Goal: Entertainment & Leisure: Browse casually

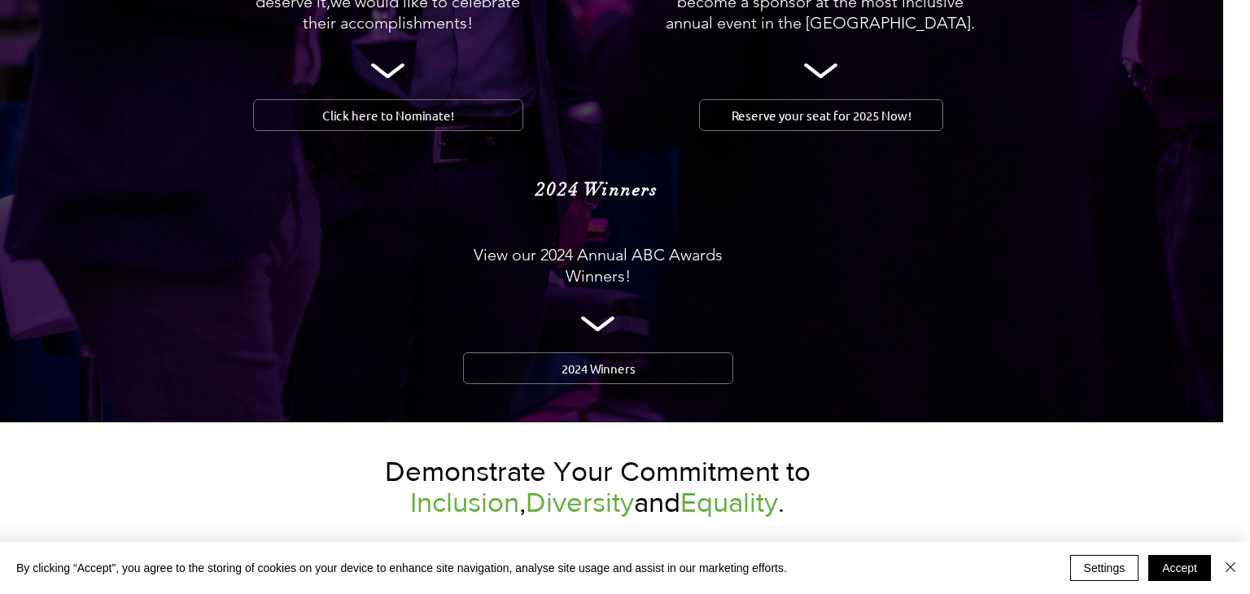
scroll to position [1904, 27]
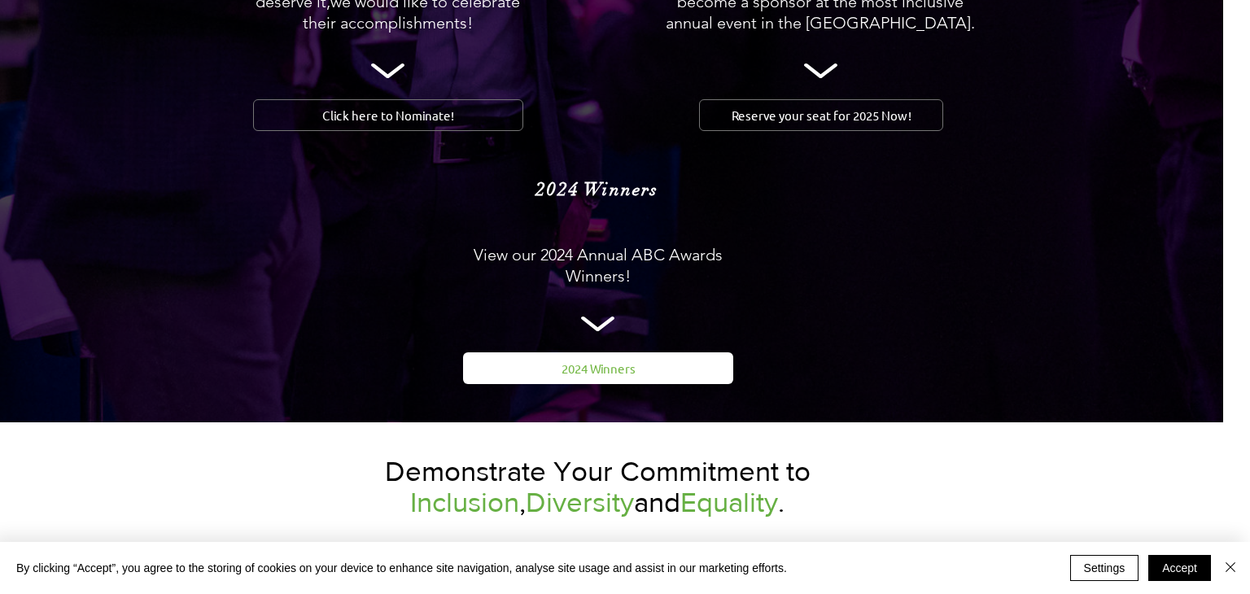
click at [648, 352] on link "2024 Winners" at bounding box center [598, 368] width 270 height 32
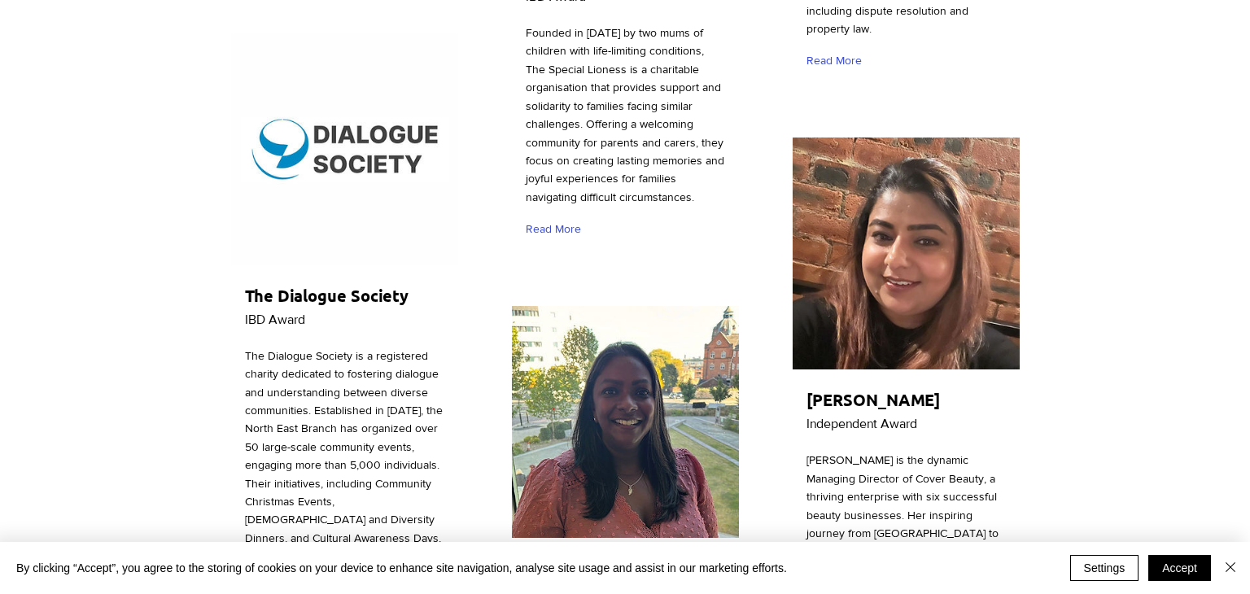
scroll to position [4878, 0]
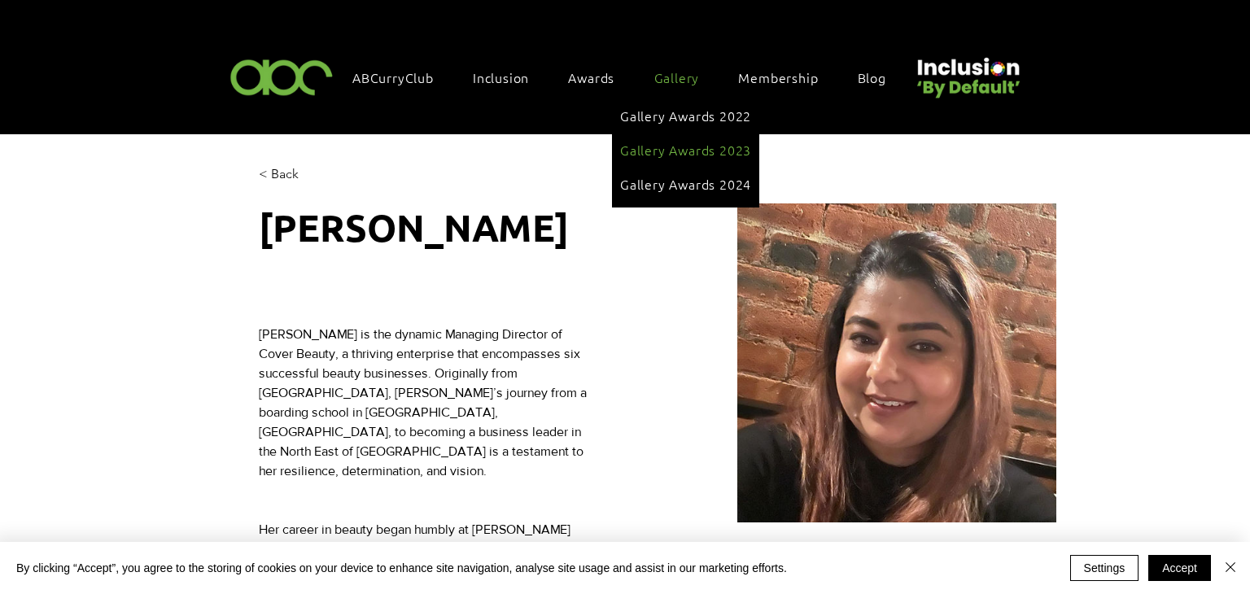
click at [706, 151] on span "Gallery Awards 2023" at bounding box center [685, 150] width 131 height 18
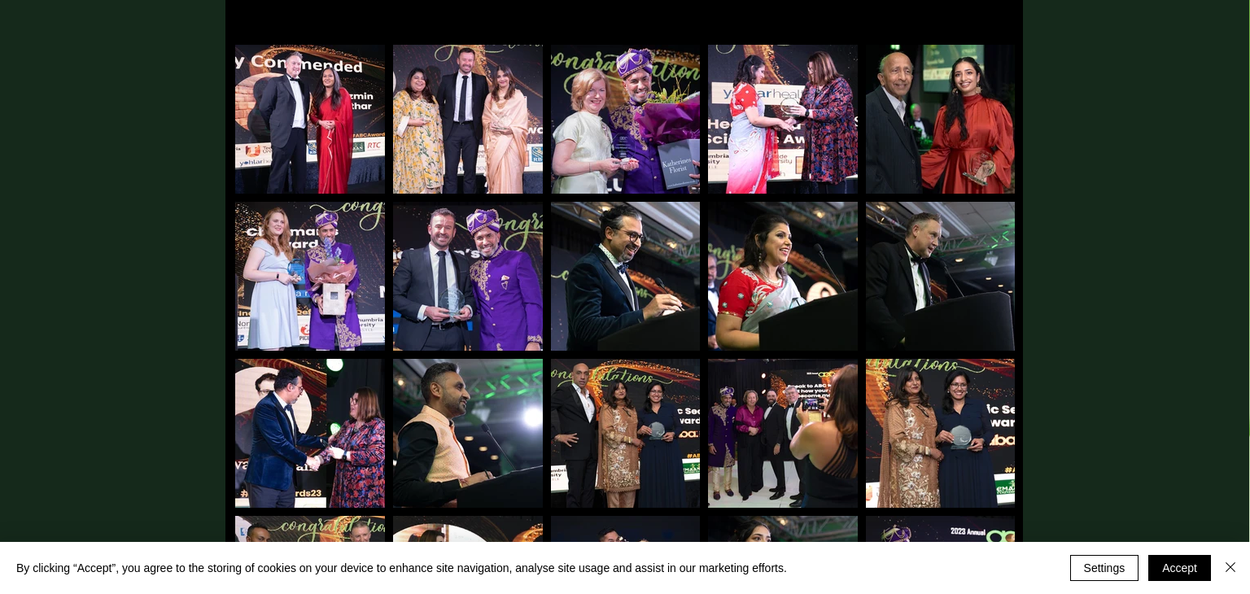
scroll to position [348, 1]
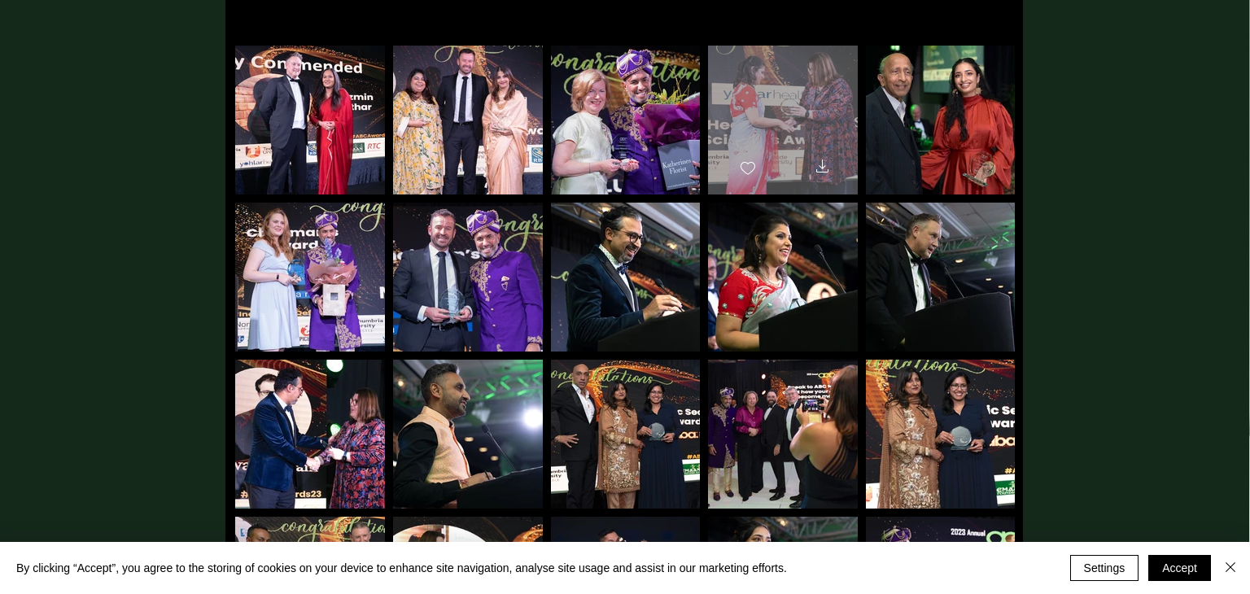
click at [827, 130] on div at bounding box center [783, 113] width 150 height 134
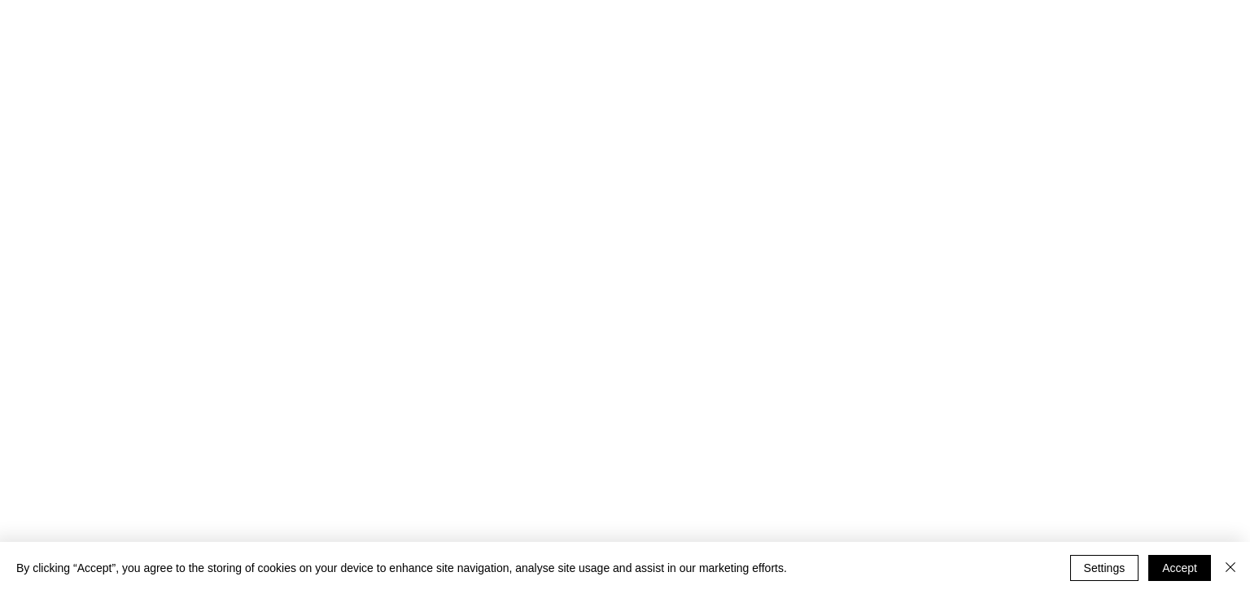
scroll to position [0, 0]
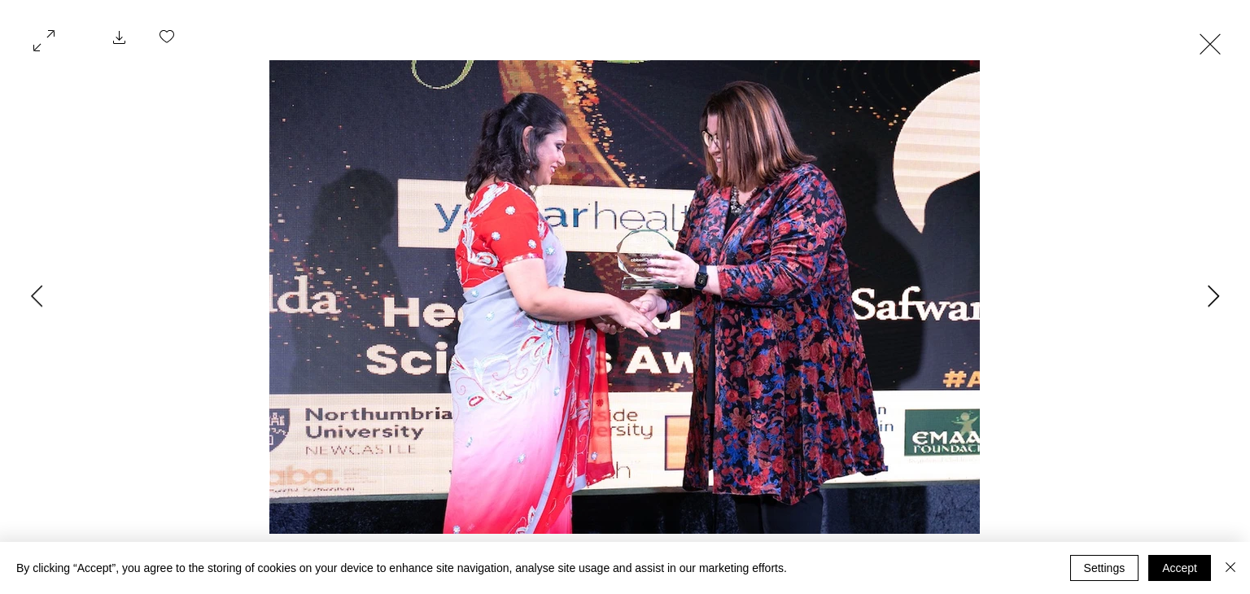
click at [1202, 307] on button "Next Item" at bounding box center [1213, 297] width 41 height 41
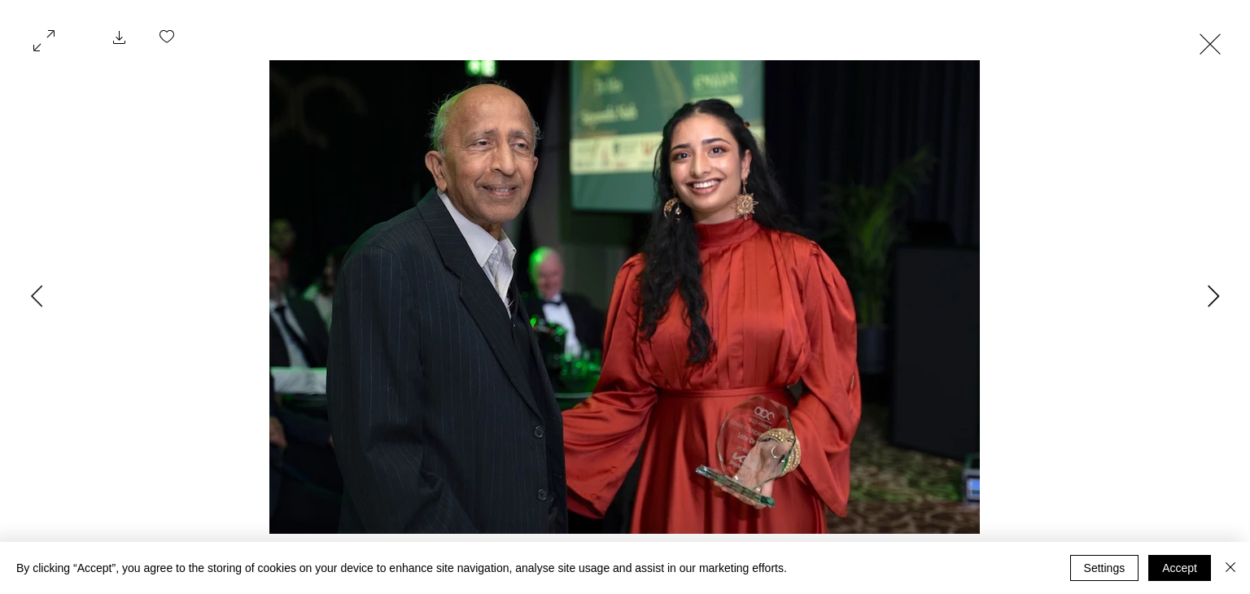
click at [1203, 308] on button "Next Item" at bounding box center [1213, 297] width 41 height 41
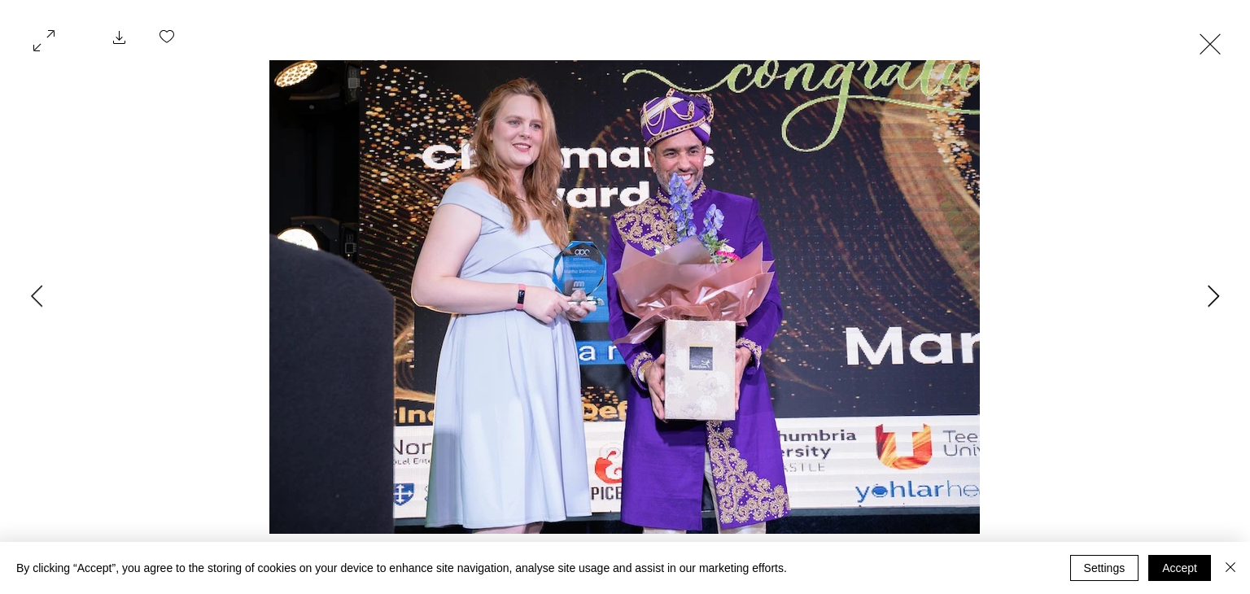
click at [1206, 310] on button "Next Item" at bounding box center [1213, 297] width 41 height 41
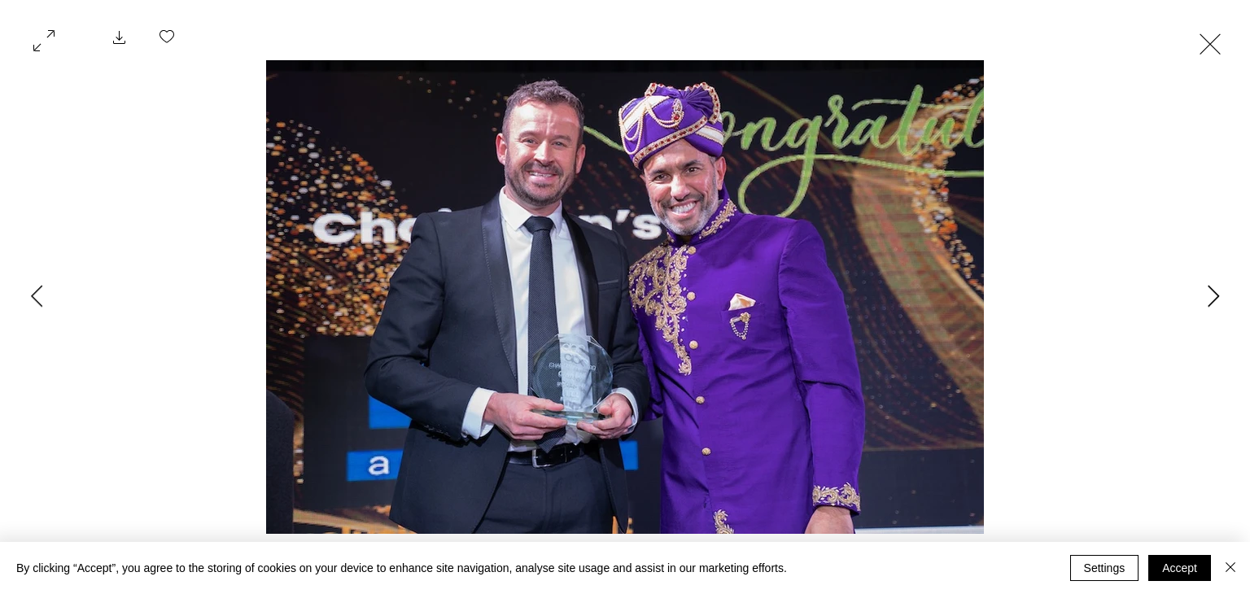
click at [1201, 312] on button "Next Item" at bounding box center [1213, 297] width 41 height 41
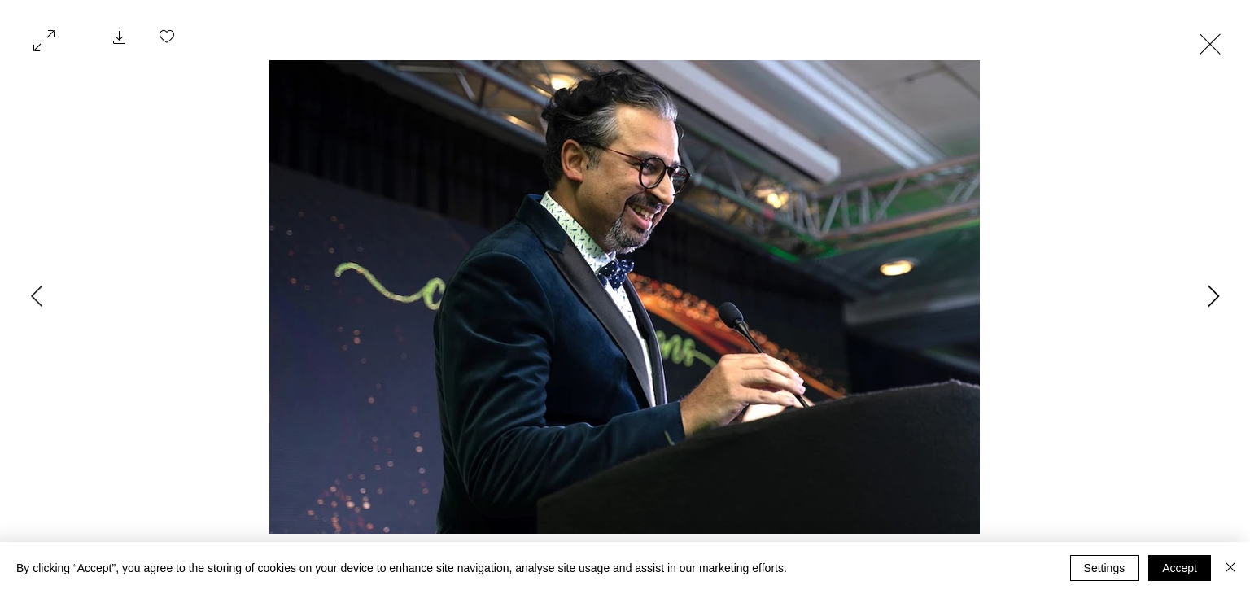
click at [1209, 308] on button "Next Item" at bounding box center [1213, 297] width 41 height 41
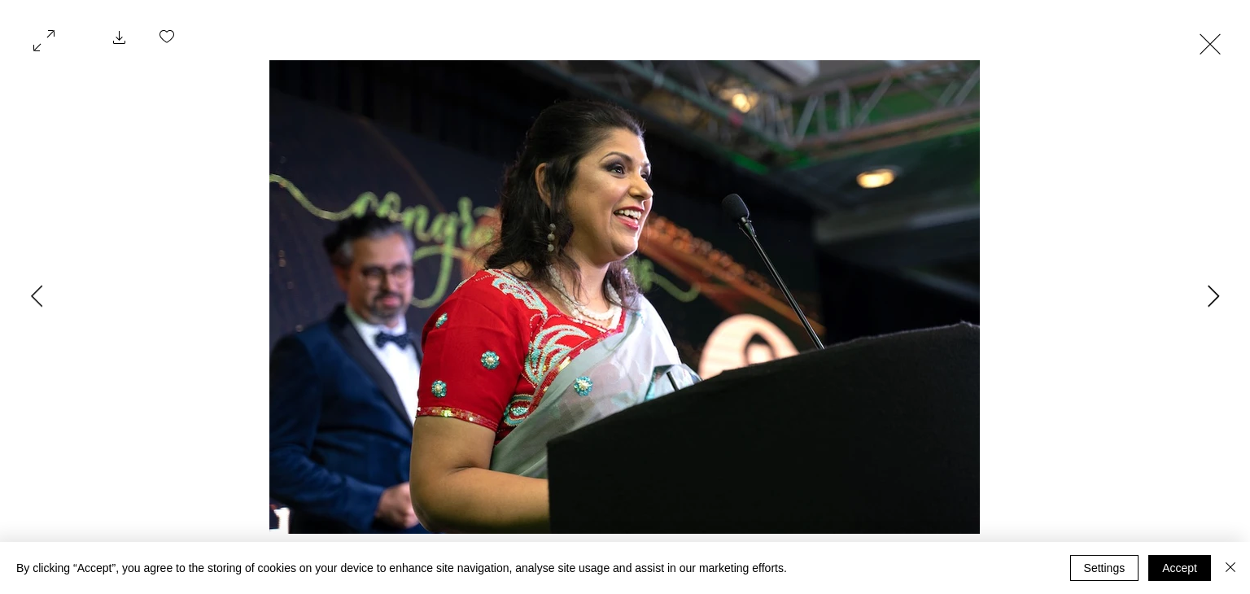
click at [1195, 312] on button "Next Item" at bounding box center [1213, 297] width 41 height 41
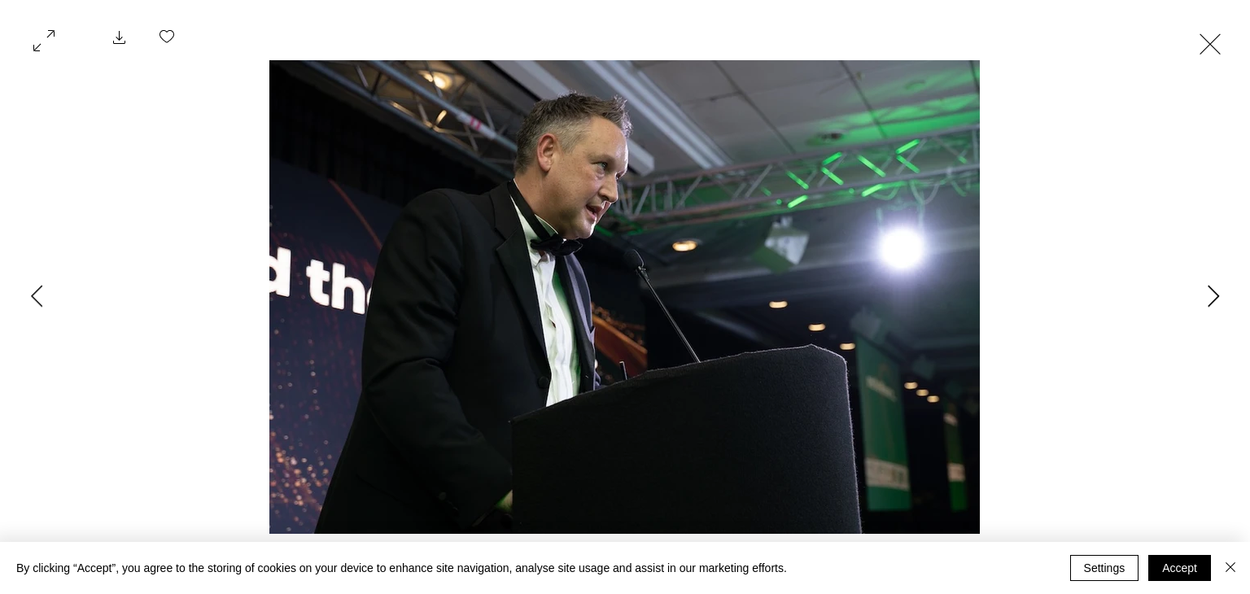
click at [1207, 302] on icon "Next Item" at bounding box center [1213, 296] width 12 height 22
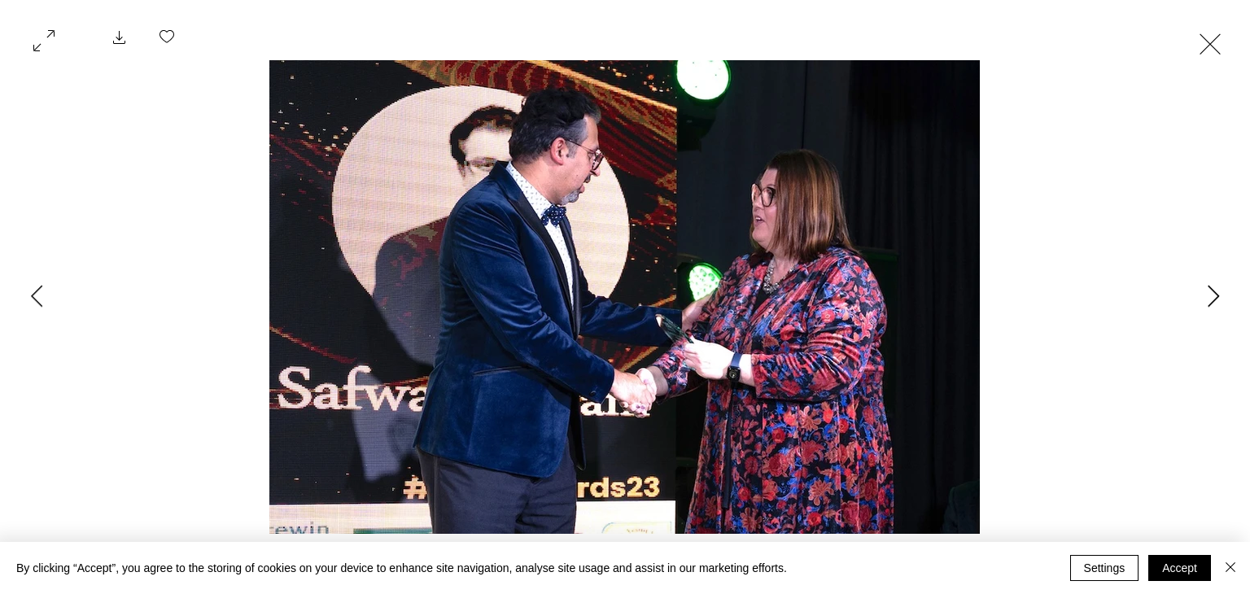
click at [1202, 306] on button "Next Item" at bounding box center [1213, 297] width 41 height 41
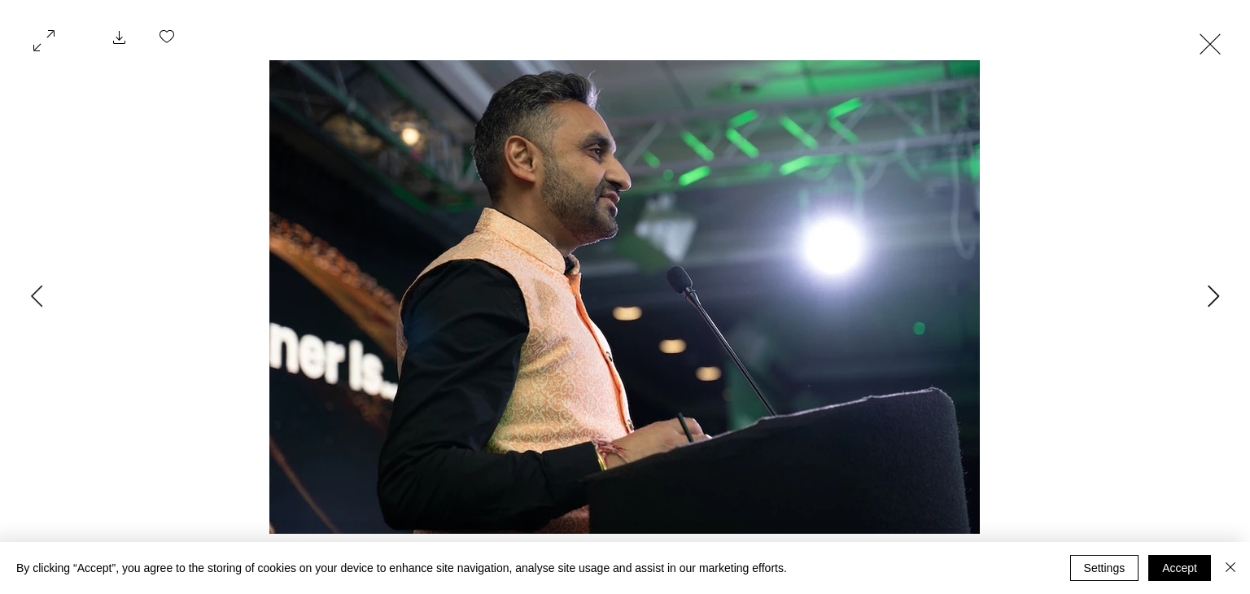
click at [1206, 306] on button "Next Item" at bounding box center [1213, 297] width 41 height 41
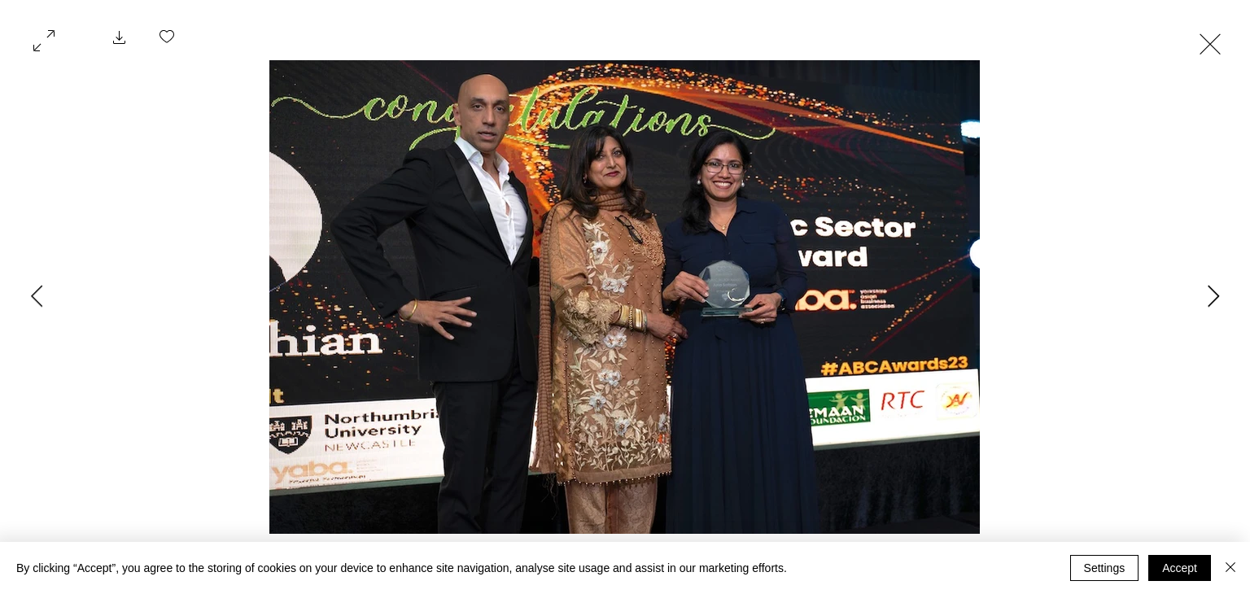
click at [1197, 308] on button "Next Item" at bounding box center [1213, 297] width 41 height 41
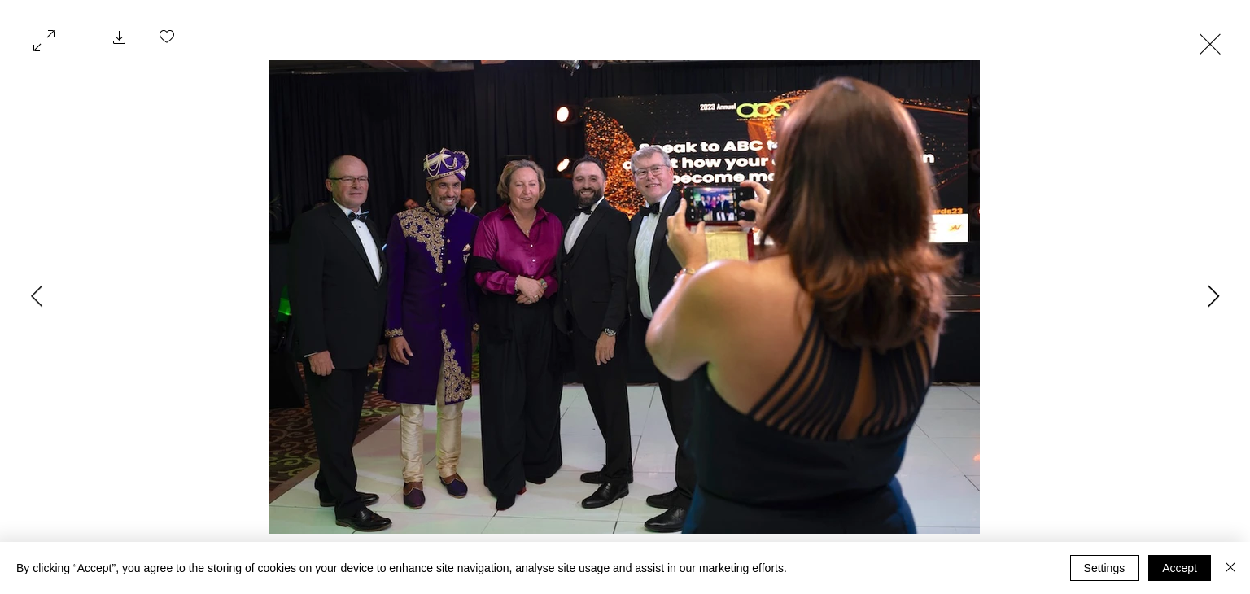
click at [1194, 311] on button "Next Item" at bounding box center [1213, 297] width 41 height 41
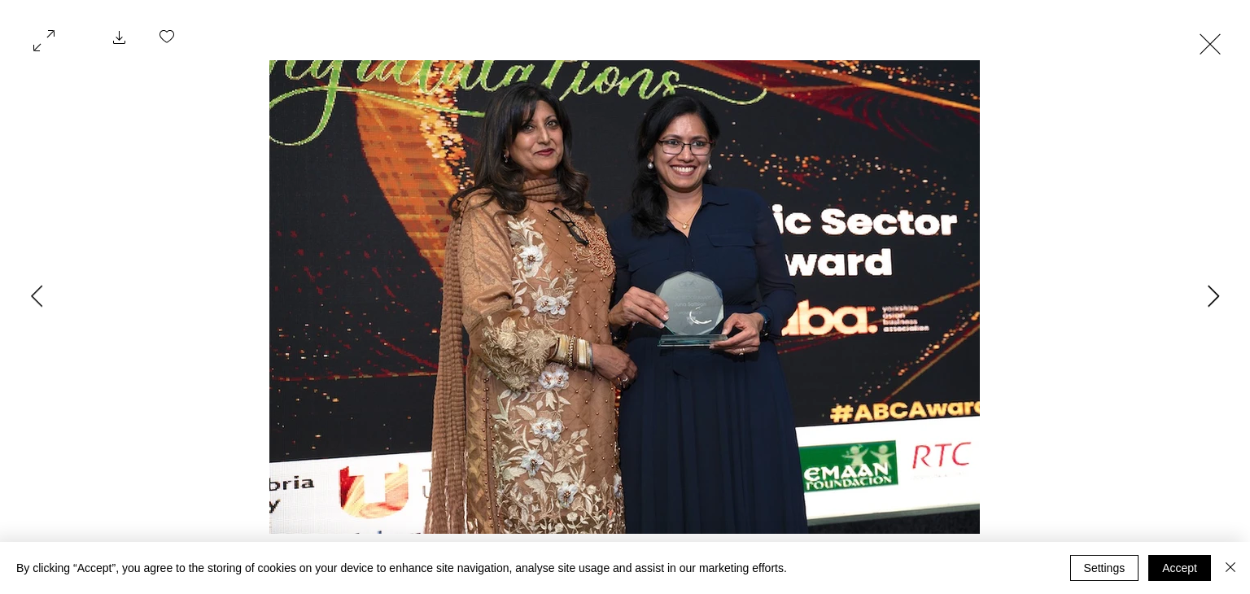
click at [1193, 310] on button "Next Item" at bounding box center [1213, 297] width 41 height 41
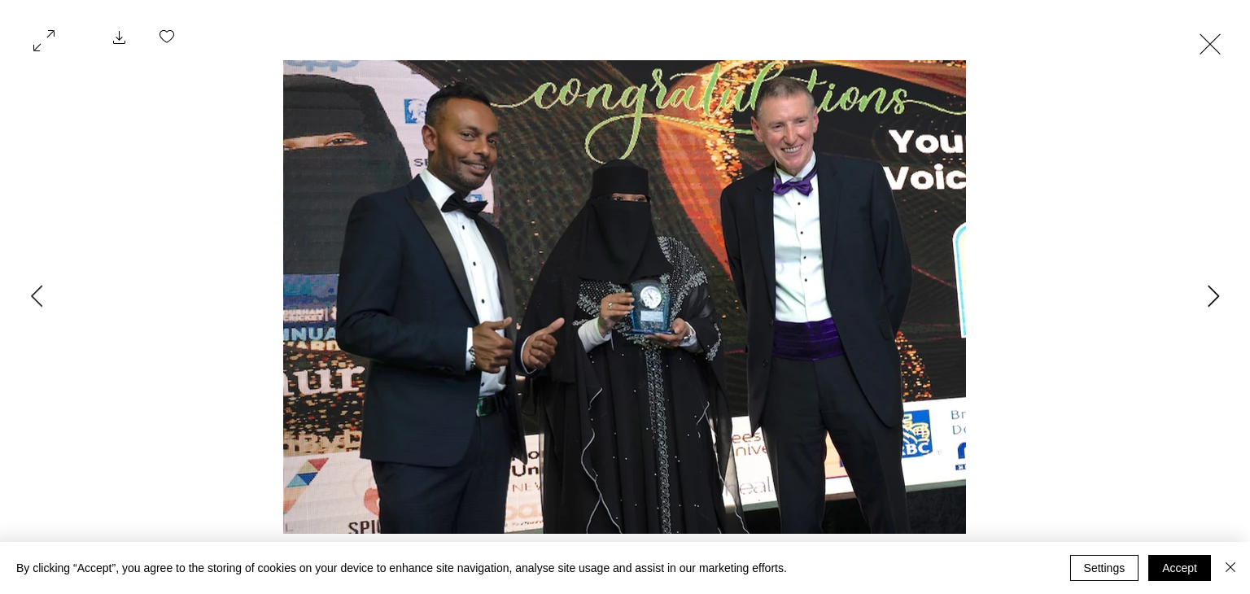
click at [1195, 308] on button "Next Item" at bounding box center [1213, 297] width 41 height 41
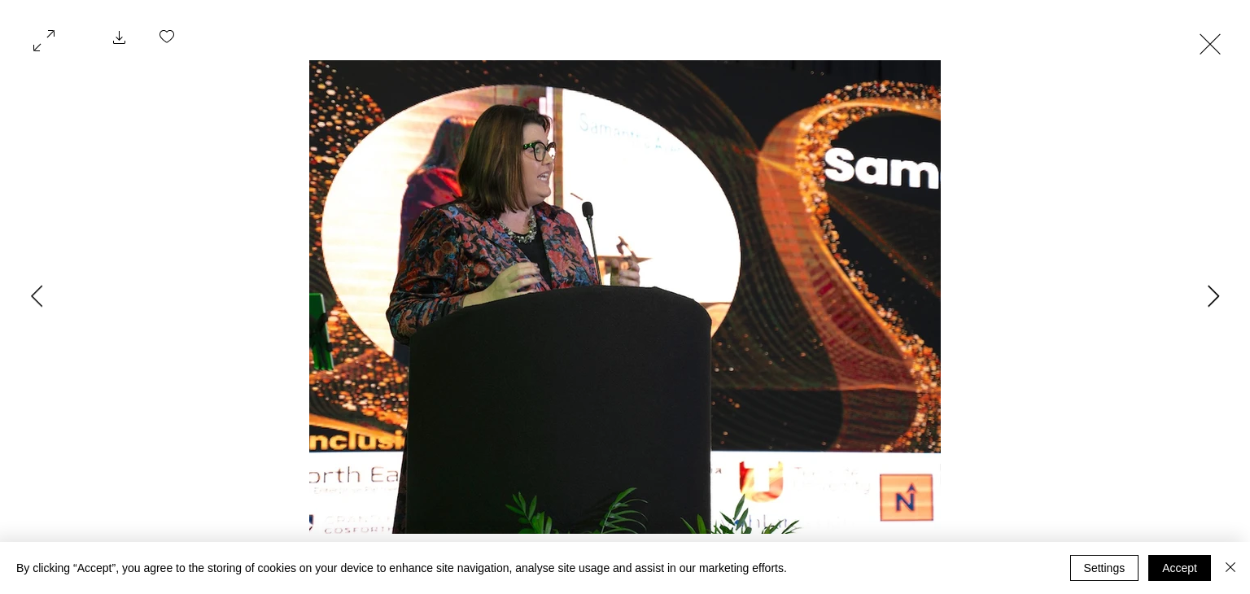
click at [1196, 310] on button "Next Item" at bounding box center [1213, 297] width 41 height 41
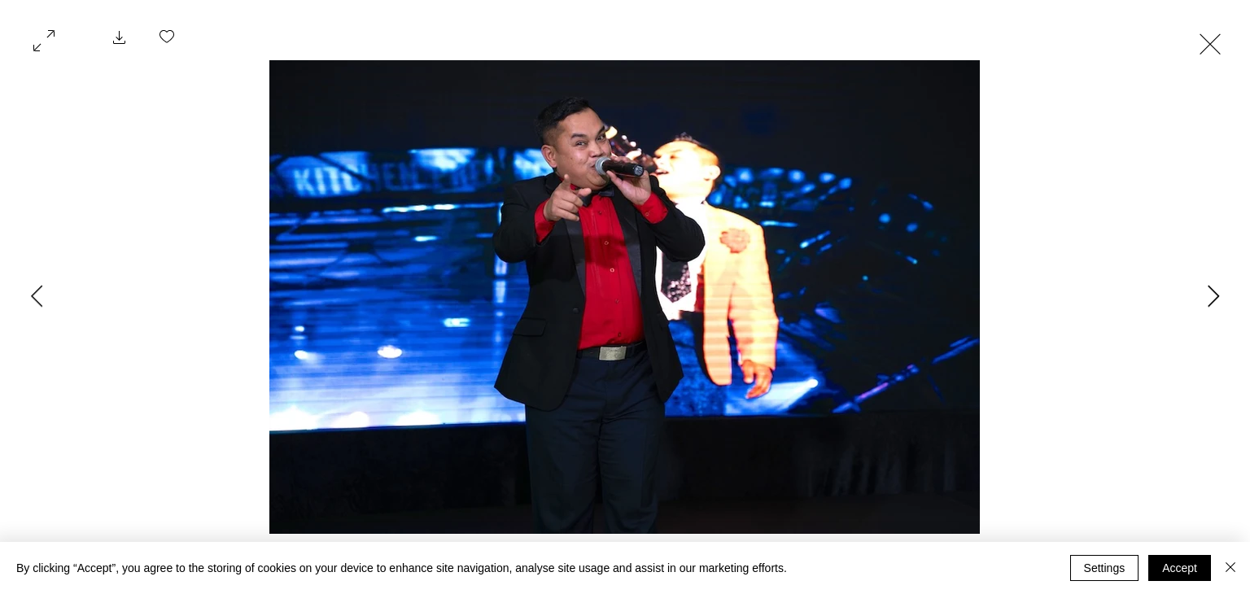
click at [1198, 310] on button "Next Item" at bounding box center [1213, 297] width 41 height 41
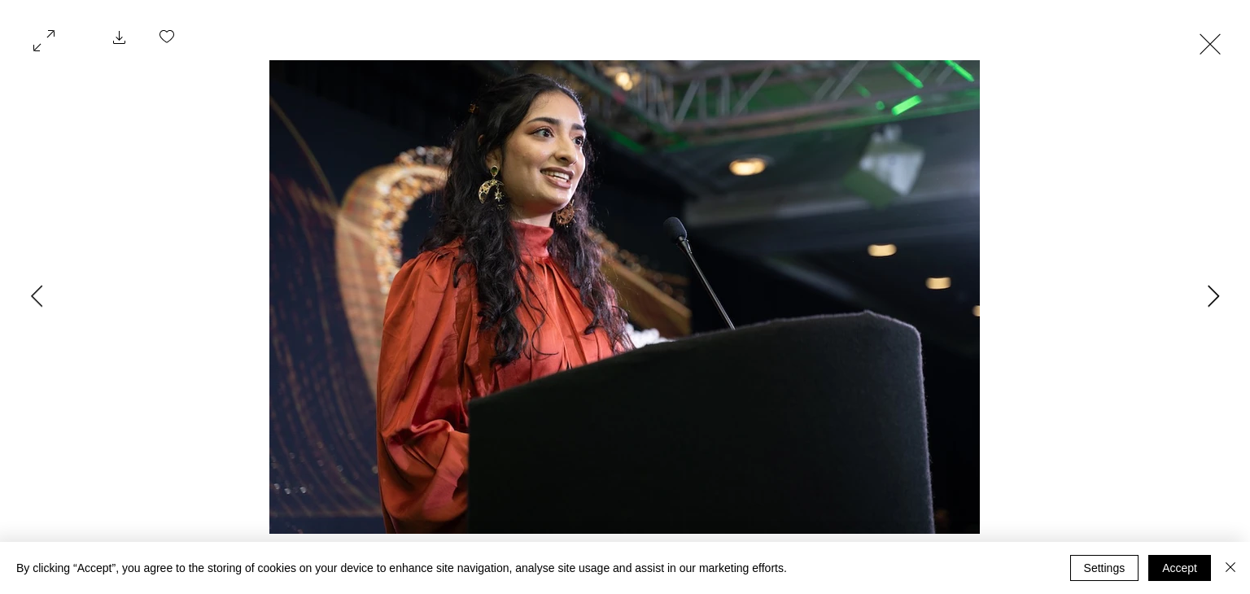
click at [1193, 312] on button "Next Item" at bounding box center [1213, 297] width 41 height 41
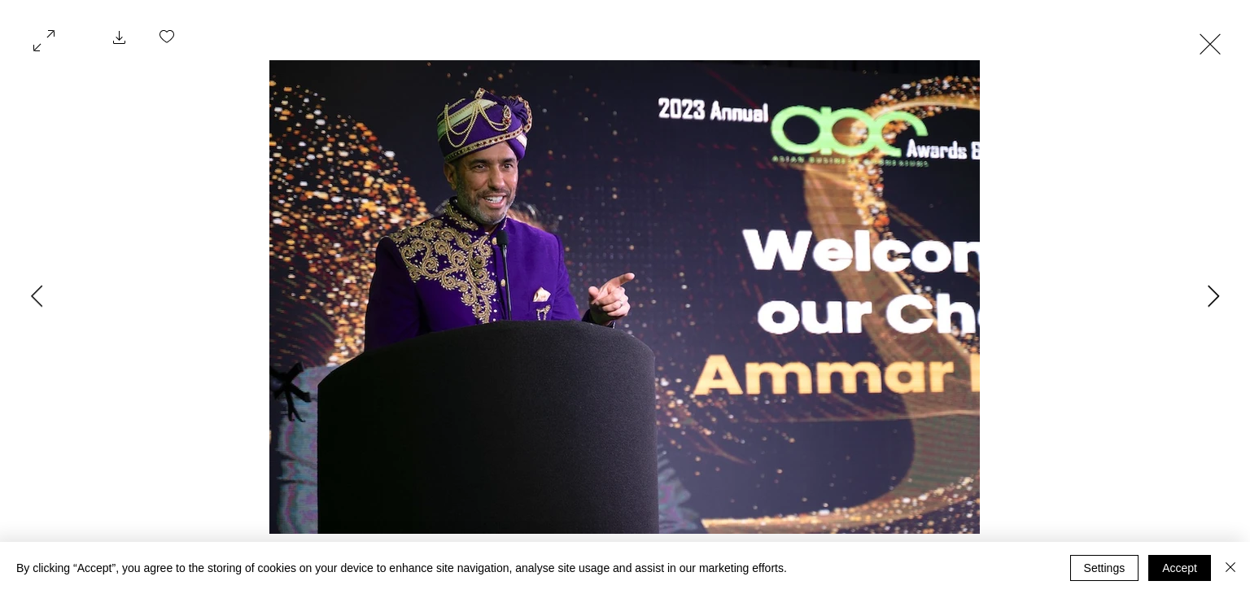
click at [1198, 310] on button "Next Item" at bounding box center [1213, 297] width 41 height 41
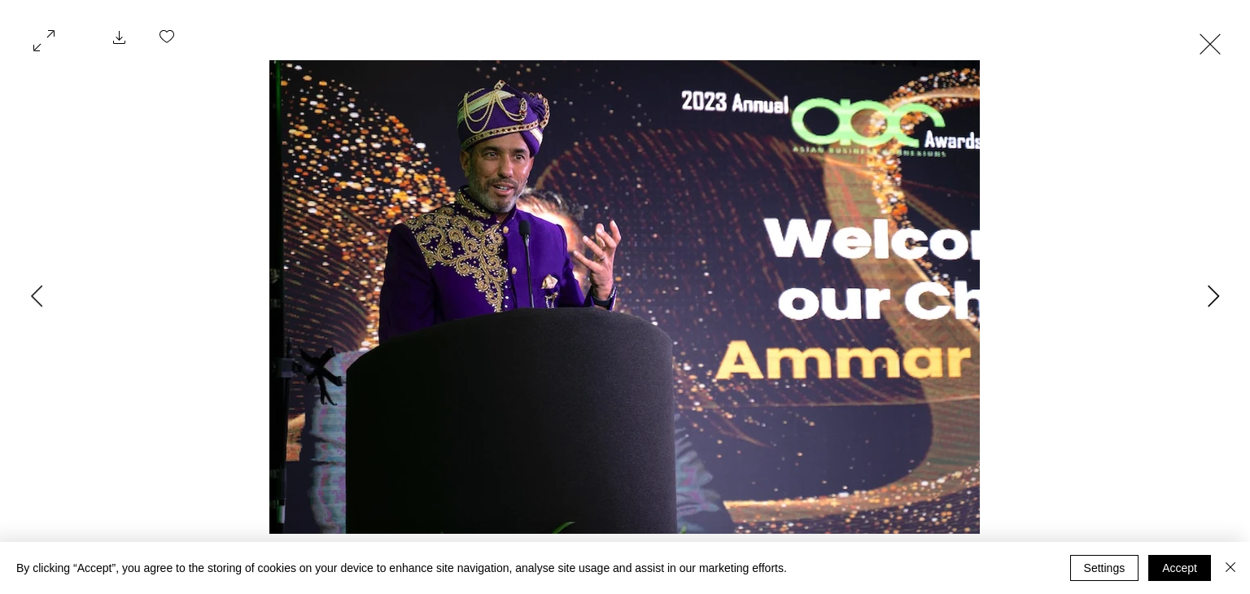
click at [1193, 314] on button "Next Item" at bounding box center [1213, 297] width 41 height 41
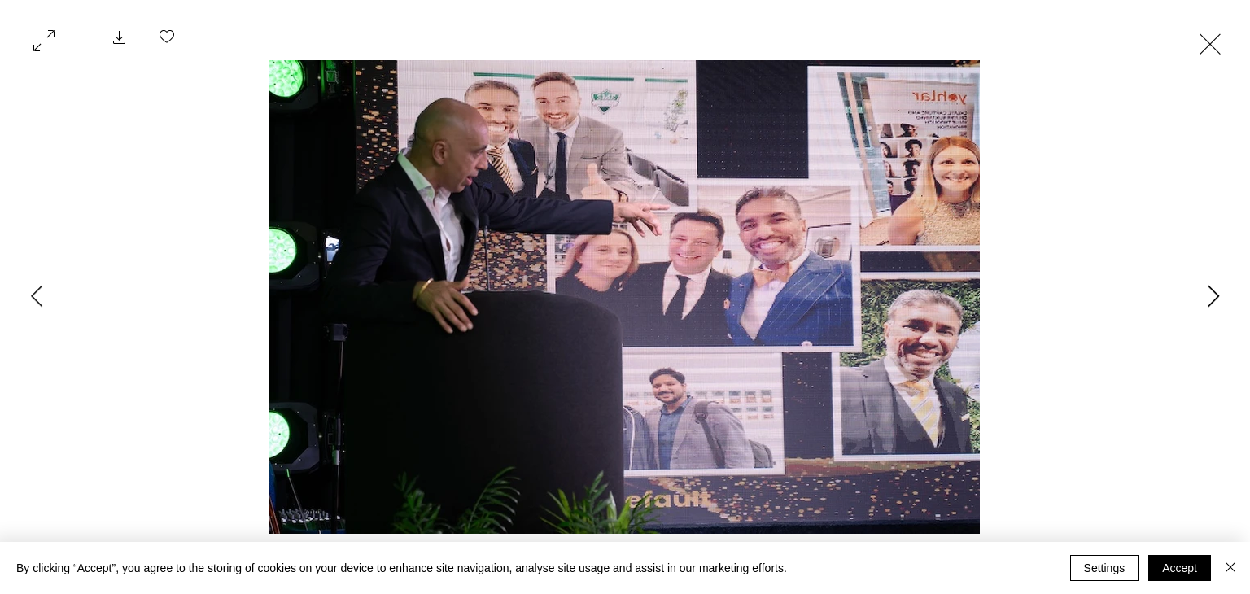
click at [1193, 312] on button "Next Item" at bounding box center [1213, 297] width 41 height 41
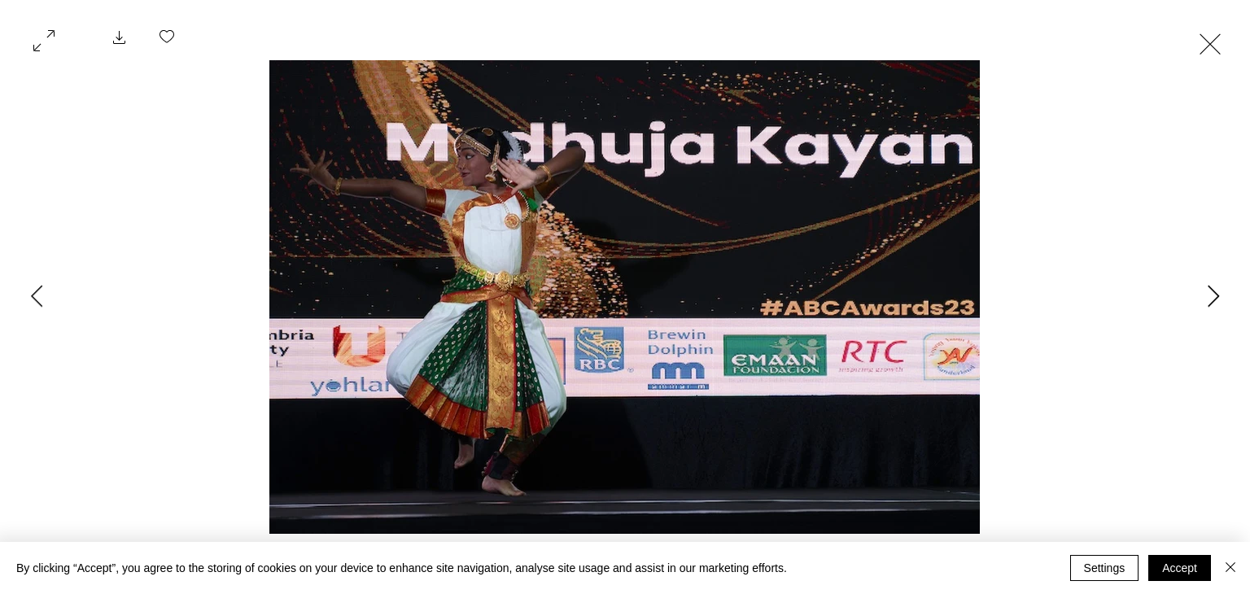
click at [1193, 312] on button "Next Item" at bounding box center [1213, 297] width 41 height 41
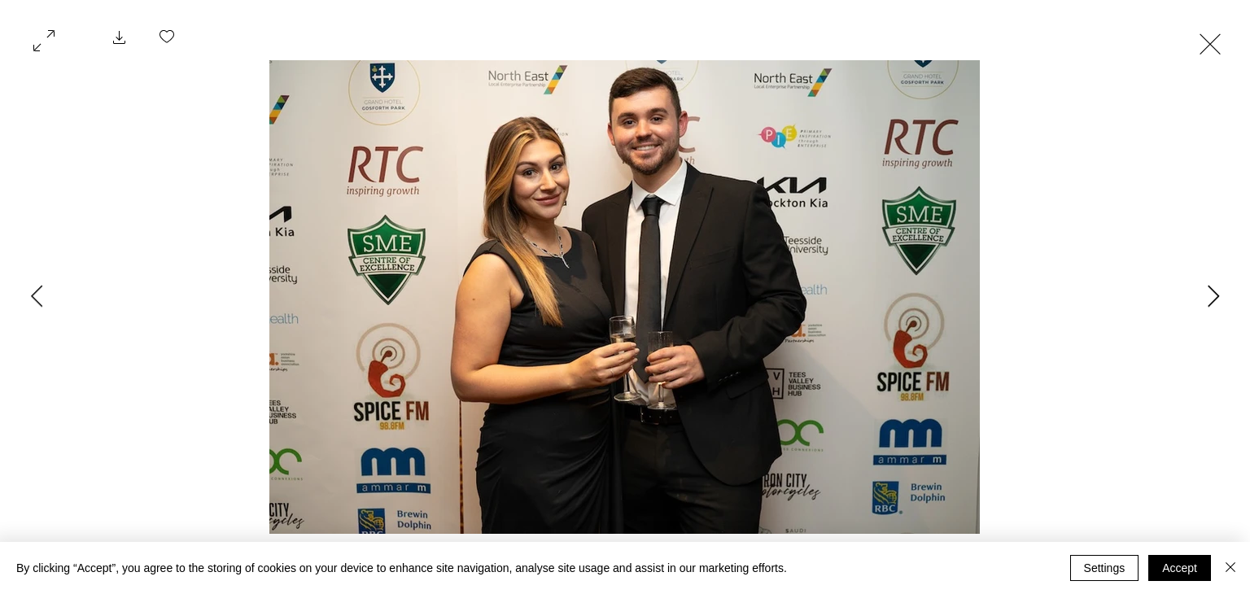
click at [1193, 313] on button "Next Item" at bounding box center [1213, 297] width 41 height 41
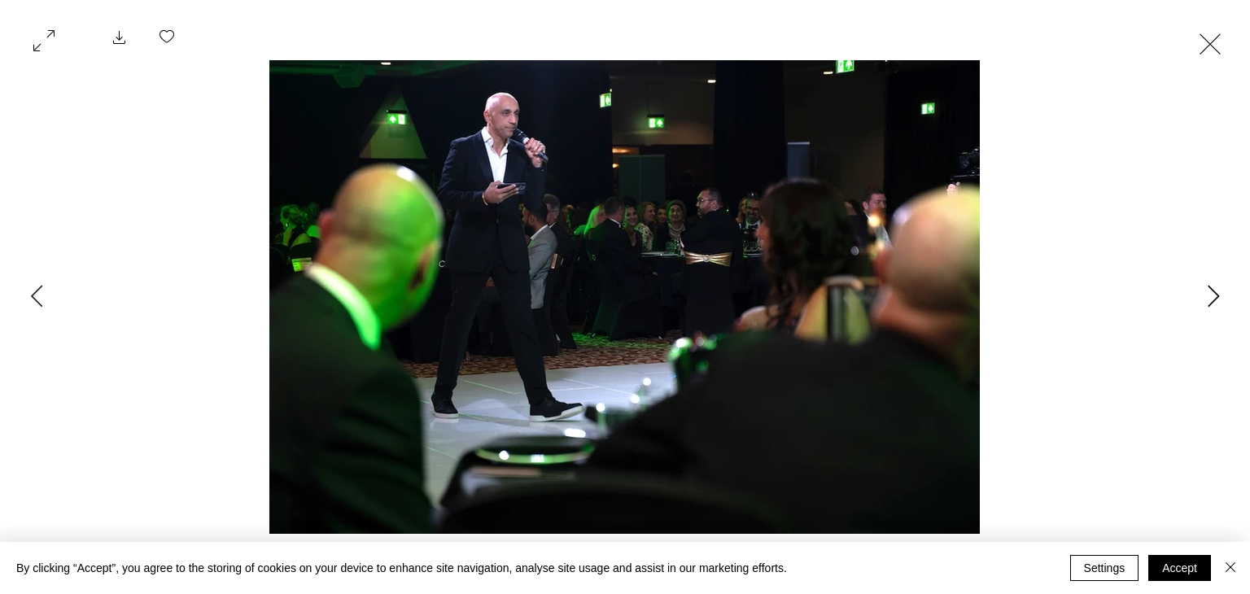
click at [1195, 311] on button "Next Item" at bounding box center [1213, 297] width 41 height 41
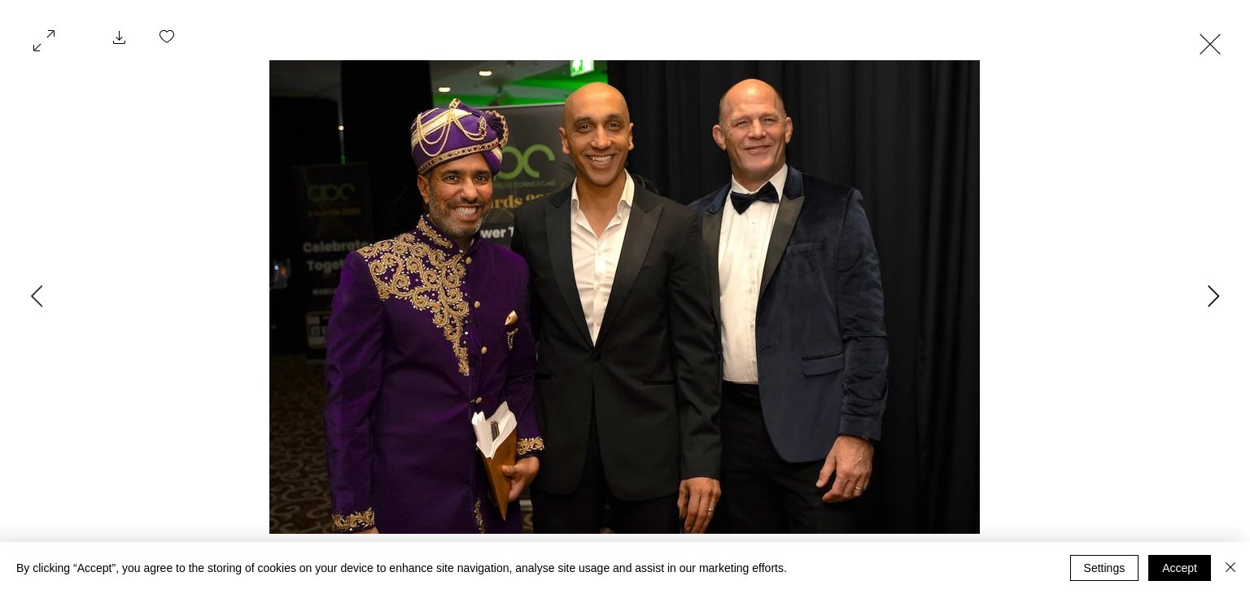
click at [1195, 310] on button "Next Item" at bounding box center [1213, 297] width 41 height 41
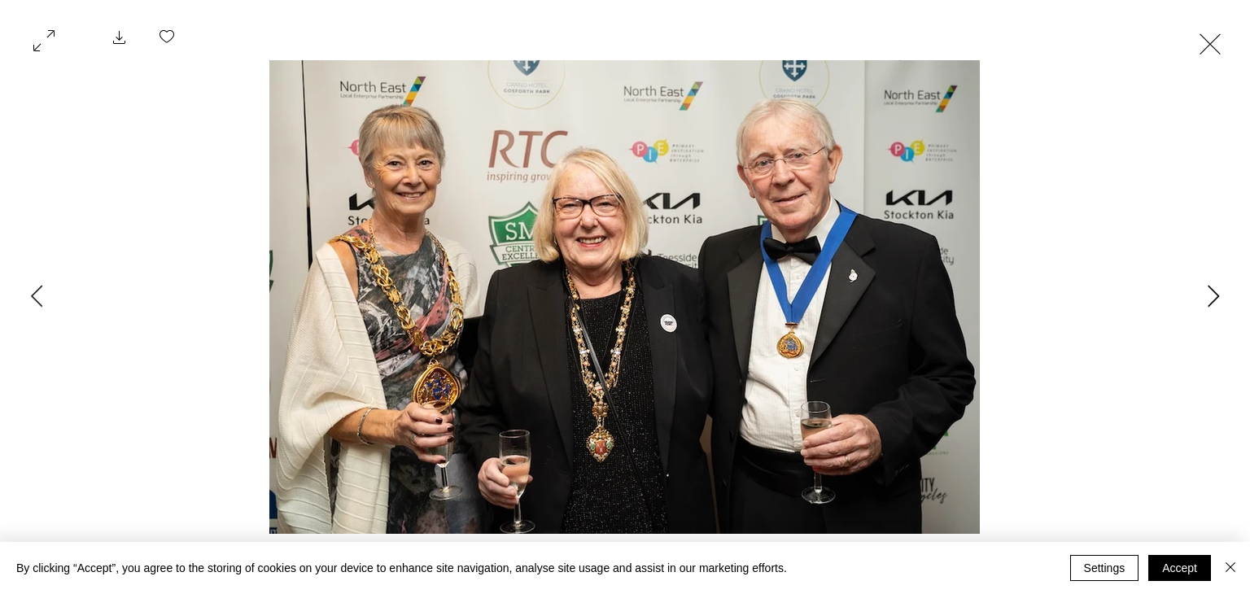
click at [1198, 308] on button "Next Item" at bounding box center [1213, 297] width 41 height 41
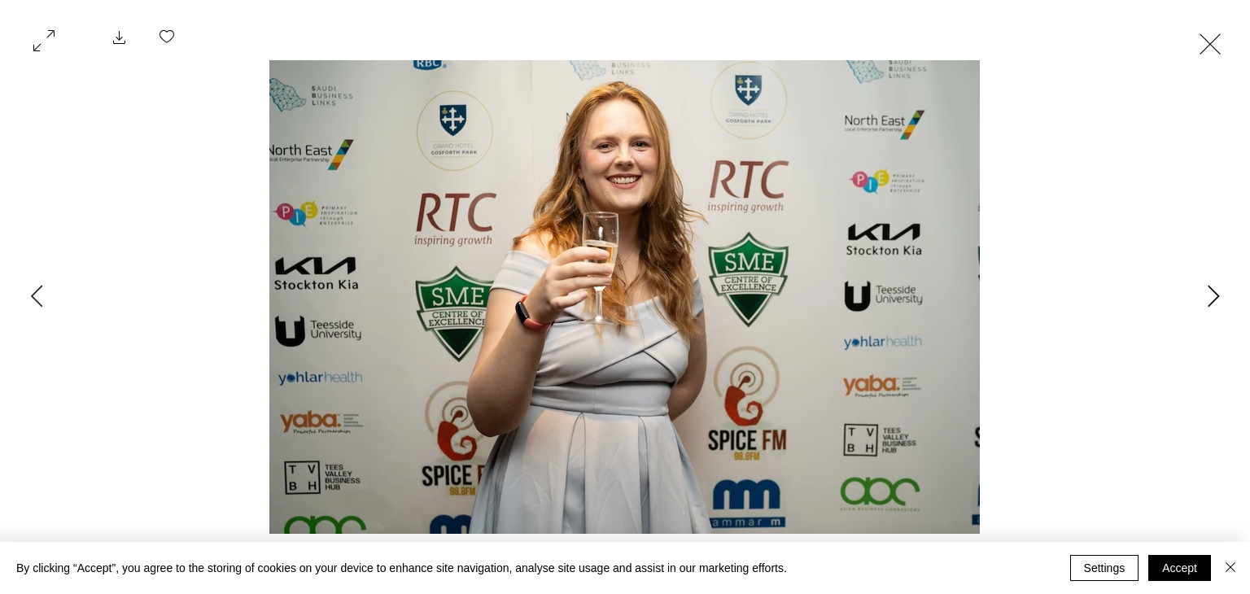
click at [1198, 308] on button "Next Item" at bounding box center [1213, 297] width 41 height 41
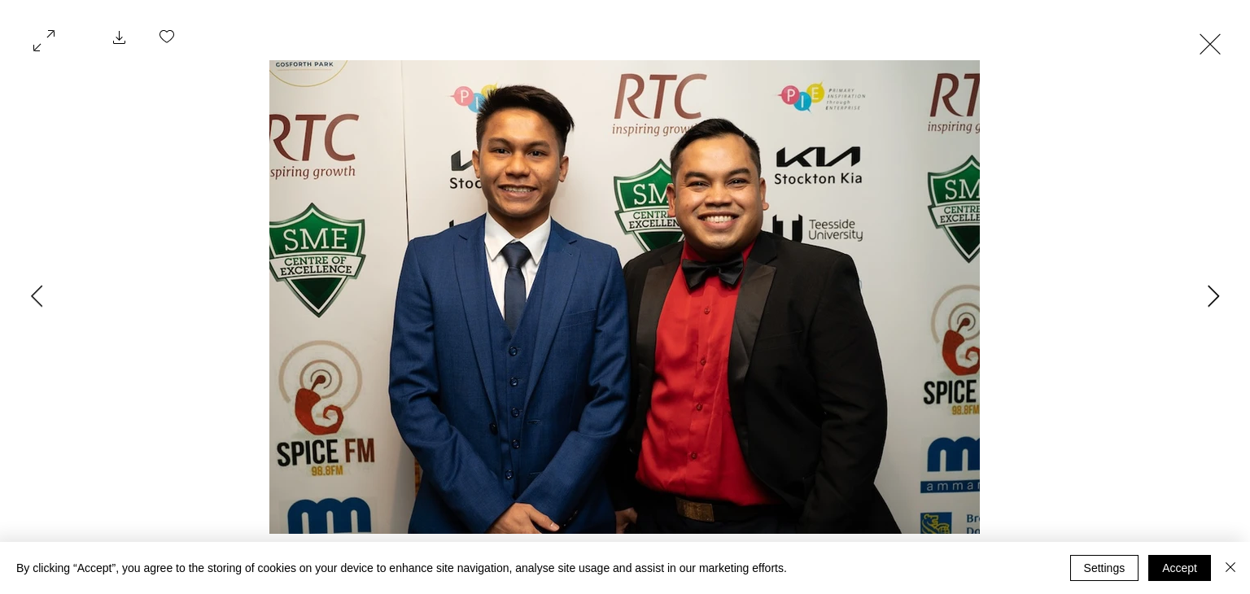
click at [1195, 309] on button "Next Item" at bounding box center [1213, 297] width 41 height 41
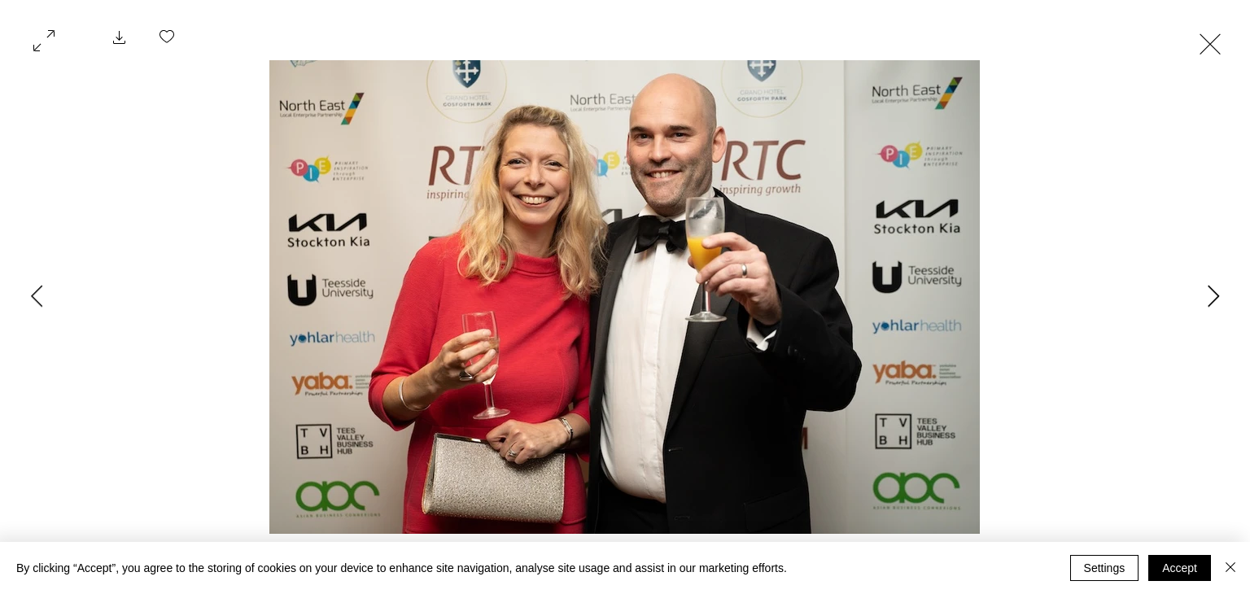
click at [1197, 310] on button "Next Item" at bounding box center [1213, 297] width 41 height 41
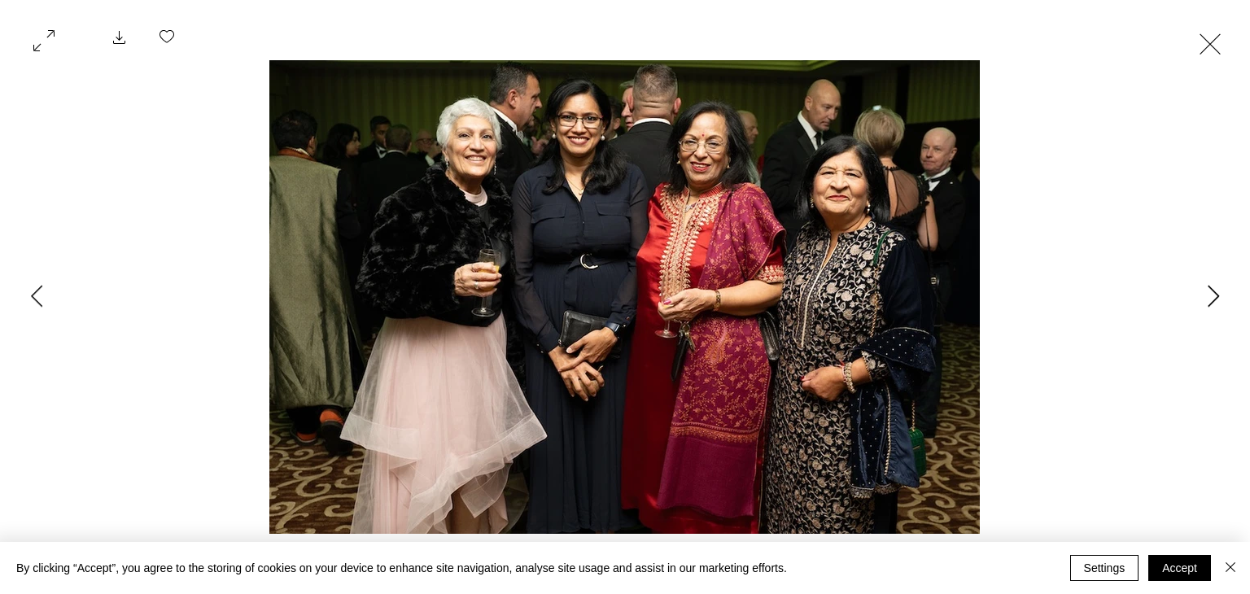
click at [1212, 308] on button "Next Item" at bounding box center [1213, 297] width 41 height 41
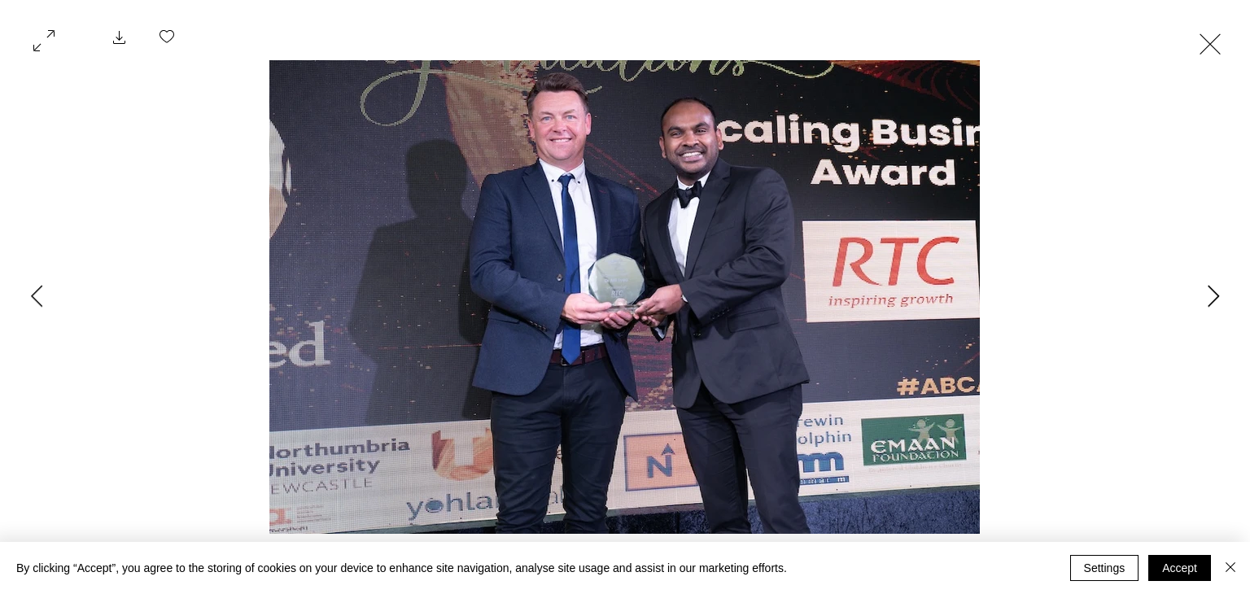
click at [1206, 312] on button "Next Item" at bounding box center [1213, 297] width 41 height 41
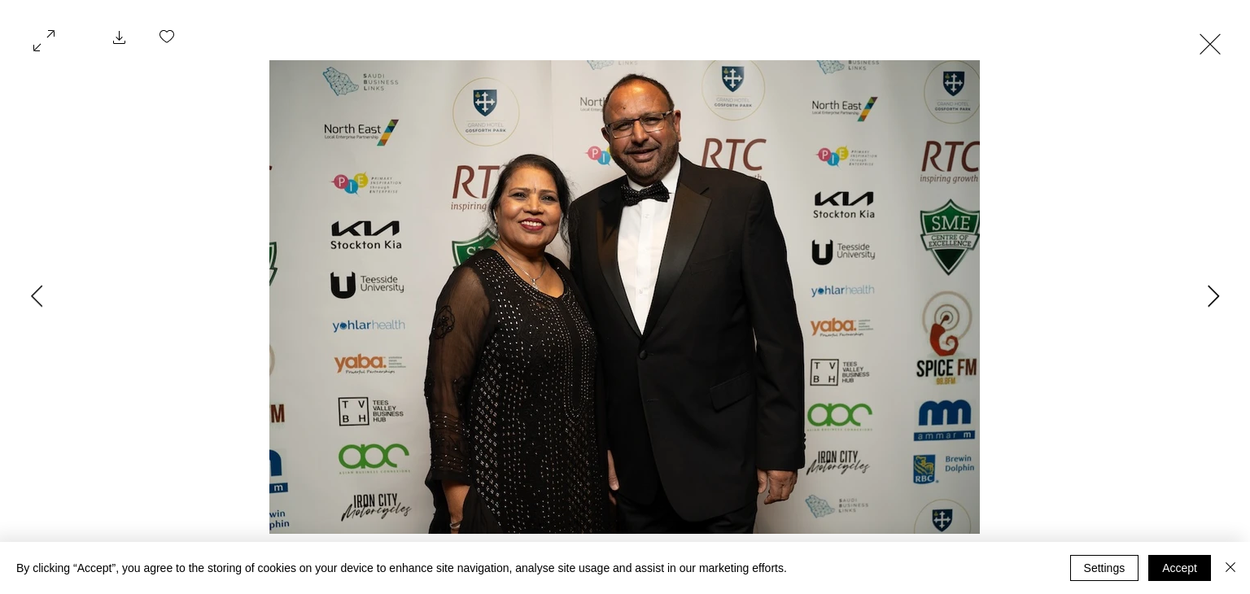
click at [1204, 312] on button "Next Item" at bounding box center [1213, 297] width 41 height 41
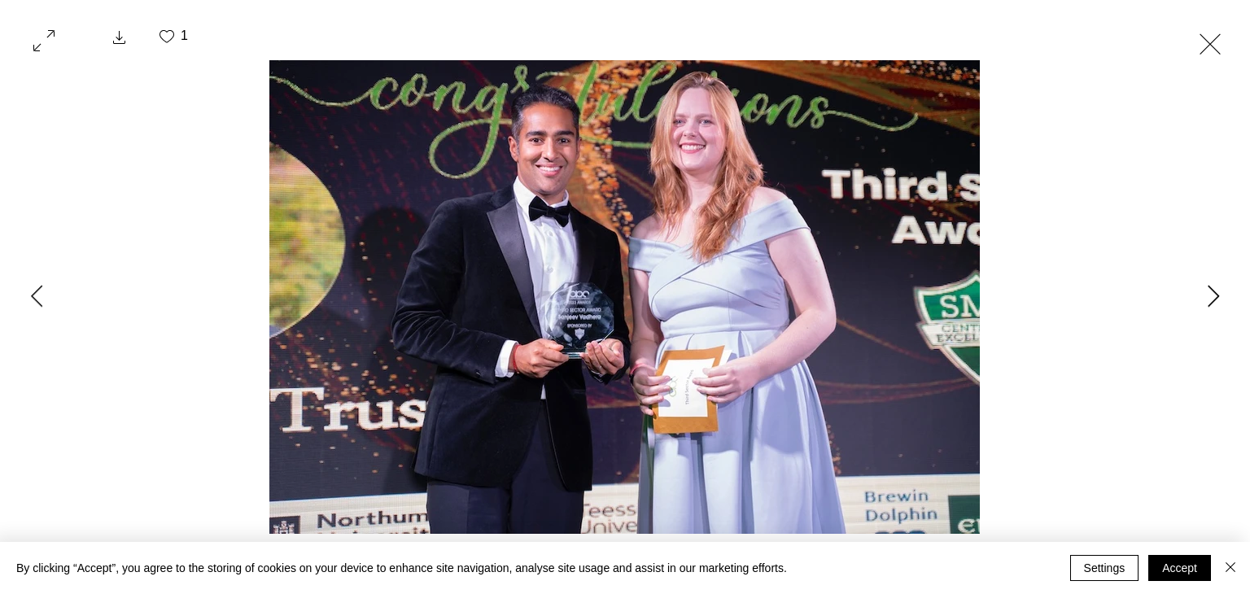
click at [1202, 312] on button "Next Item" at bounding box center [1213, 297] width 41 height 41
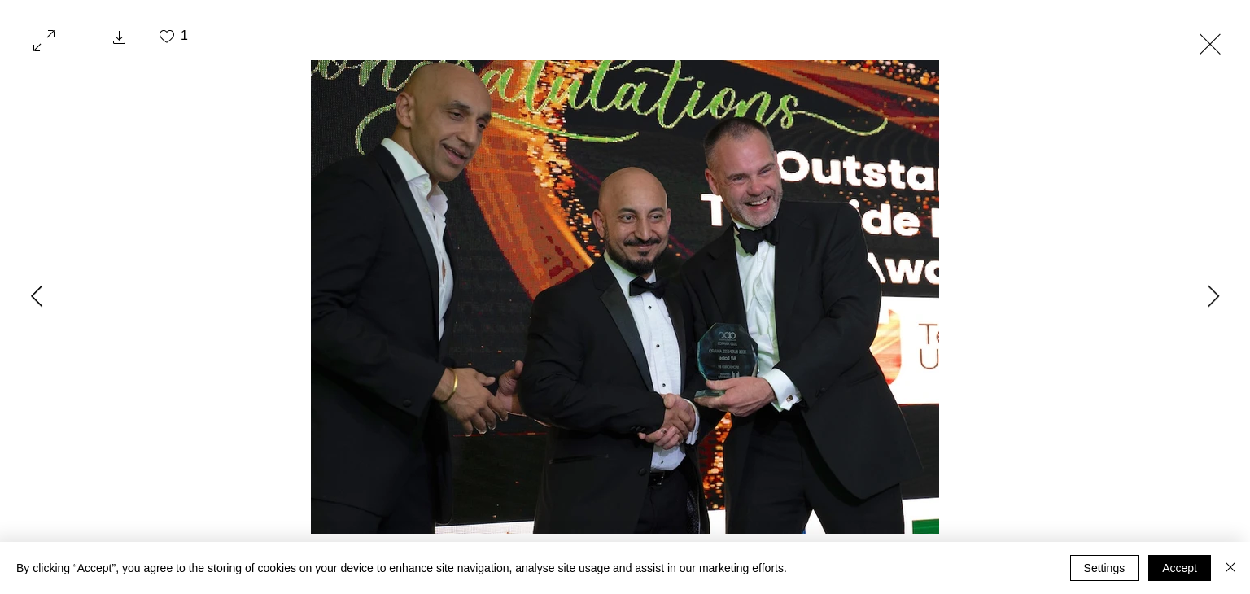
click at [21, 299] on button "Previous Item" at bounding box center [36, 297] width 41 height 41
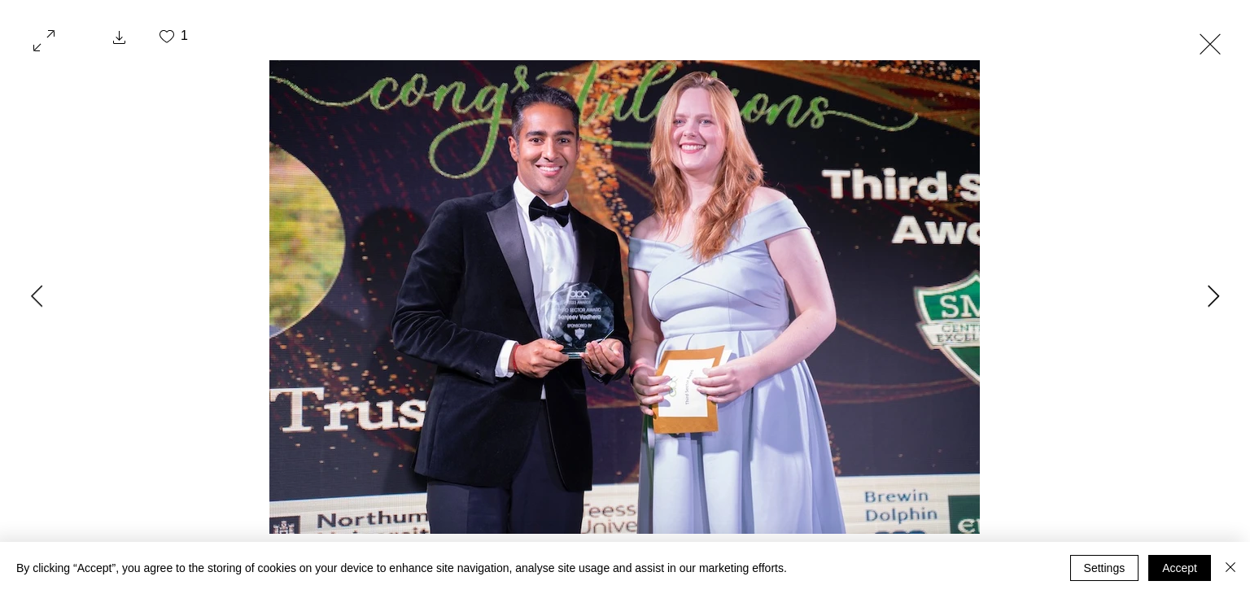
click at [1202, 301] on button "Next Item" at bounding box center [1213, 297] width 41 height 41
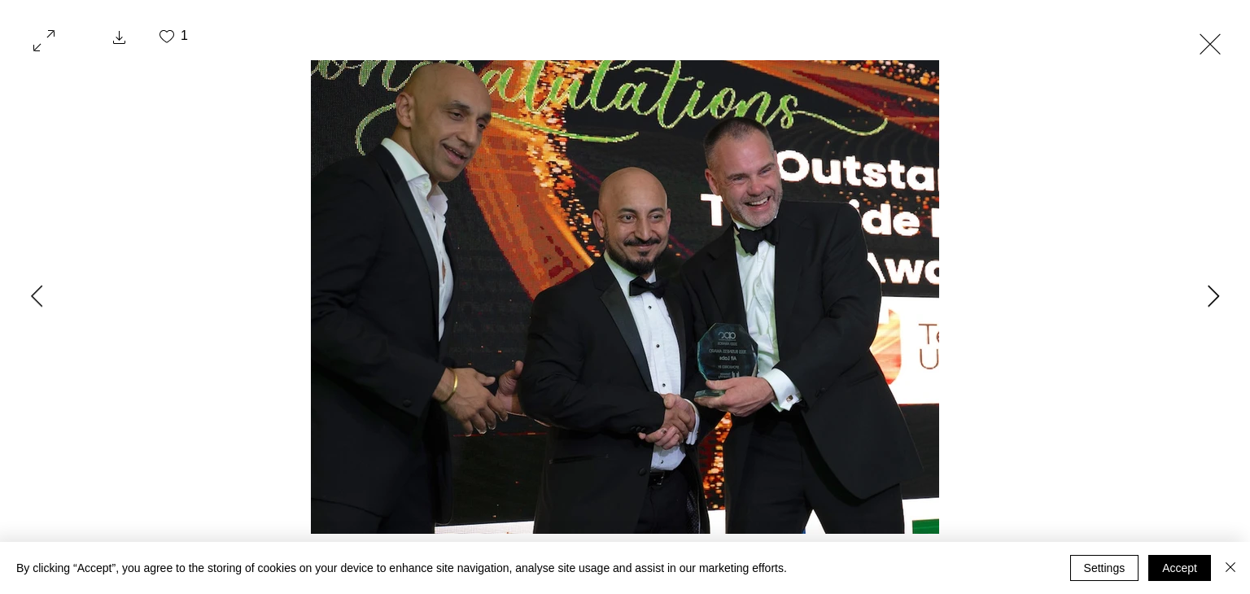
click at [1204, 297] on button "Next Item" at bounding box center [1213, 297] width 41 height 41
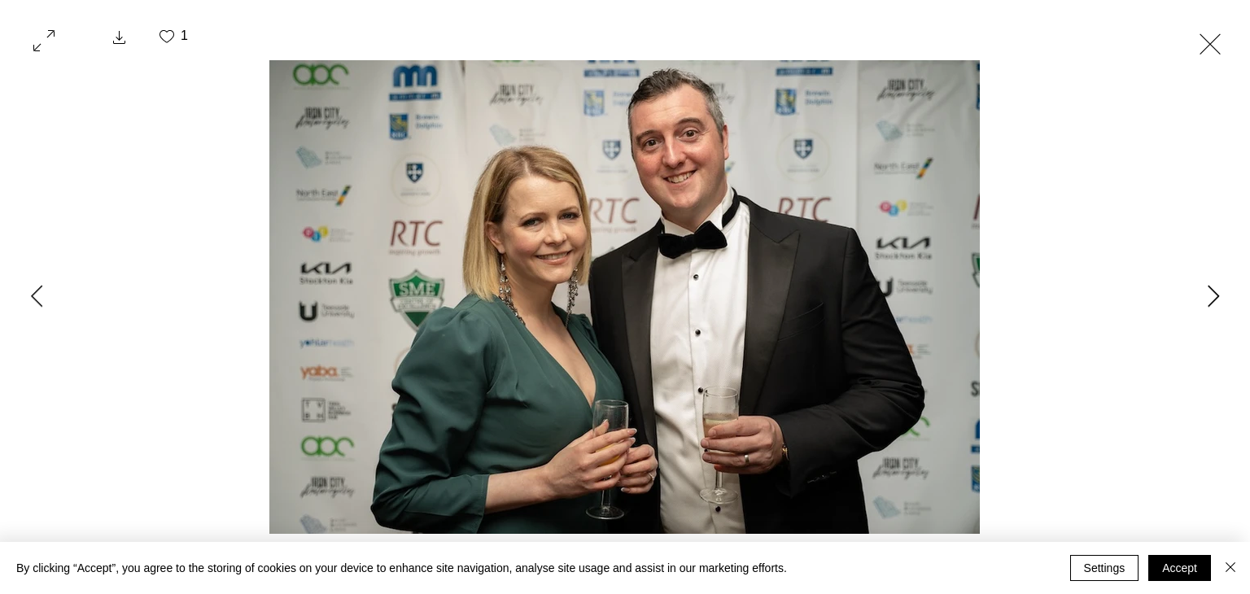
click at [1205, 294] on button "Next Item" at bounding box center [1213, 297] width 41 height 41
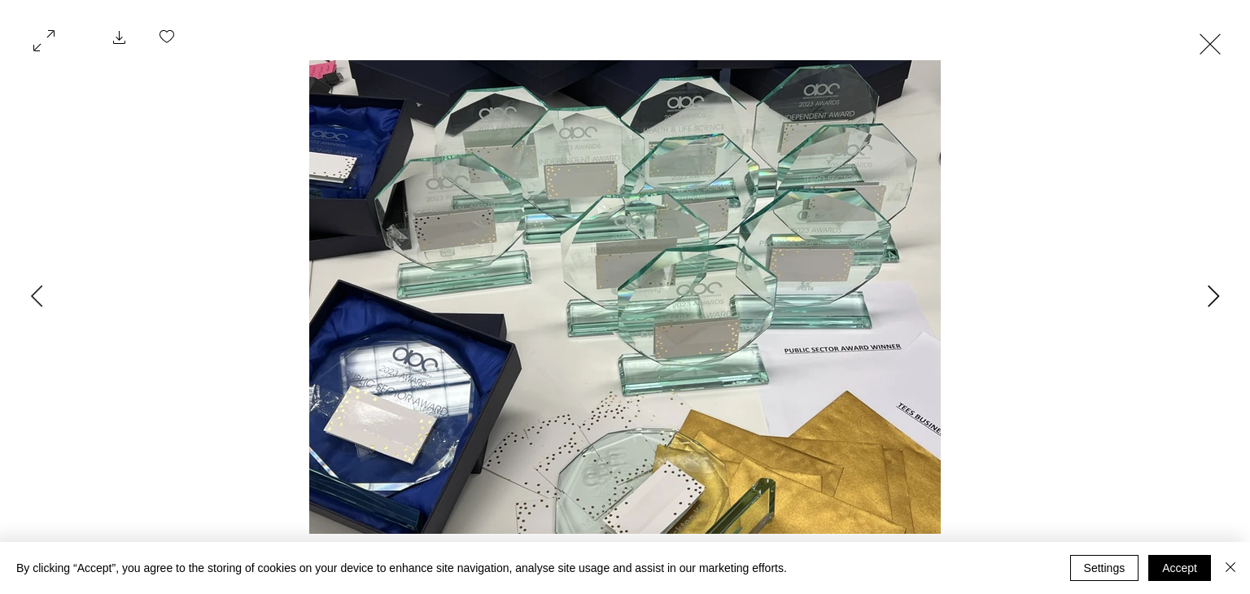
click at [1208, 292] on icon "Next Item" at bounding box center [1213, 296] width 12 height 22
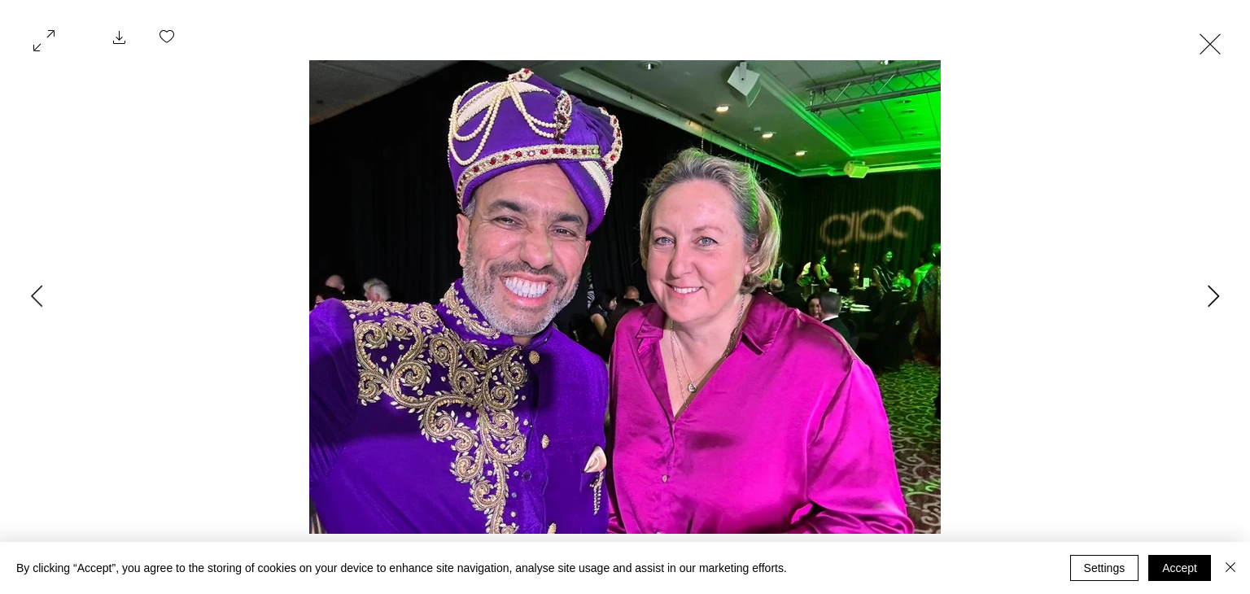
click at [1207, 293] on icon "Next Item" at bounding box center [1213, 296] width 12 height 22
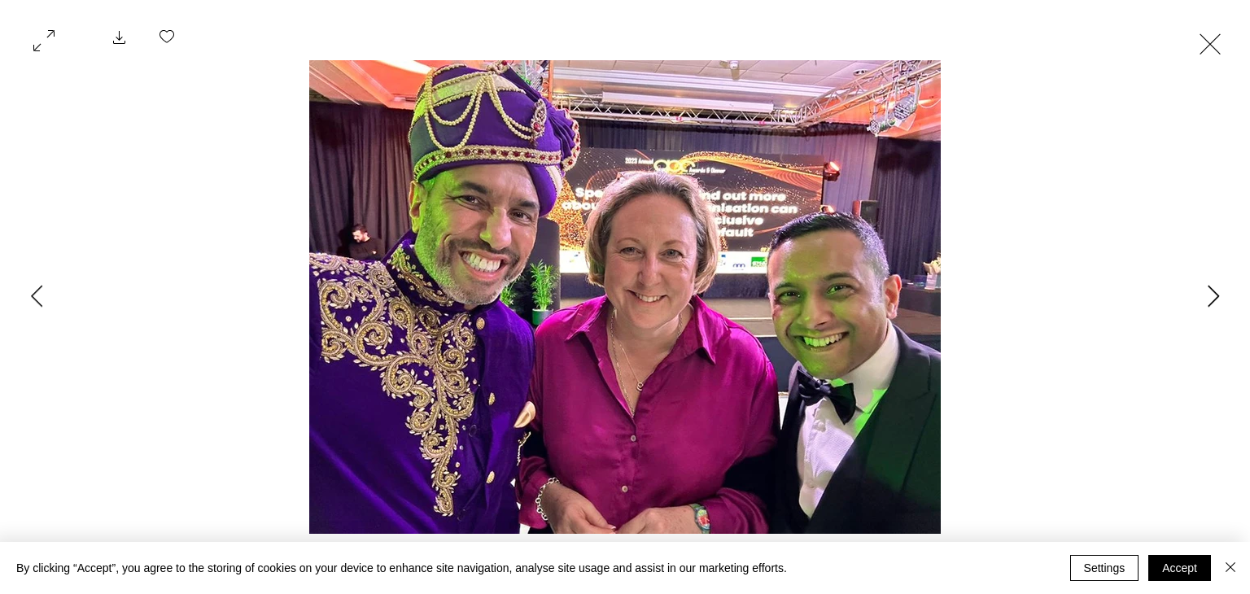
click at [1207, 293] on icon "Next Item" at bounding box center [1213, 296] width 12 height 22
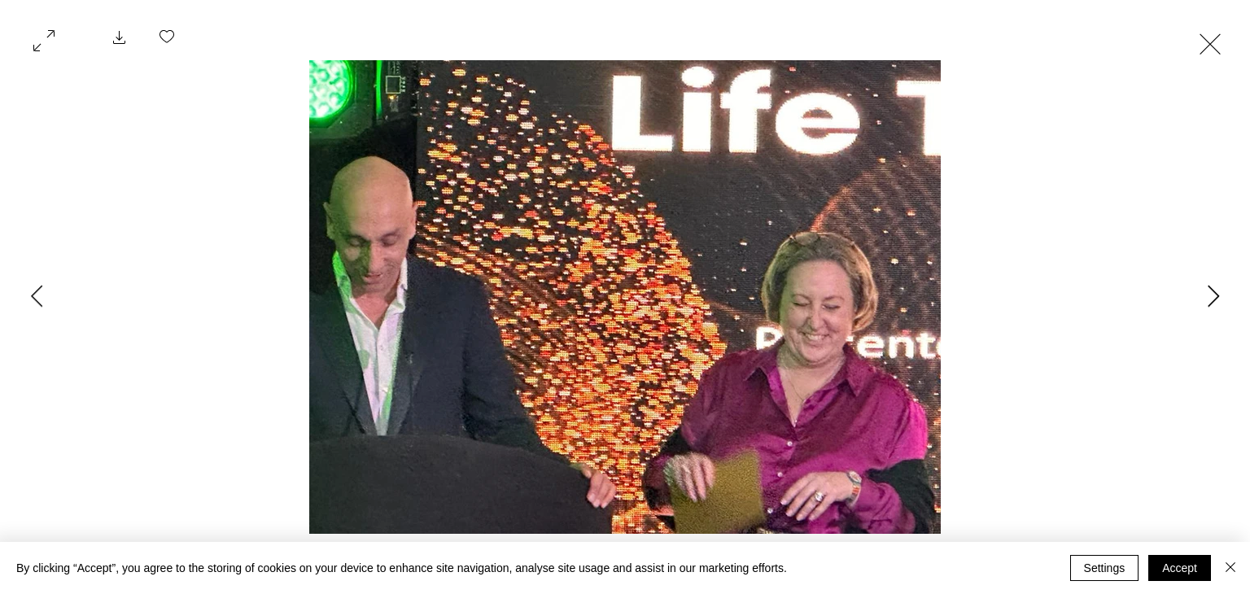
click at [1207, 293] on icon "Next Item" at bounding box center [1213, 296] width 12 height 22
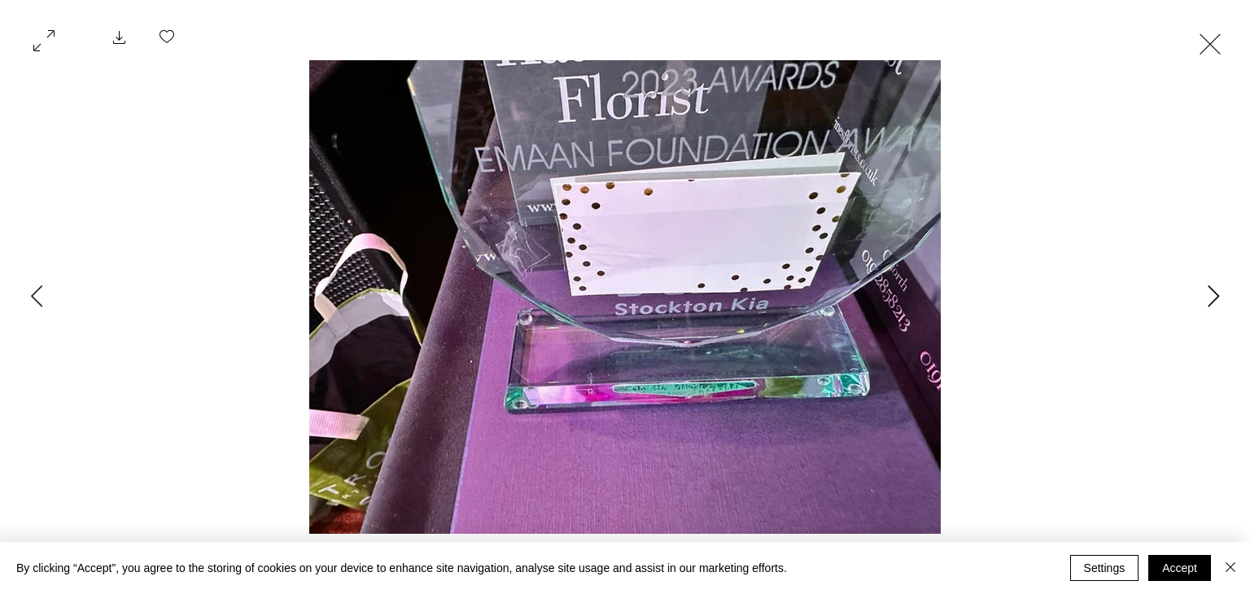
click at [1202, 296] on button "Next Item" at bounding box center [1213, 297] width 41 height 41
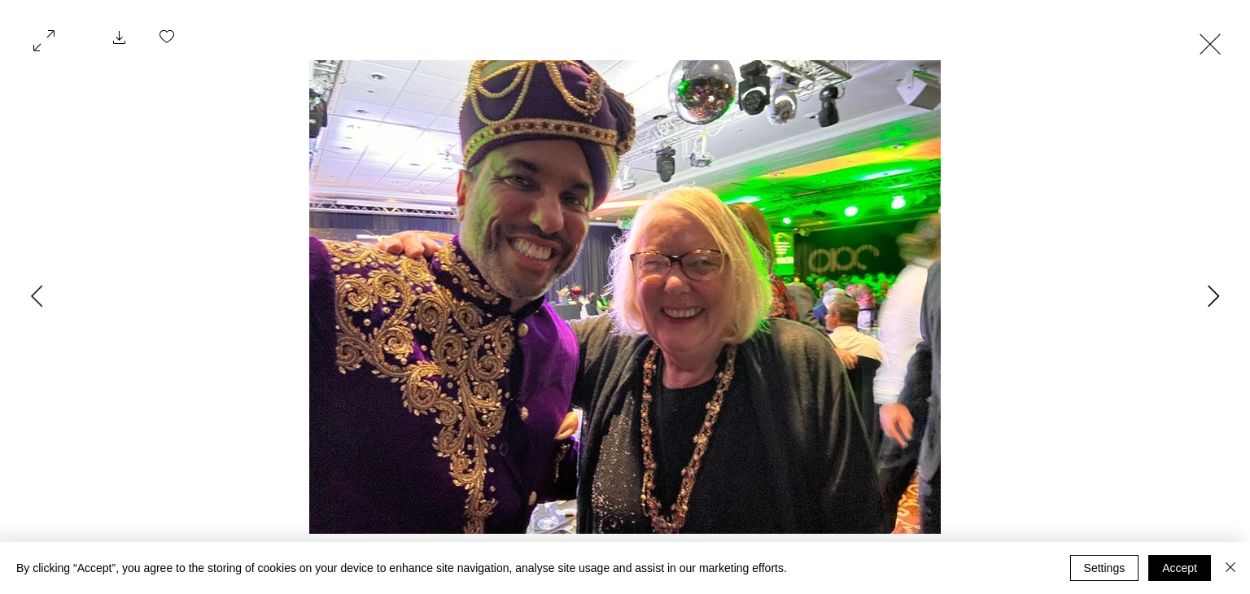
click at [1199, 299] on button "Next Item" at bounding box center [1213, 297] width 41 height 41
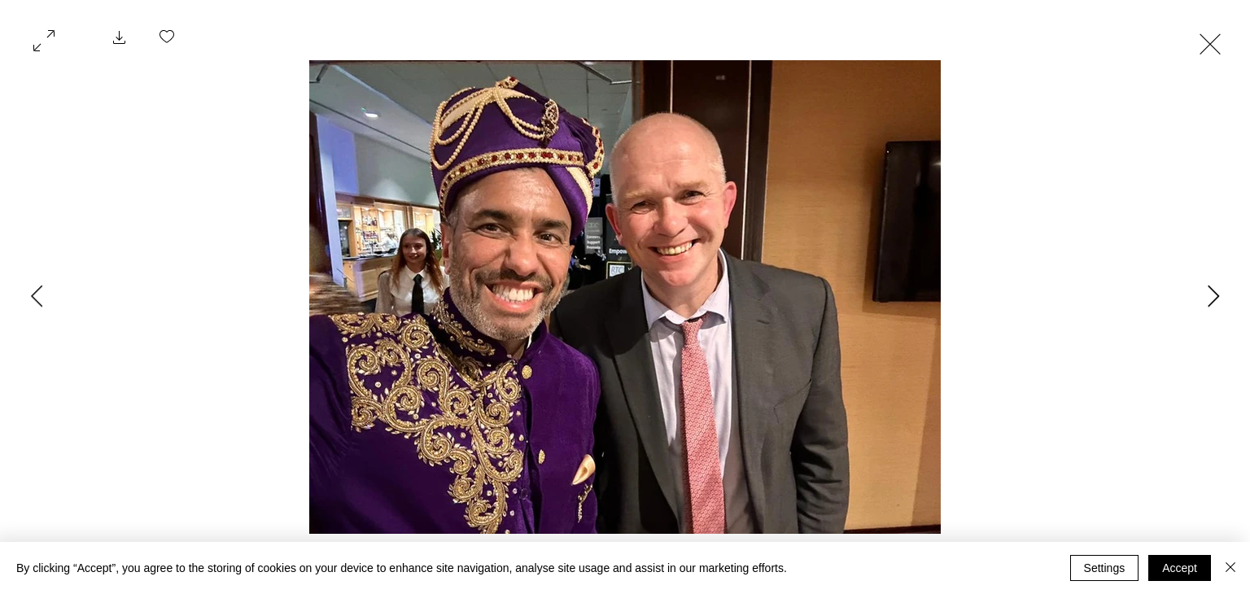
click at [1211, 305] on icon "Next Item" at bounding box center [1213, 296] width 12 height 22
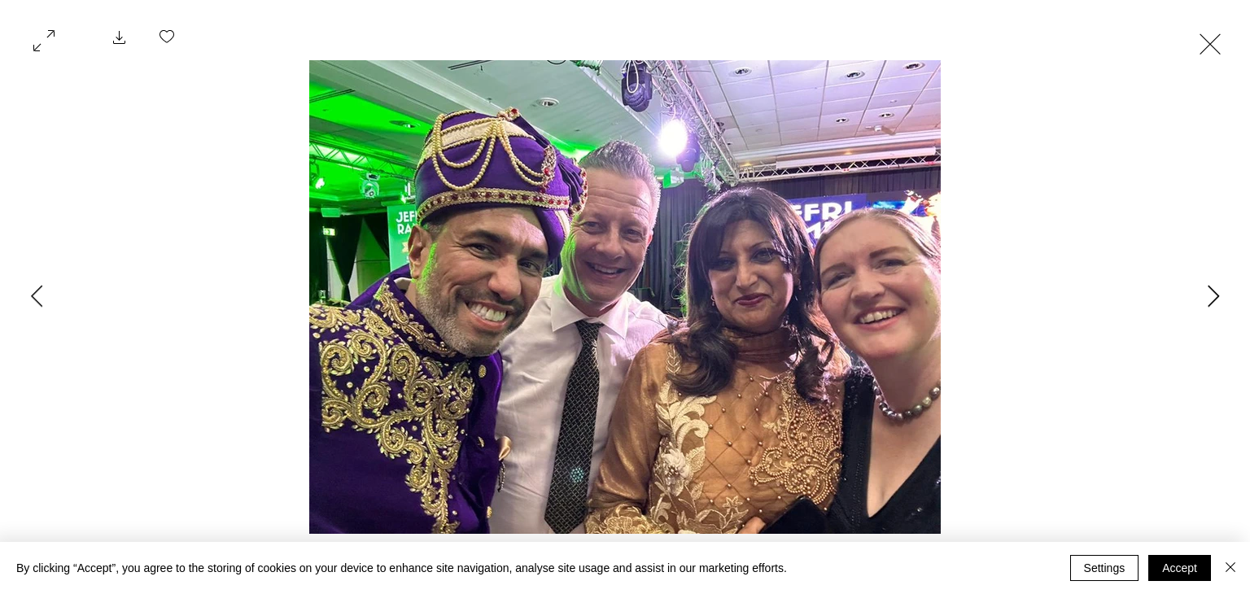
click at [1208, 306] on button "Next Item" at bounding box center [1213, 297] width 41 height 41
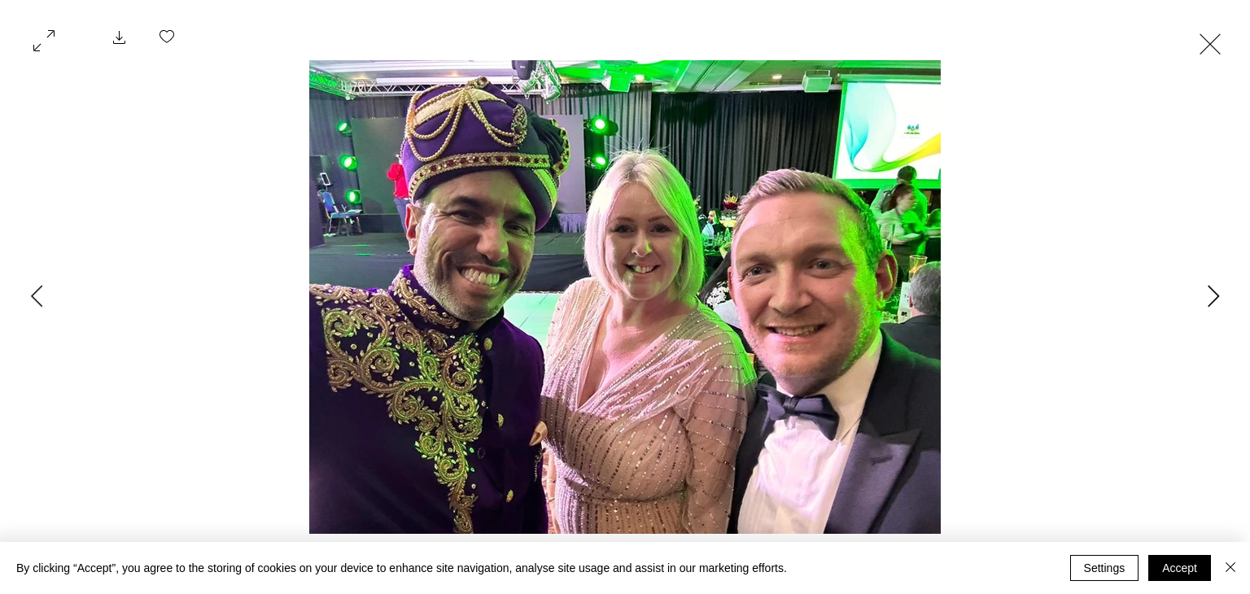
click at [1206, 306] on button "Next Item" at bounding box center [1213, 297] width 41 height 41
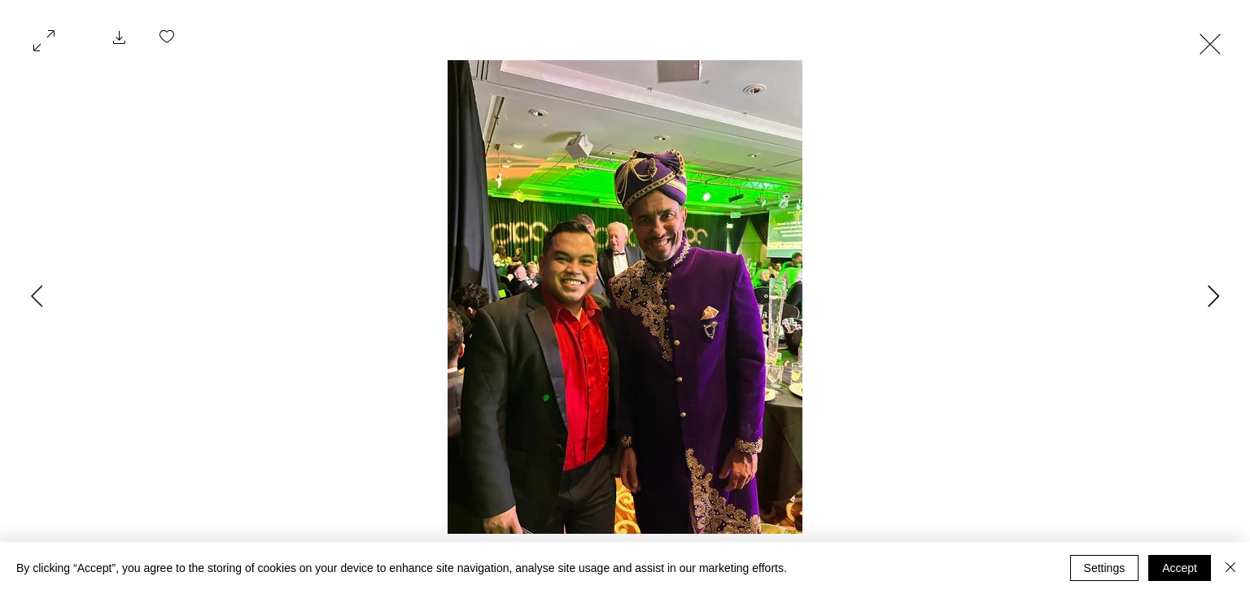
click at [1200, 309] on button "Next Item" at bounding box center [1213, 297] width 41 height 41
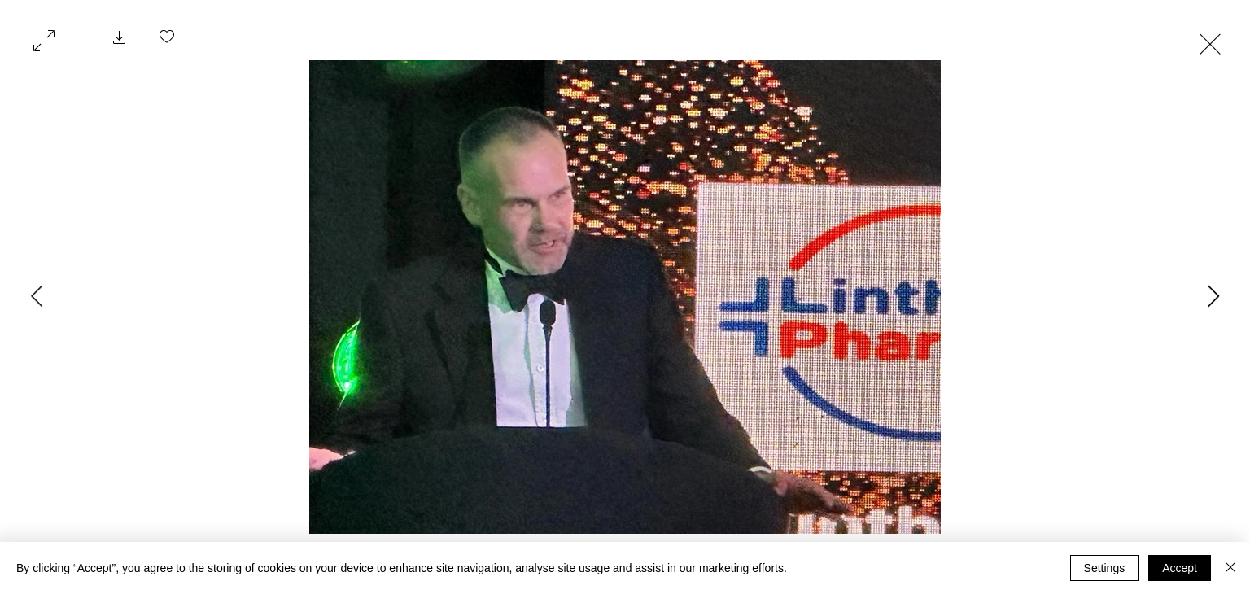
click at [1197, 311] on button "Next Item" at bounding box center [1213, 297] width 41 height 41
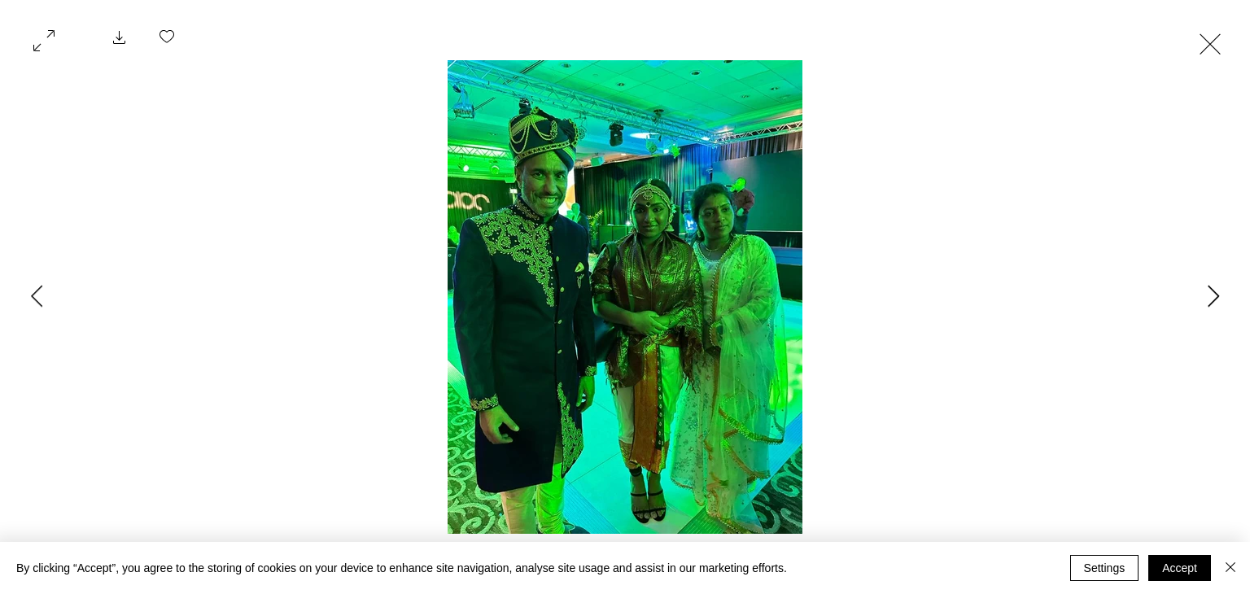
click at [1198, 310] on button "Next Item" at bounding box center [1213, 297] width 41 height 41
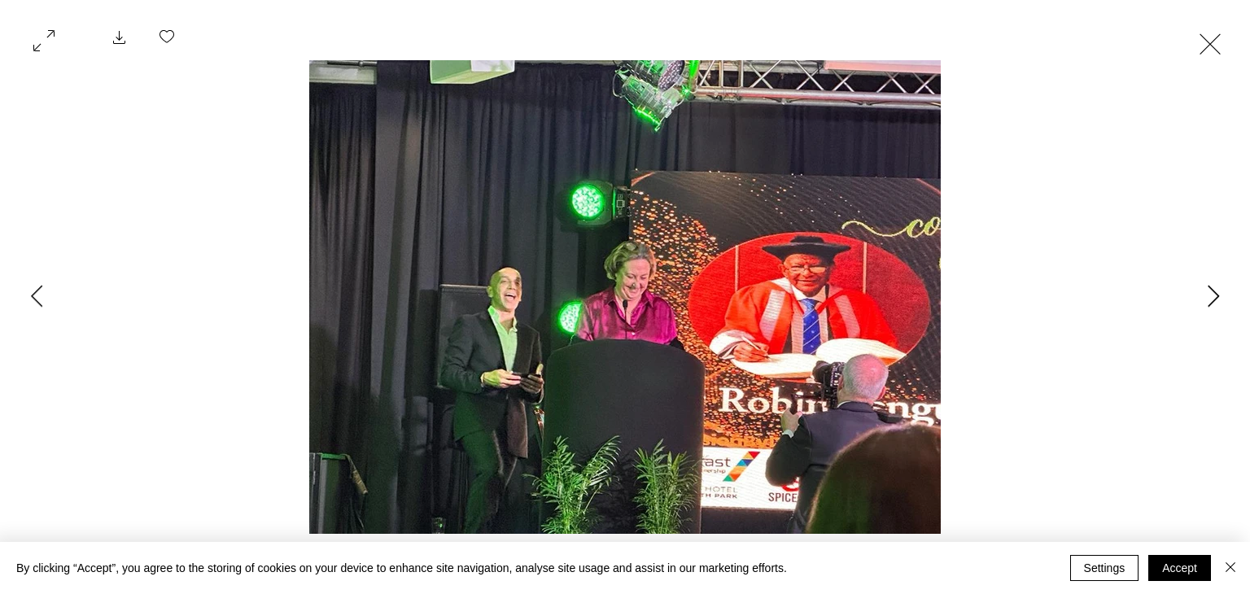
click at [1198, 309] on button "Next Item" at bounding box center [1213, 297] width 41 height 41
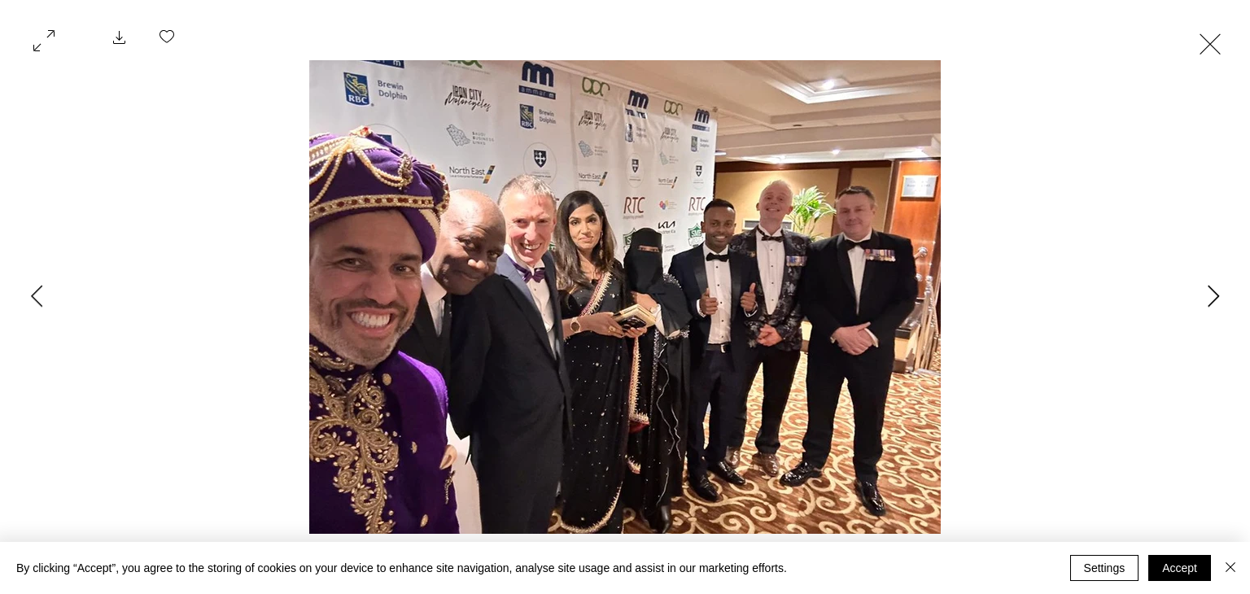
click at [1194, 312] on button "Next Item" at bounding box center [1213, 297] width 41 height 41
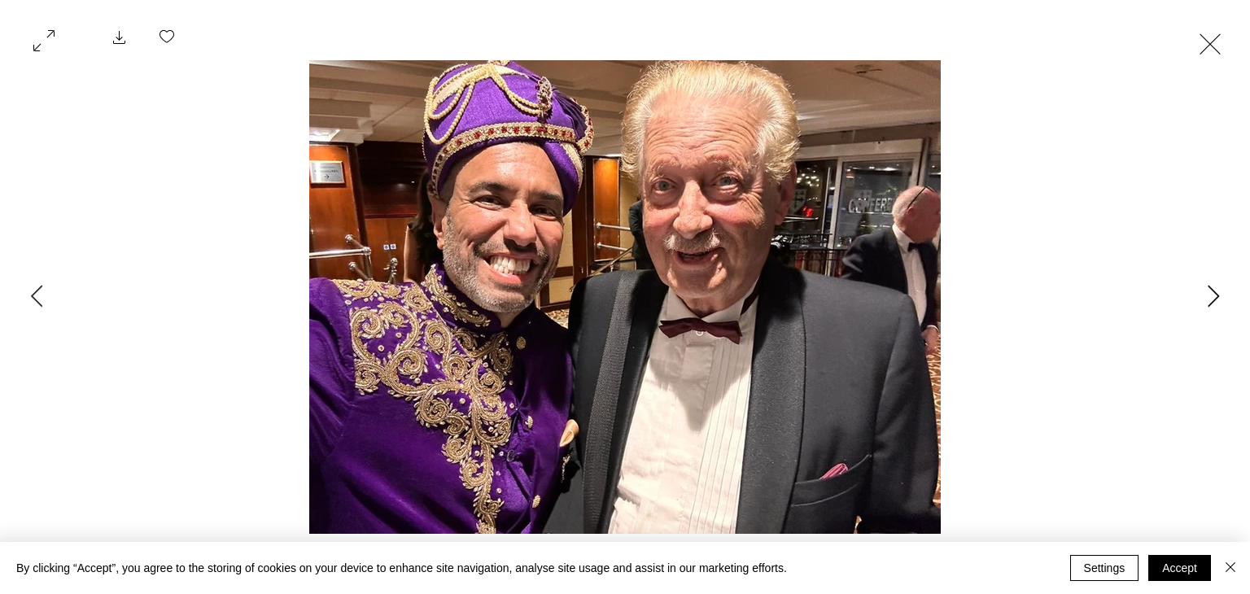
click at [1195, 312] on button "Next Item" at bounding box center [1213, 297] width 41 height 41
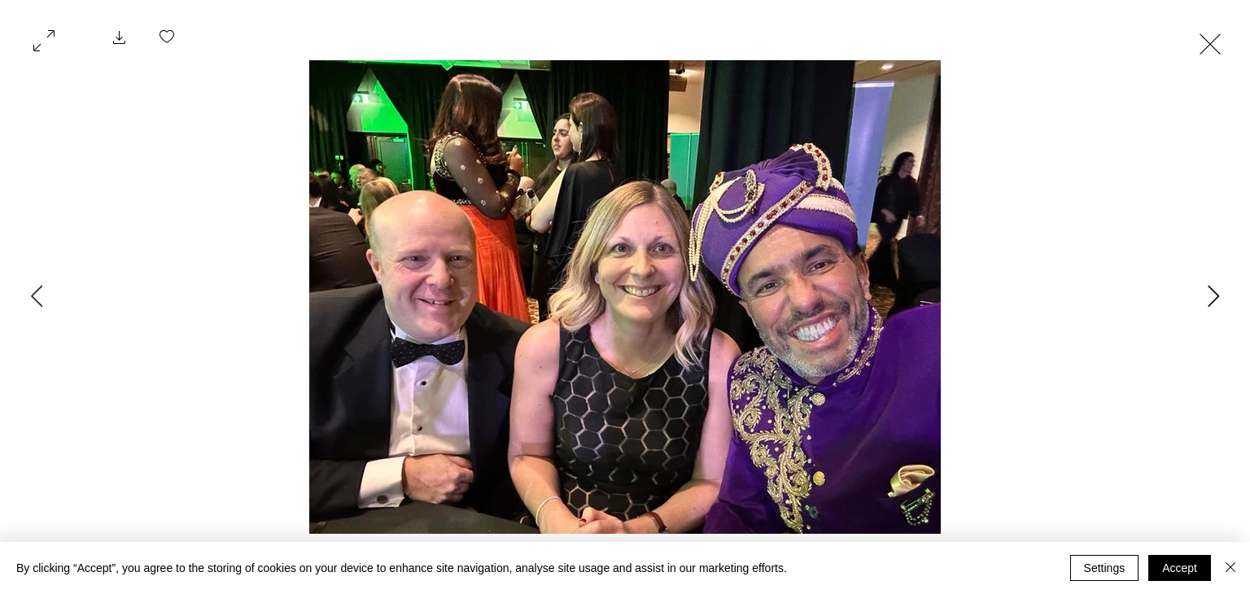
click at [1195, 311] on button "Next Item" at bounding box center [1213, 297] width 41 height 41
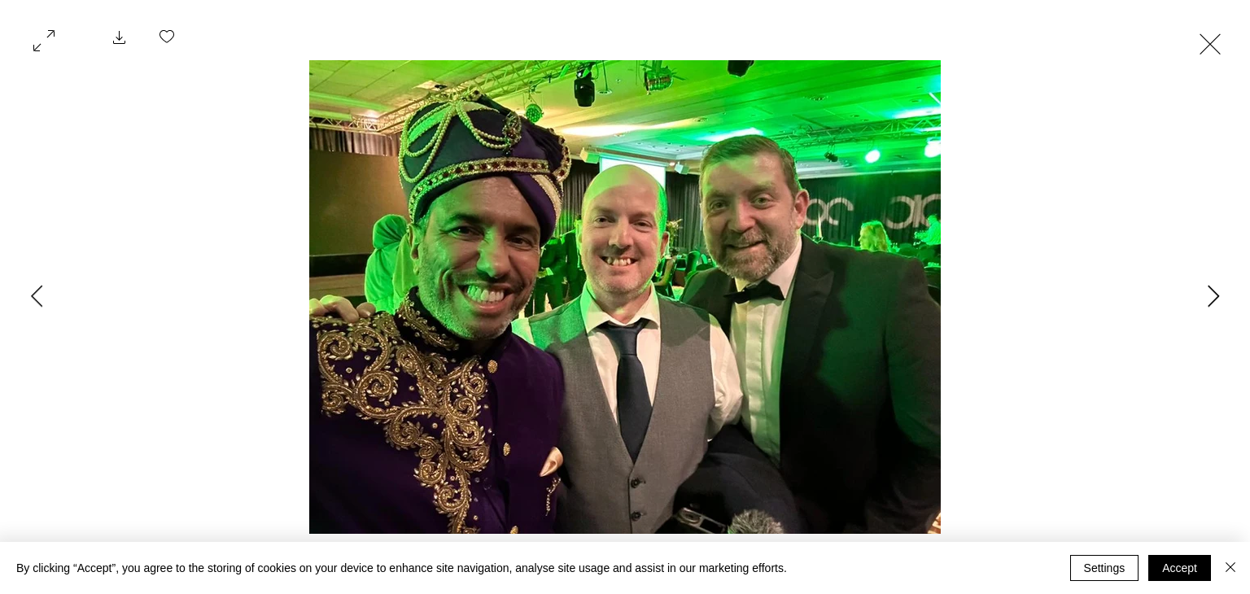
click at [1198, 310] on button "Next Item" at bounding box center [1213, 297] width 41 height 41
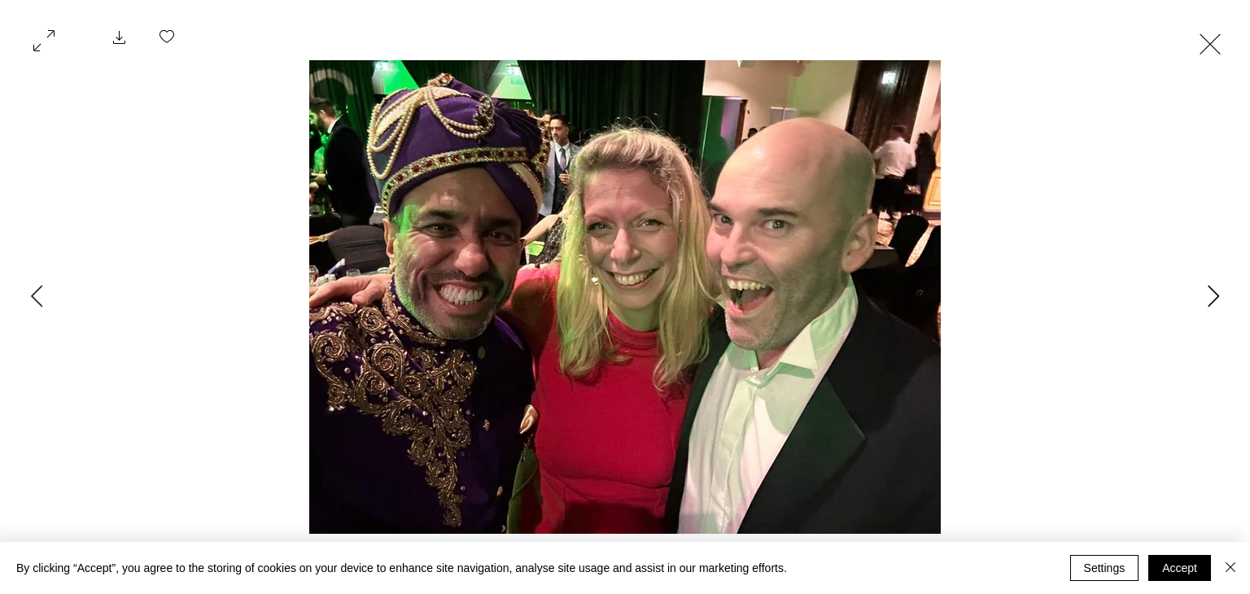
click at [1198, 311] on button "Next Item" at bounding box center [1213, 297] width 41 height 41
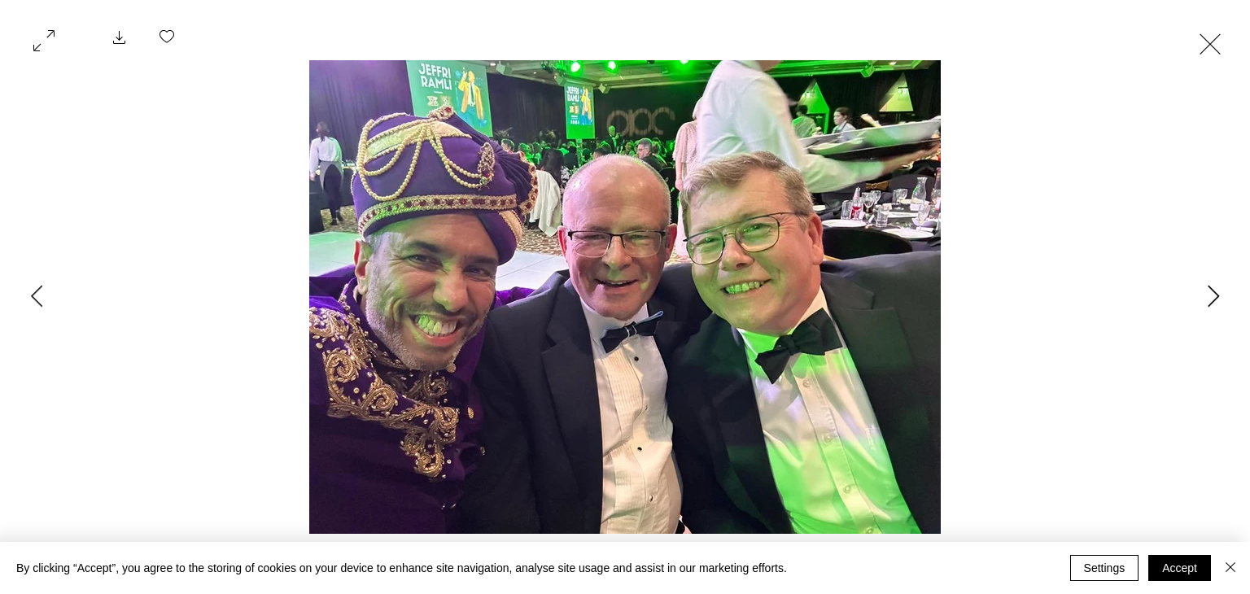
click at [1204, 308] on button "Next Item" at bounding box center [1213, 297] width 41 height 41
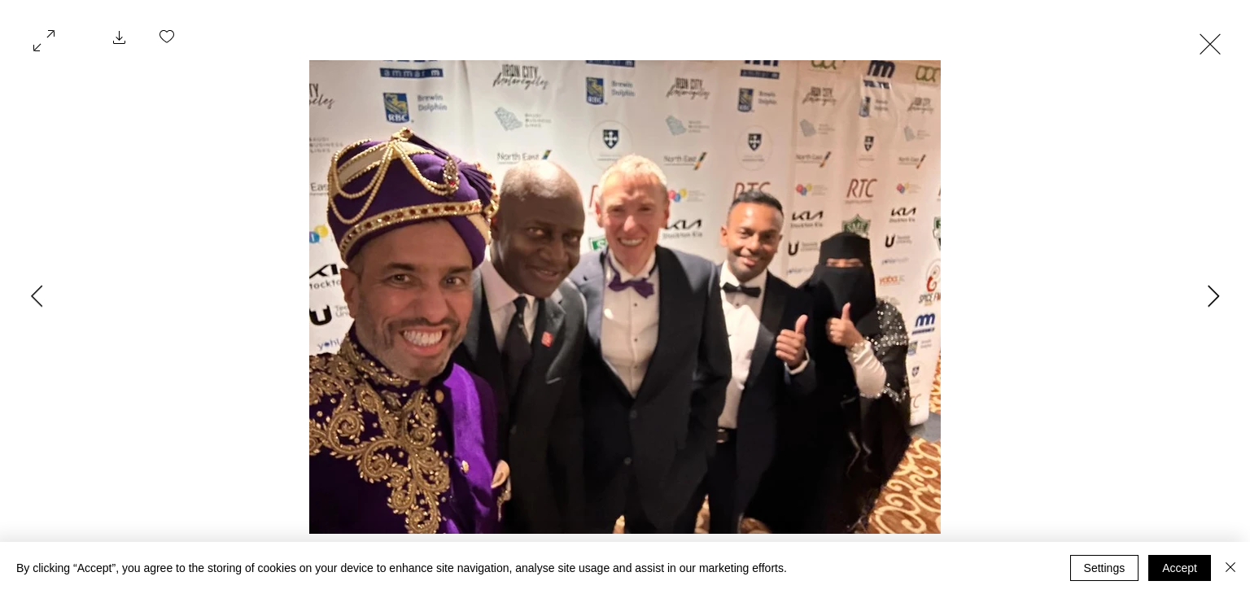
click at [1204, 308] on button "Next Item" at bounding box center [1213, 297] width 41 height 41
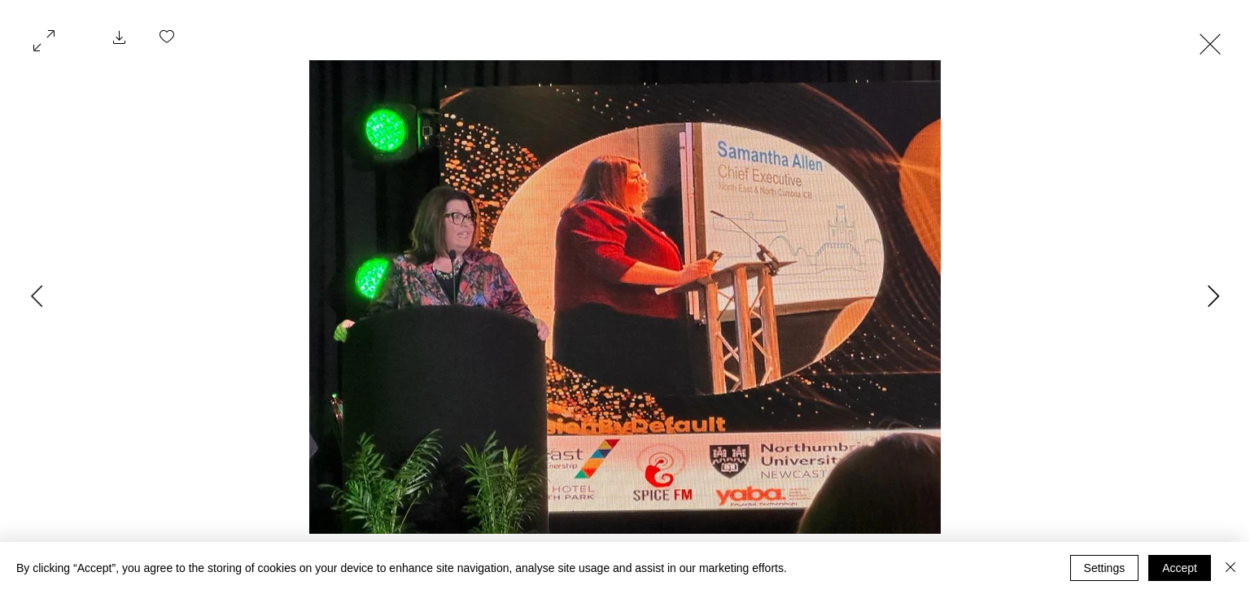
click at [1201, 309] on button "Next Item" at bounding box center [1213, 297] width 41 height 41
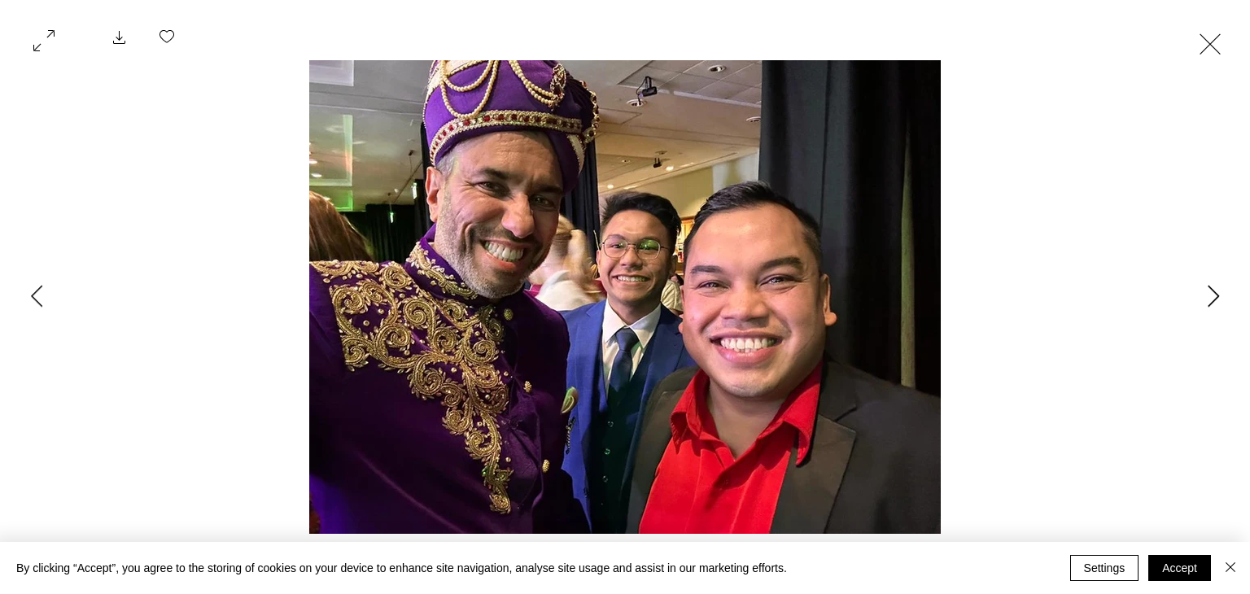
click at [1201, 309] on button "Next Item" at bounding box center [1213, 297] width 41 height 41
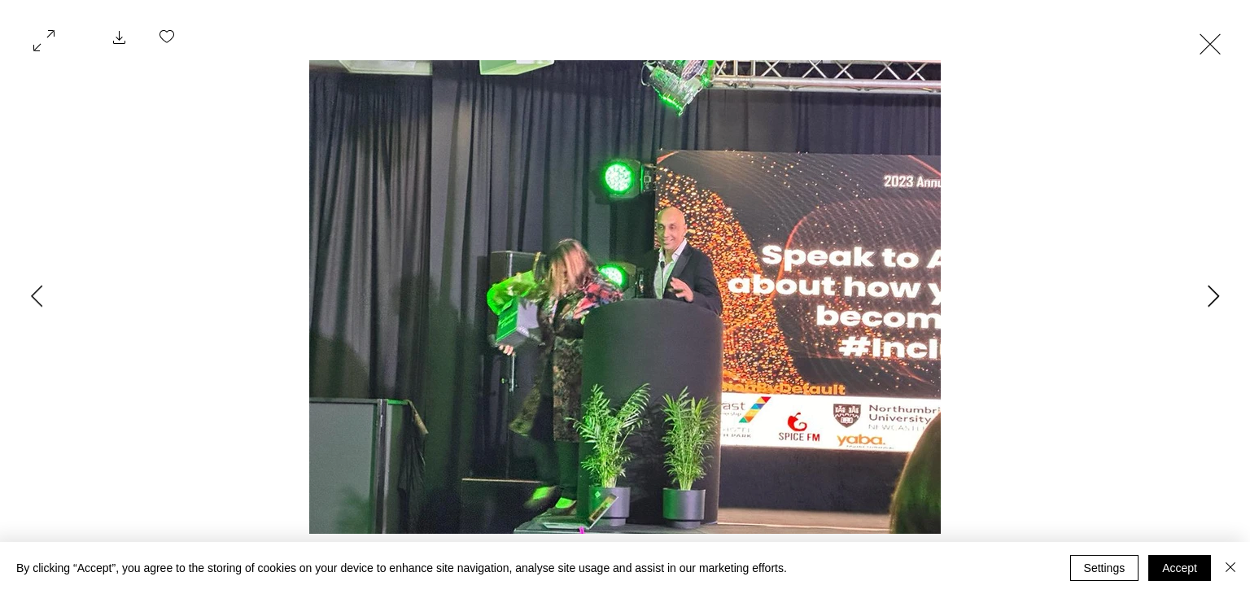
click at [1202, 308] on button "Next Item" at bounding box center [1213, 297] width 41 height 41
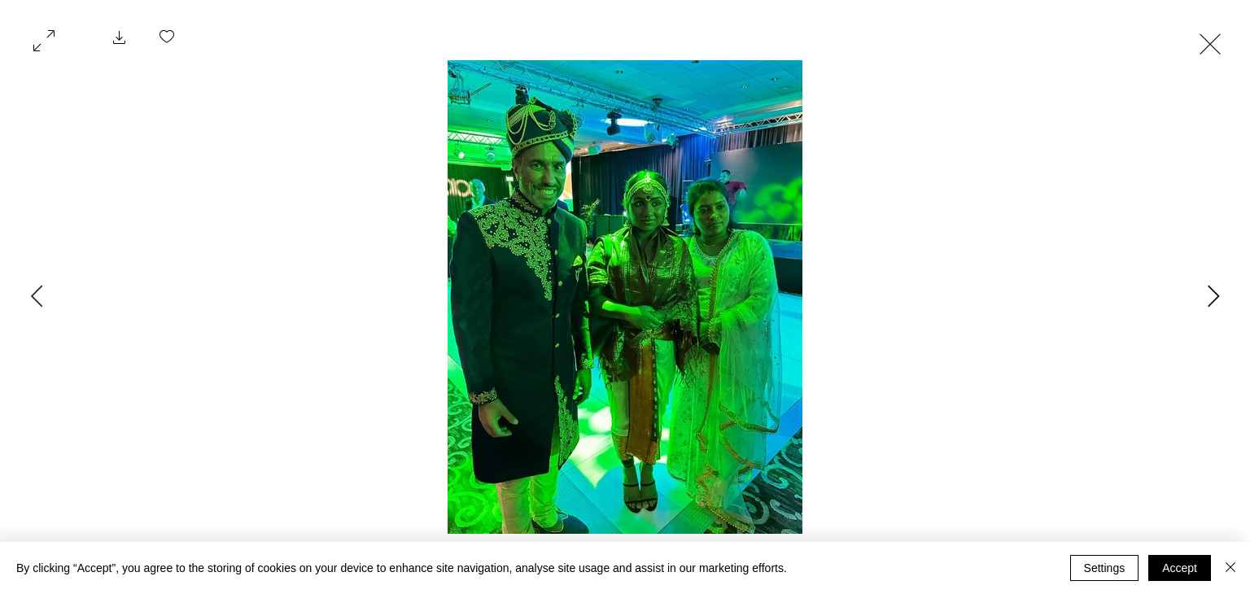
click at [1199, 310] on button "Next Item" at bounding box center [1213, 297] width 41 height 41
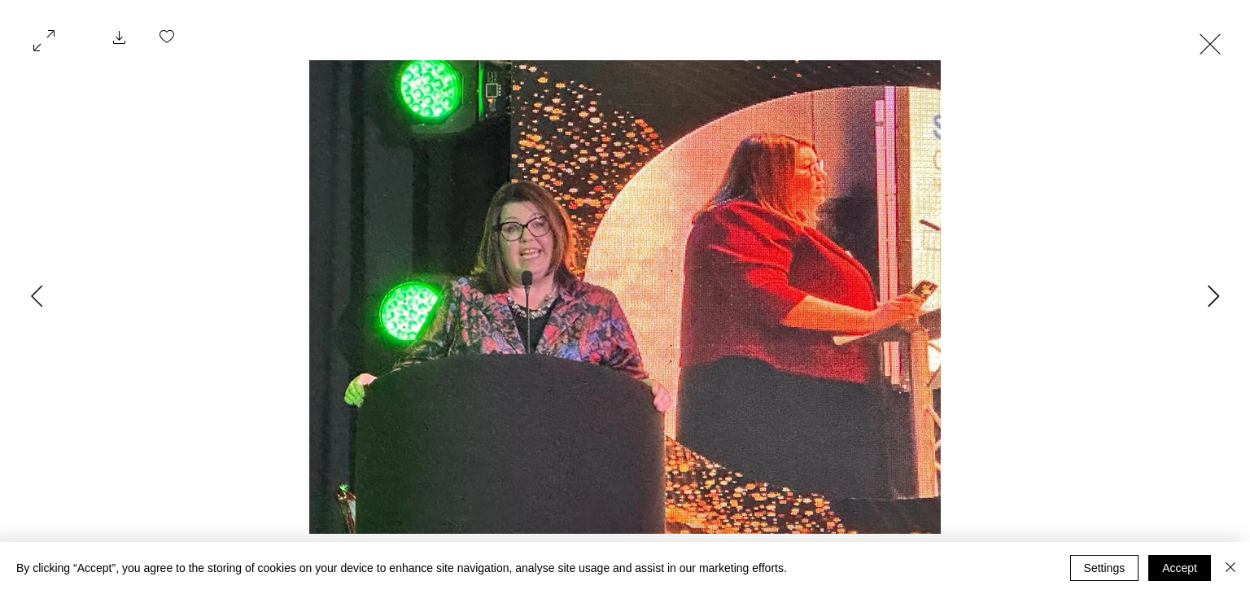
click at [1198, 310] on button "Next Item" at bounding box center [1213, 297] width 41 height 41
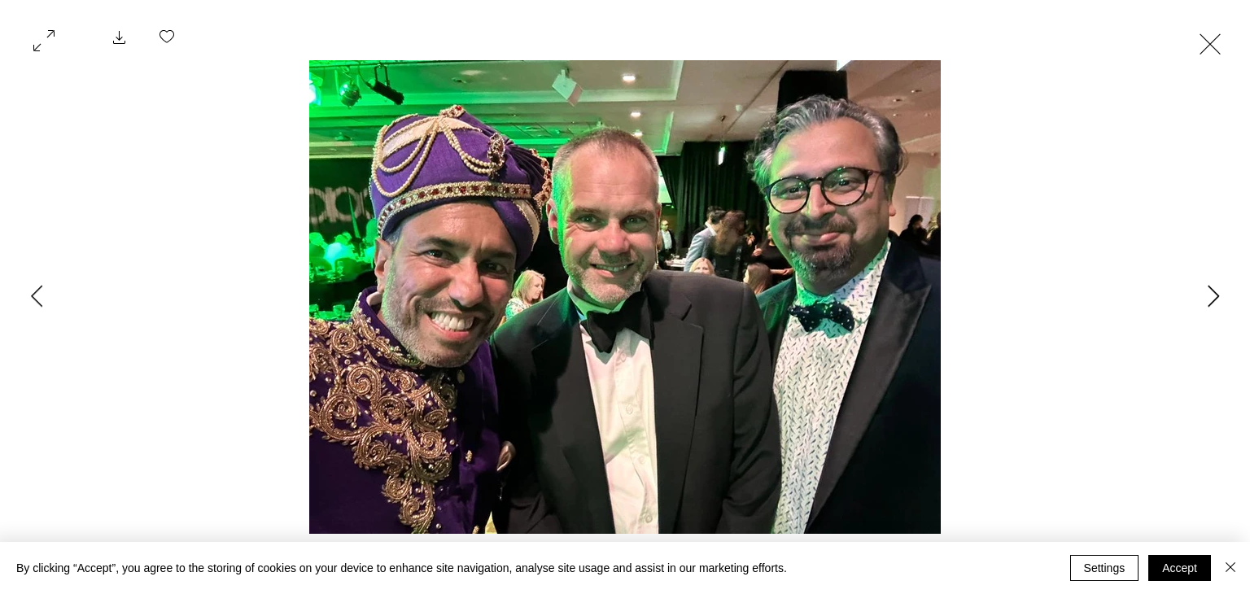
click at [1217, 306] on icon "Next Item" at bounding box center [1213, 296] width 12 height 22
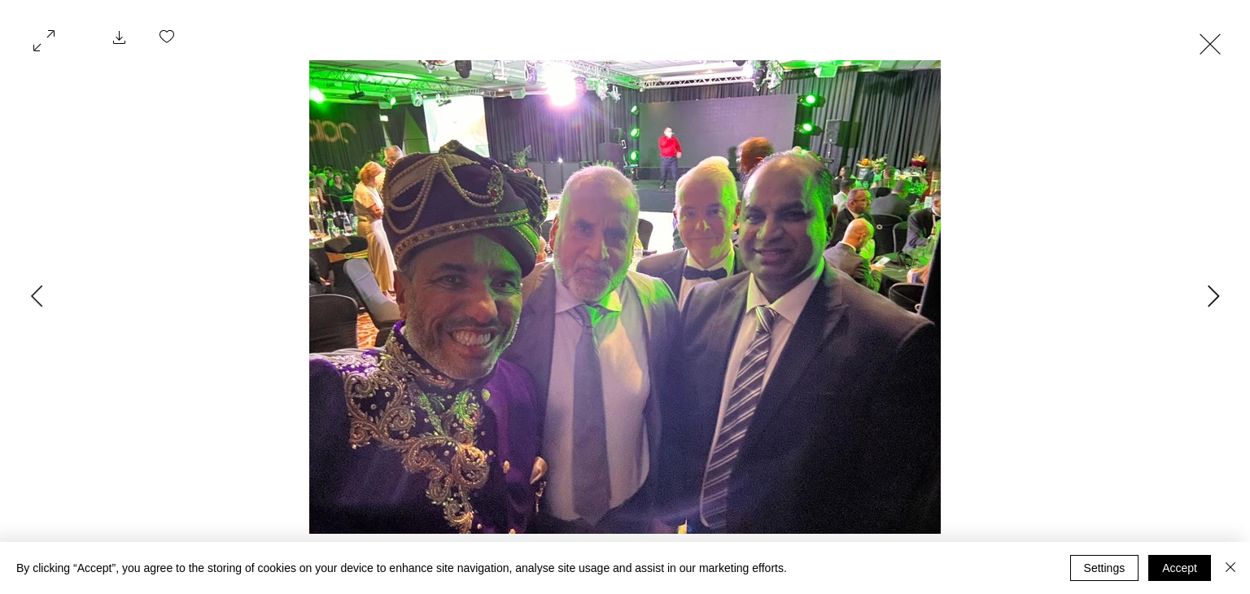
click at [1211, 308] on button "Next Item" at bounding box center [1213, 297] width 41 height 41
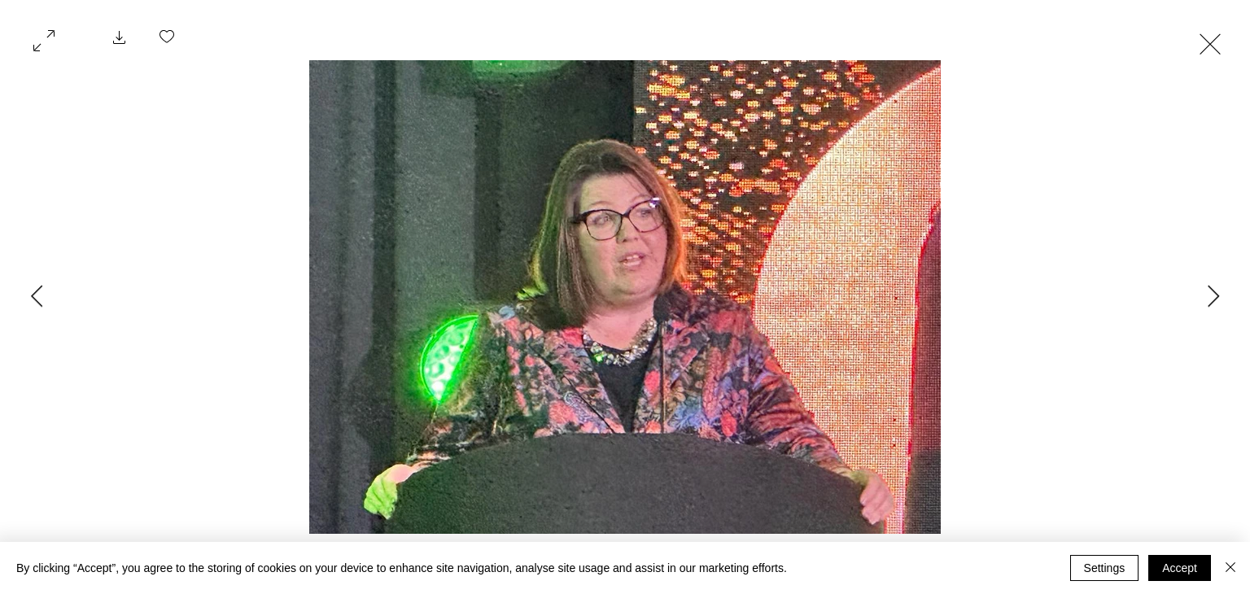
click at [1206, 52] on button "Exit expand mode" at bounding box center [1209, 42] width 31 height 36
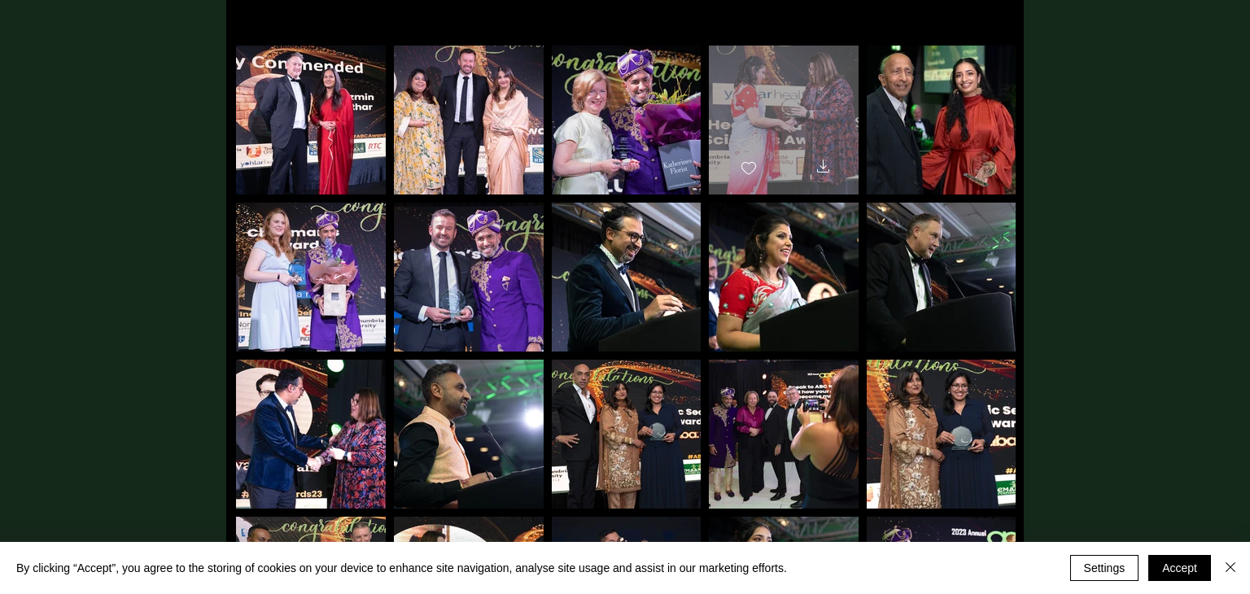
click at [825, 121] on div at bounding box center [784, 113] width 150 height 134
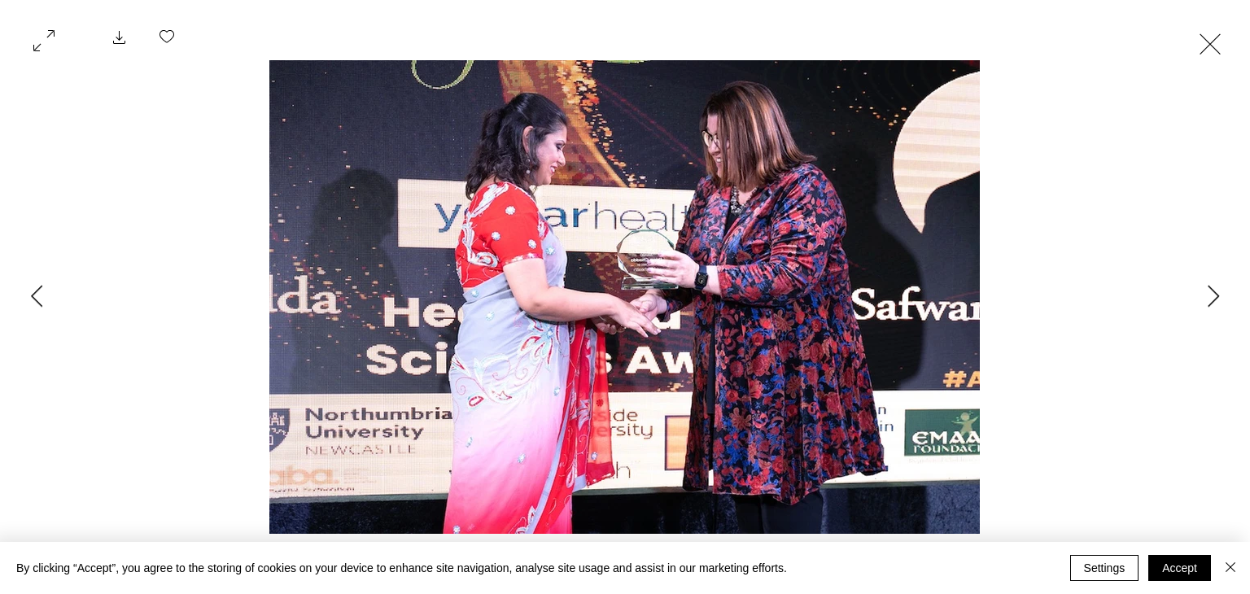
click at [1223, 24] on button "Exit expand mode" at bounding box center [1209, 42] width 31 height 36
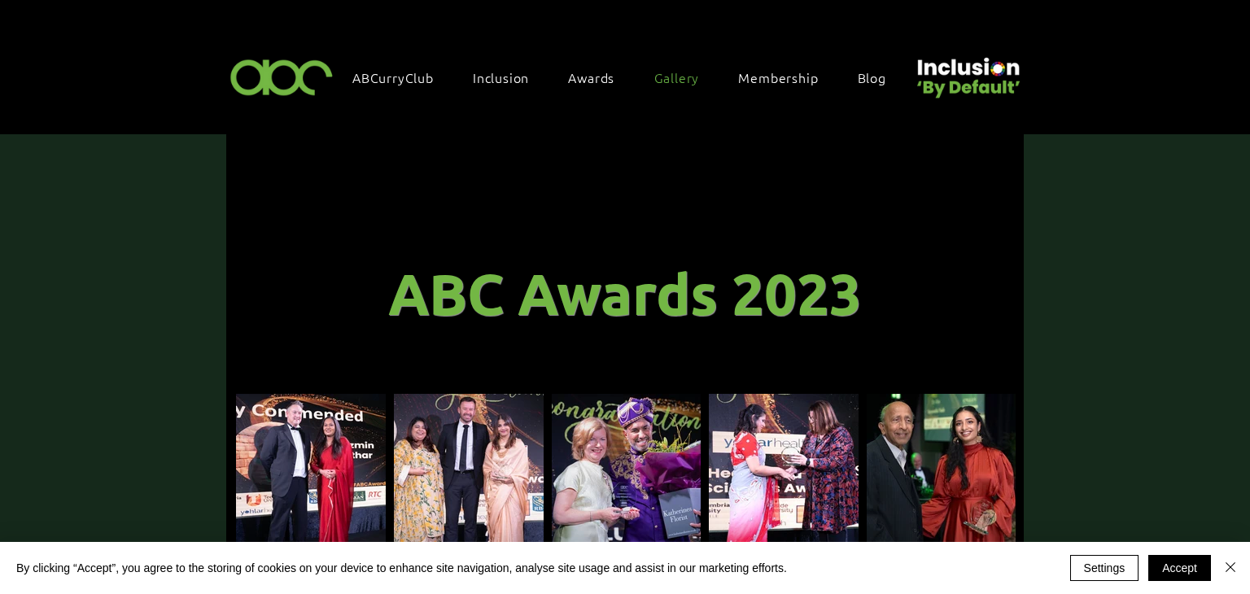
scroll to position [348, 0]
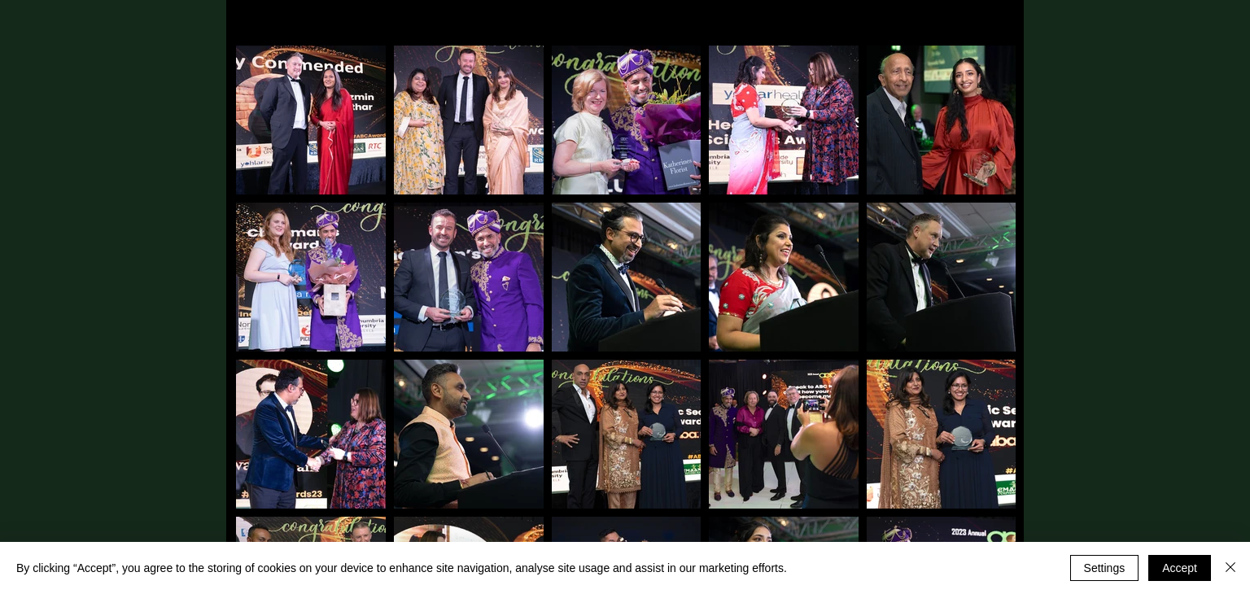
click at [790, 308] on img at bounding box center [784, 277] width 150 height 149
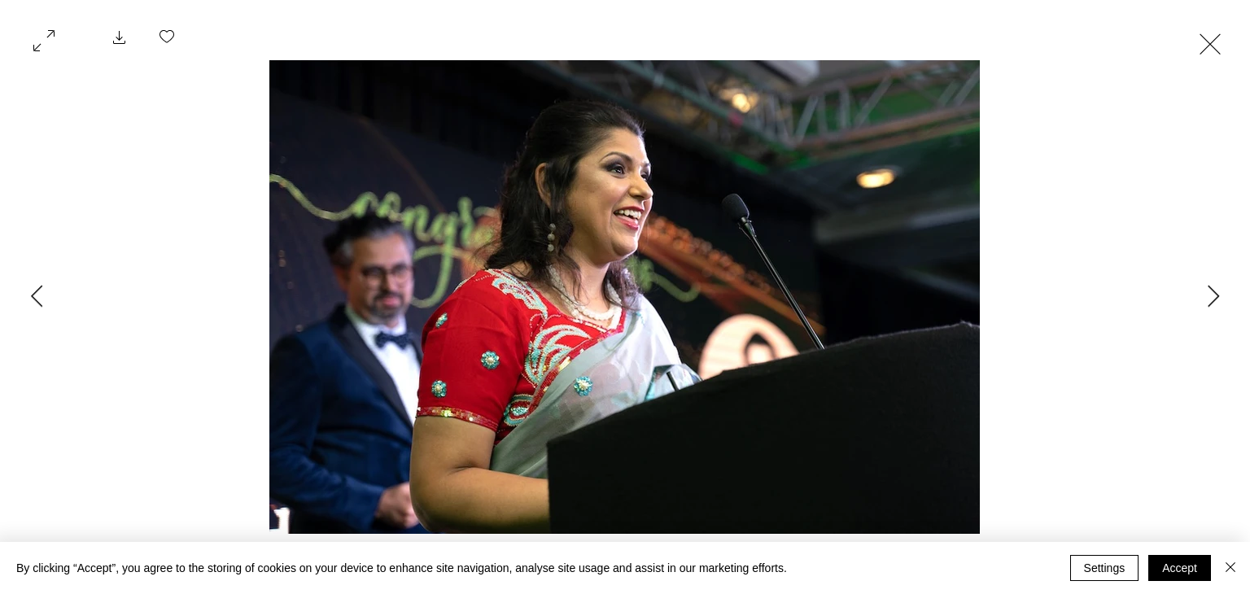
click at [1205, 49] on button "Exit expand mode" at bounding box center [1209, 42] width 31 height 36
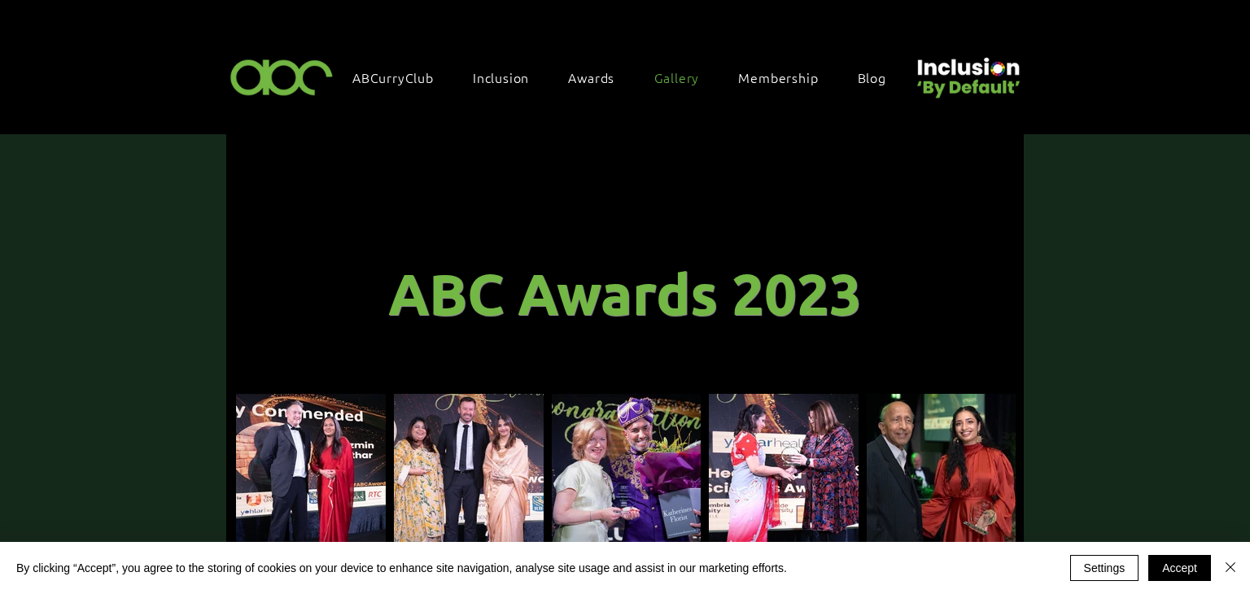
scroll to position [348, 0]
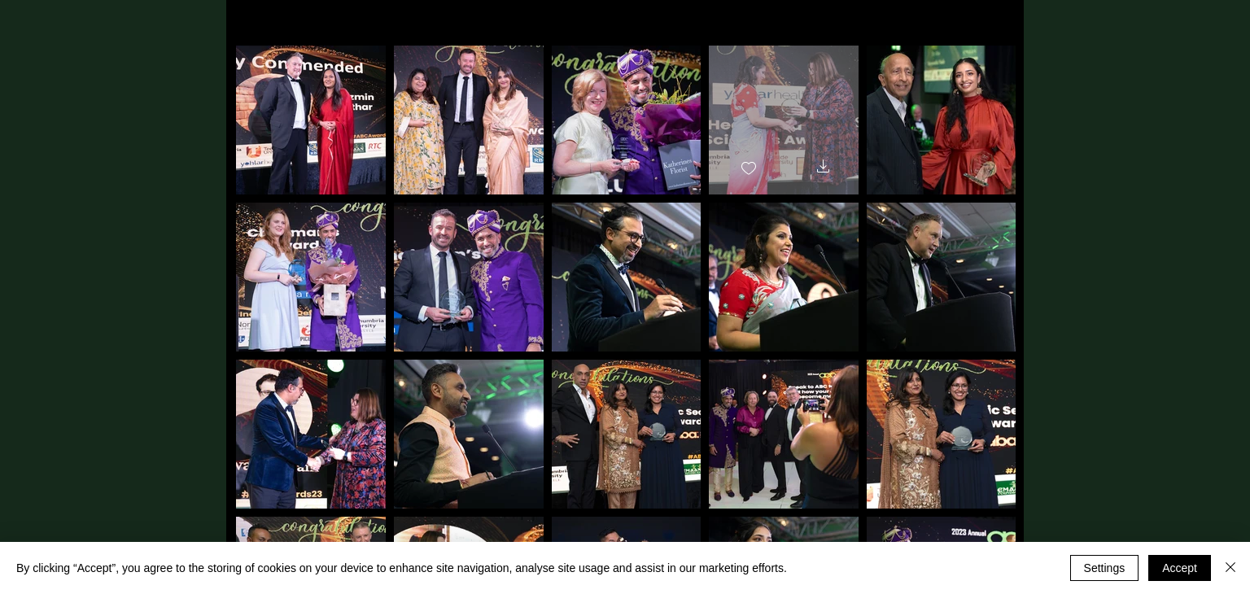
click at [796, 139] on div at bounding box center [784, 113] width 150 height 134
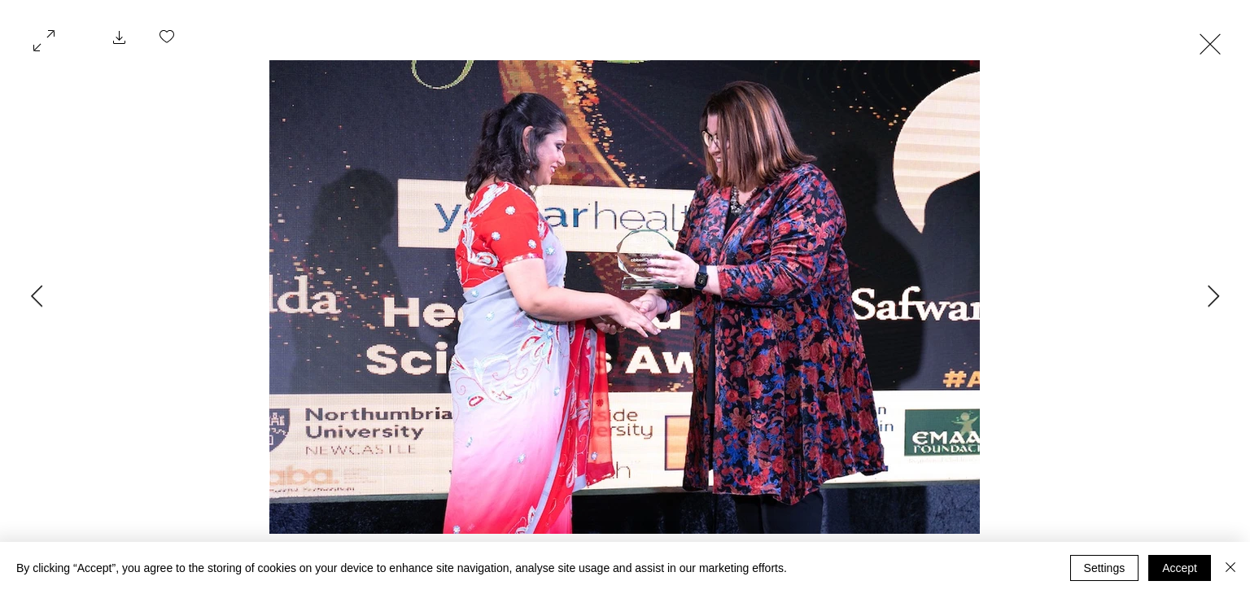
click at [1216, 37] on button "Exit expand mode" at bounding box center [1209, 42] width 31 height 36
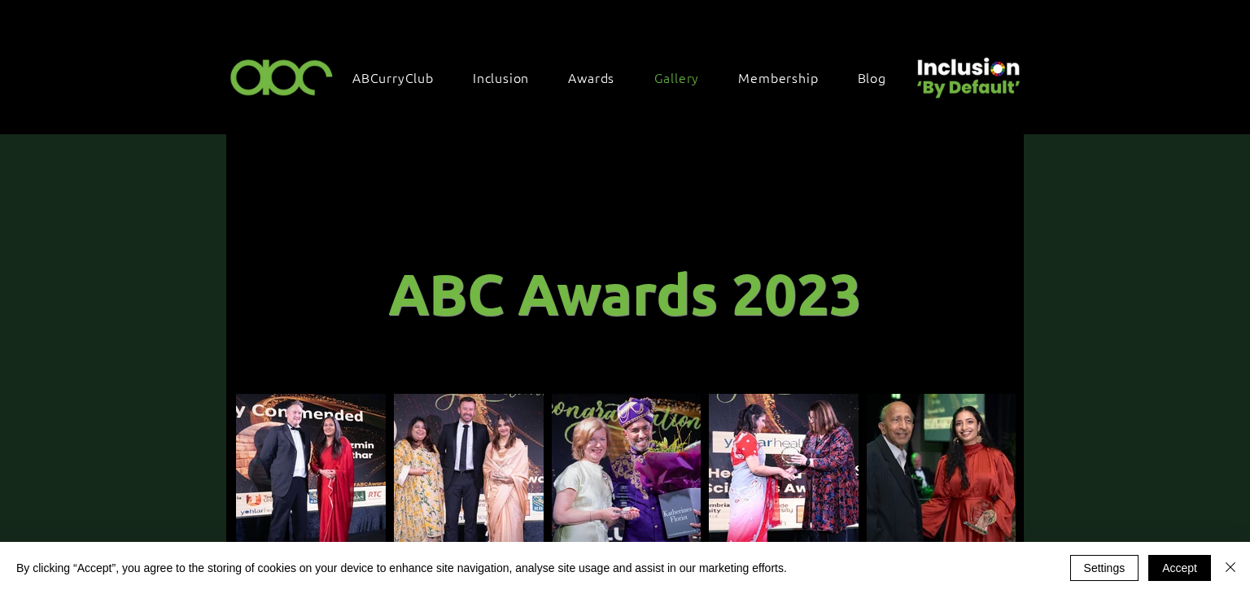
scroll to position [348, 0]
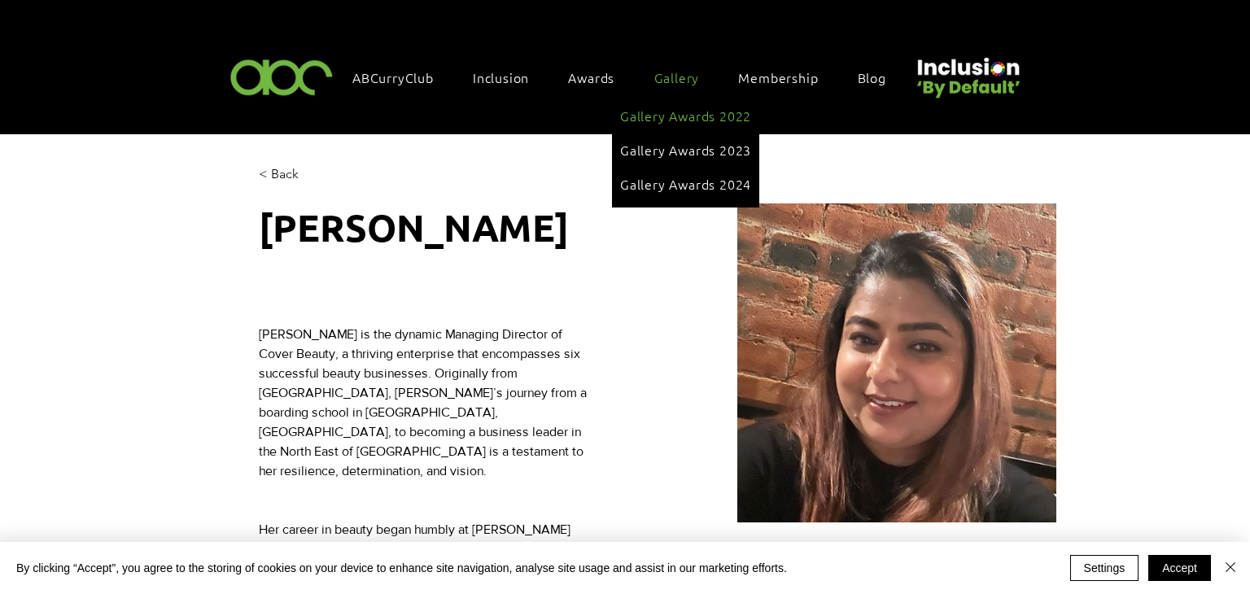
click at [670, 123] on link "Gallery Awards 2022" at bounding box center [685, 115] width 131 height 31
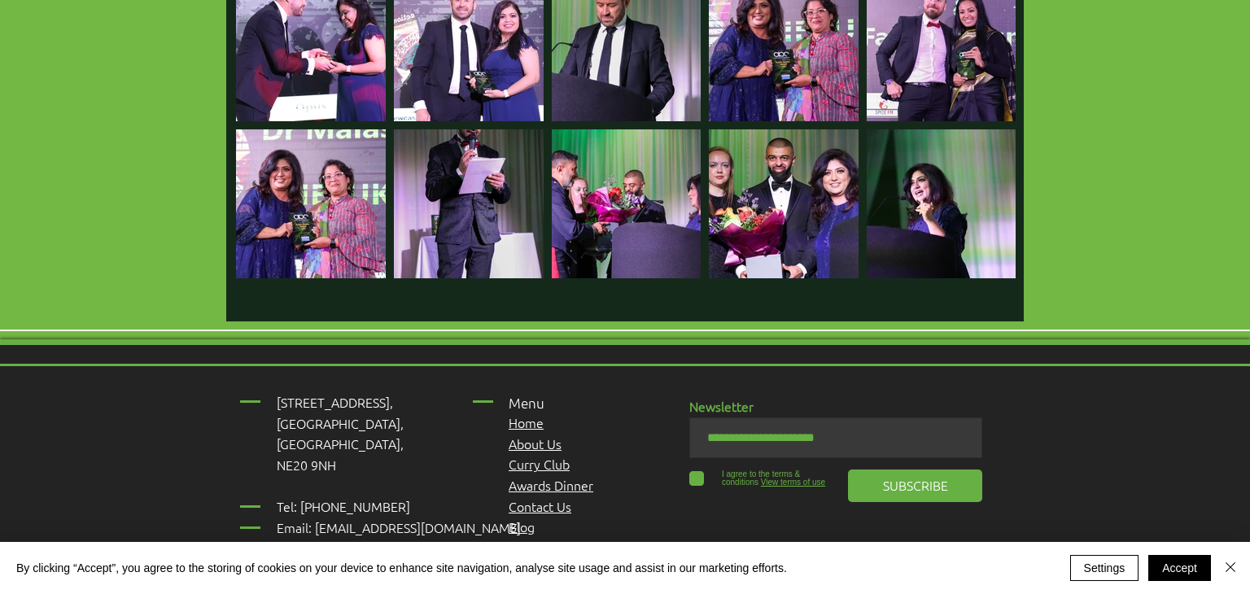
scroll to position [4351, 0]
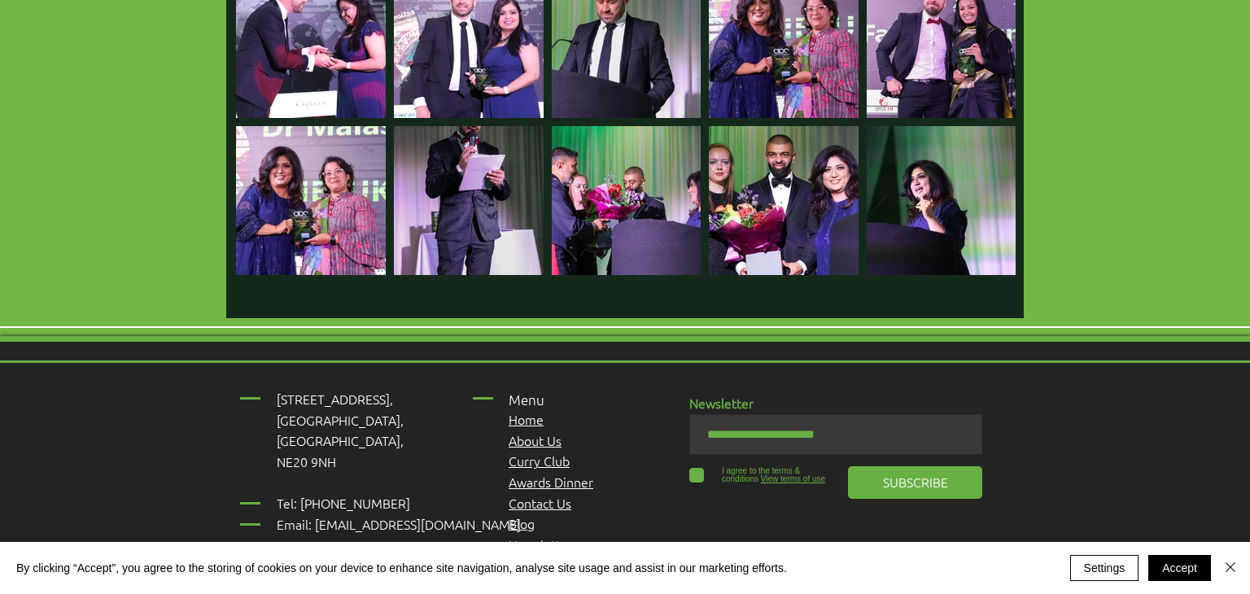
click at [966, 227] on img at bounding box center [940, 200] width 149 height 149
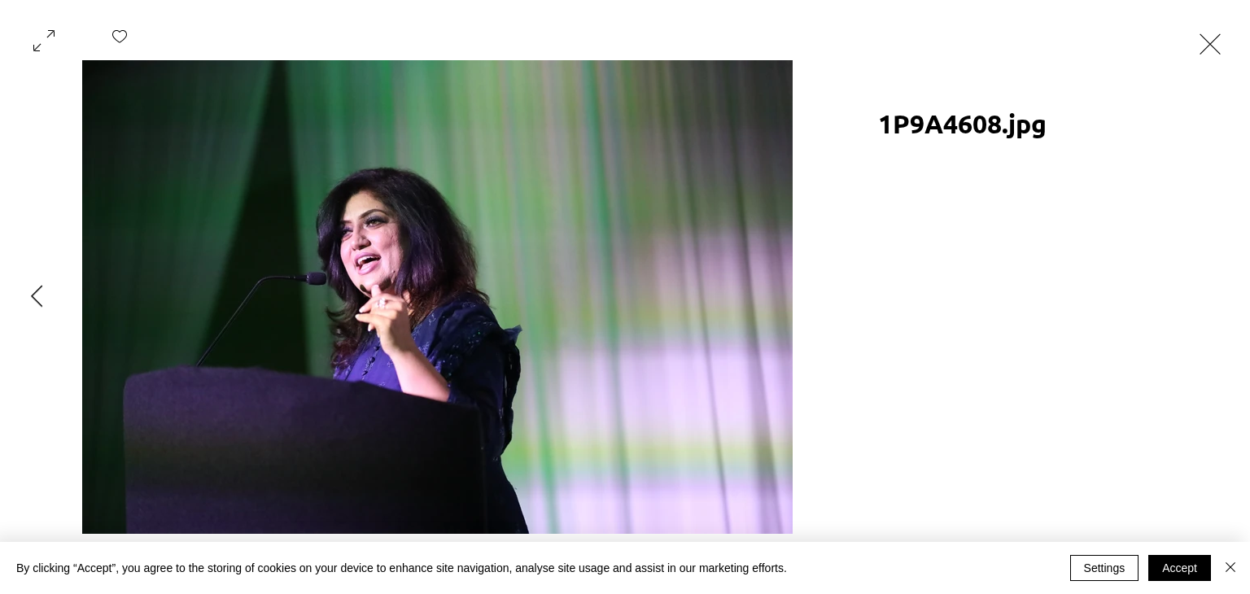
click at [1217, 27] on button "Exit expand mode" at bounding box center [1209, 42] width 31 height 36
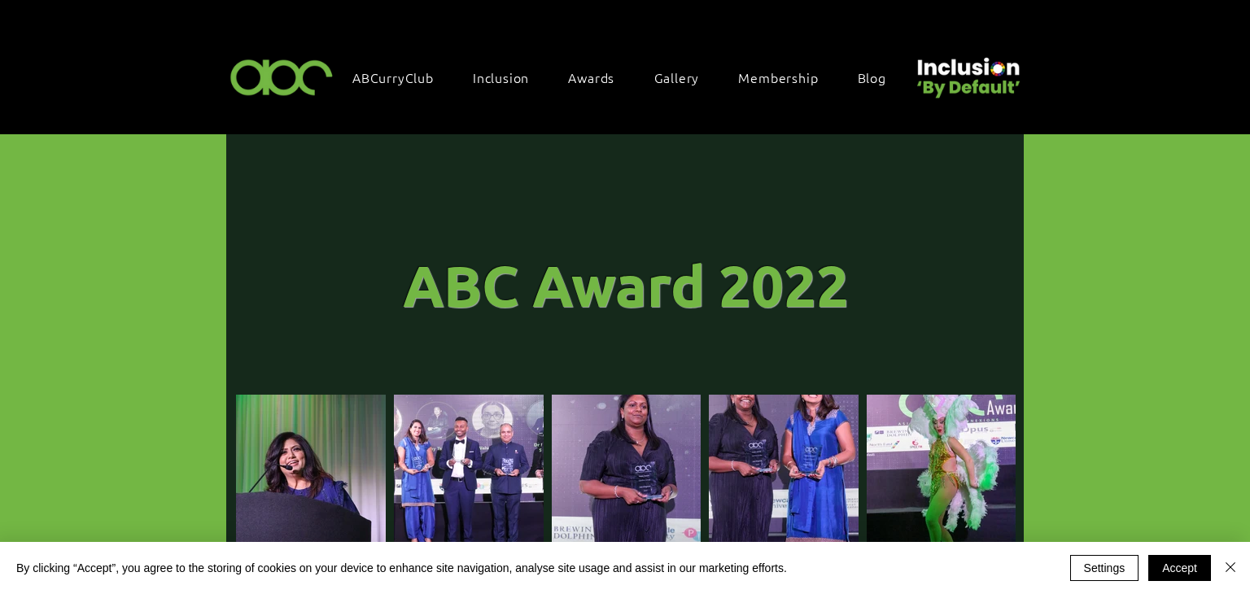
scroll to position [4351, 0]
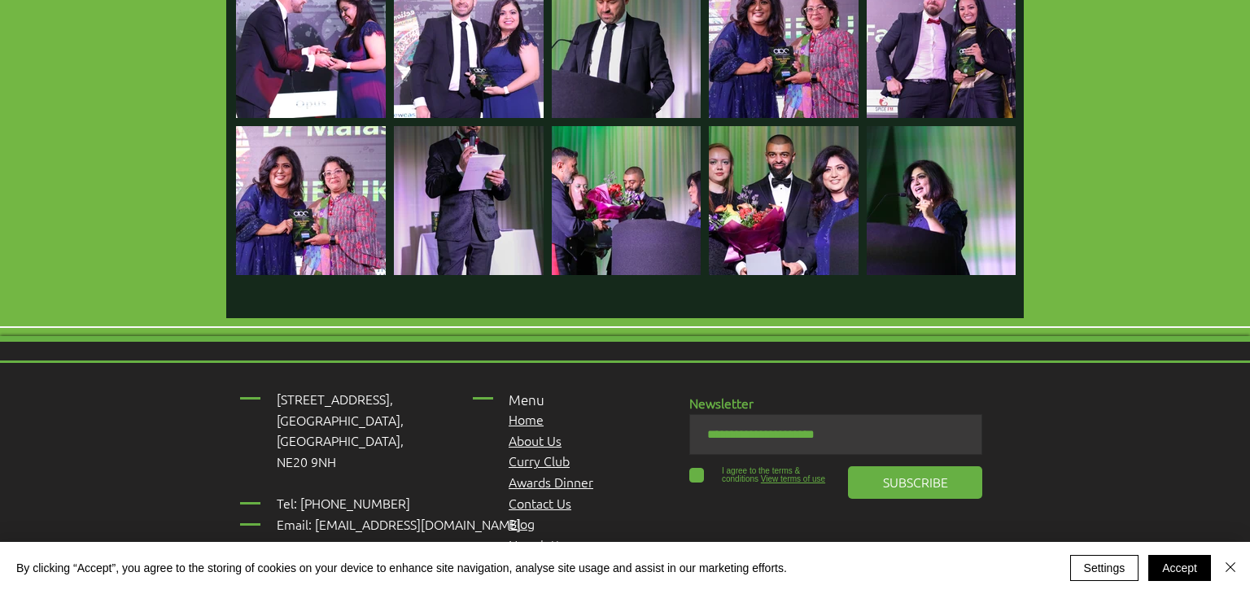
click at [1213, 42] on button "Exit expand mode" at bounding box center [1209, 42] width 31 height 36
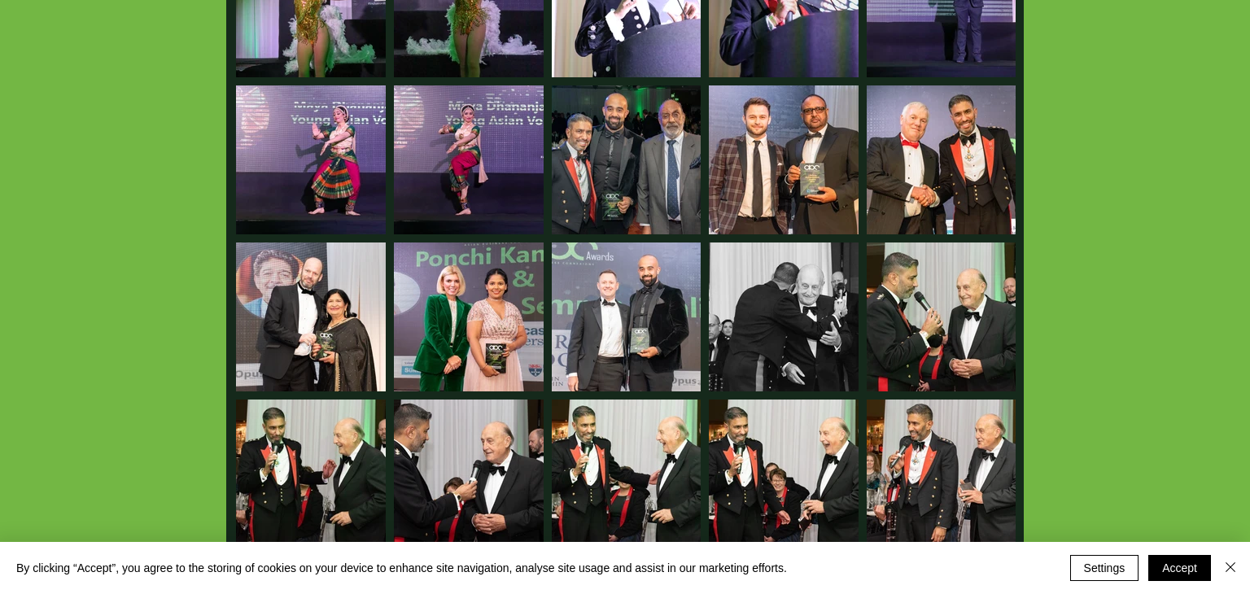
scroll to position [0, 0]
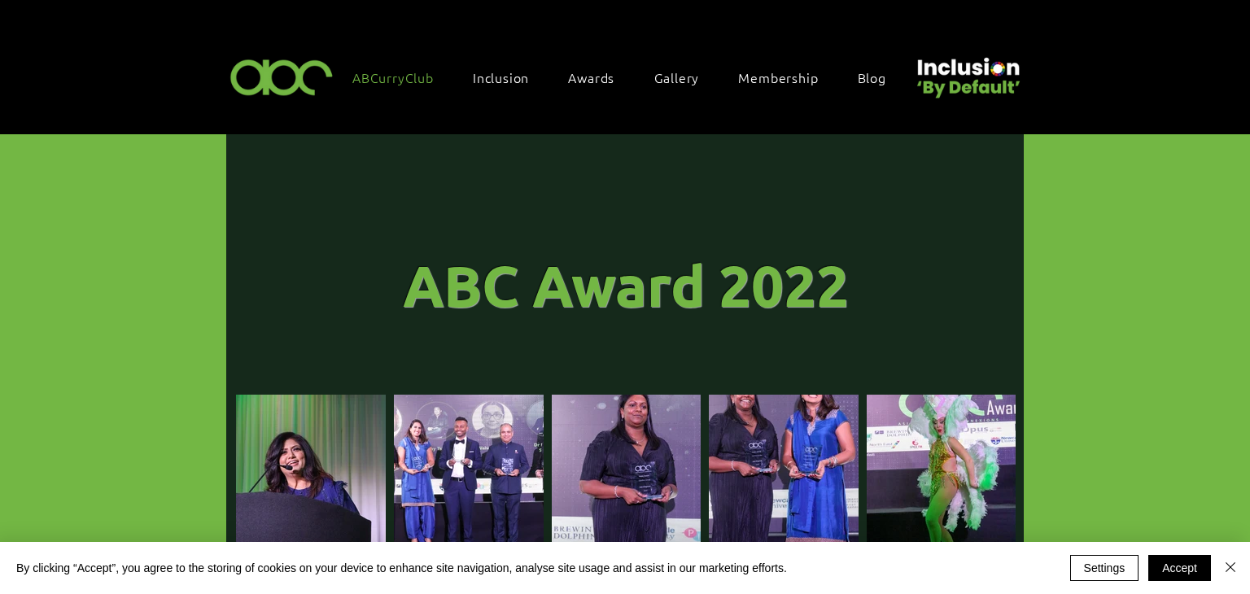
click at [398, 85] on link "ABCurryClub" at bounding box center [401, 77] width 114 height 34
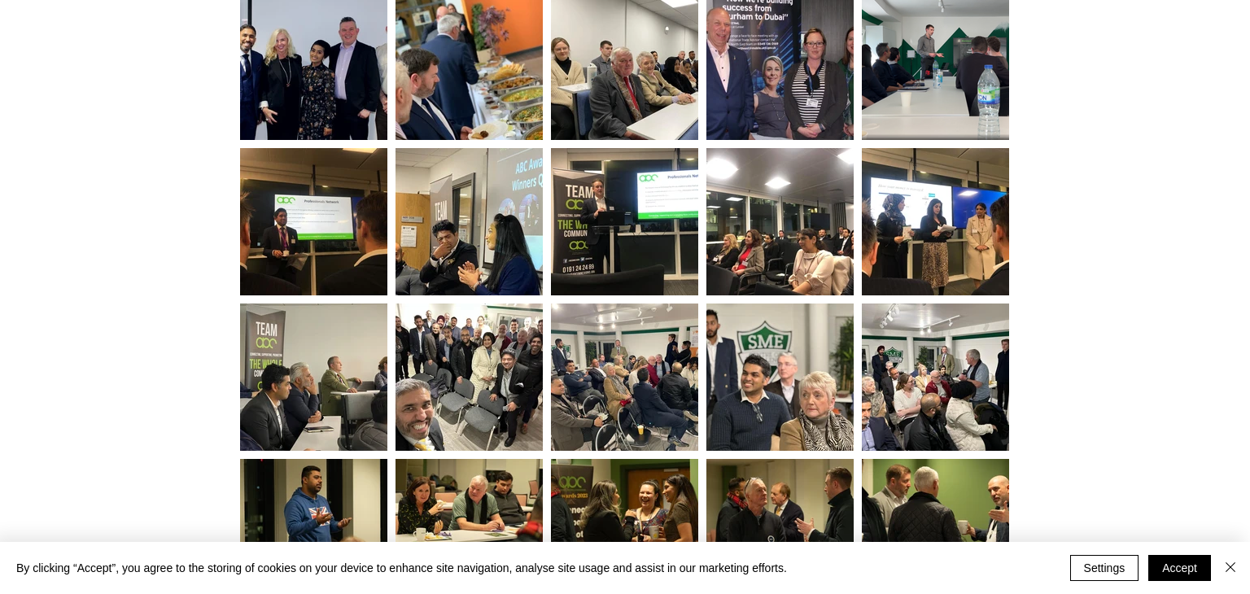
scroll to position [2170, 0]
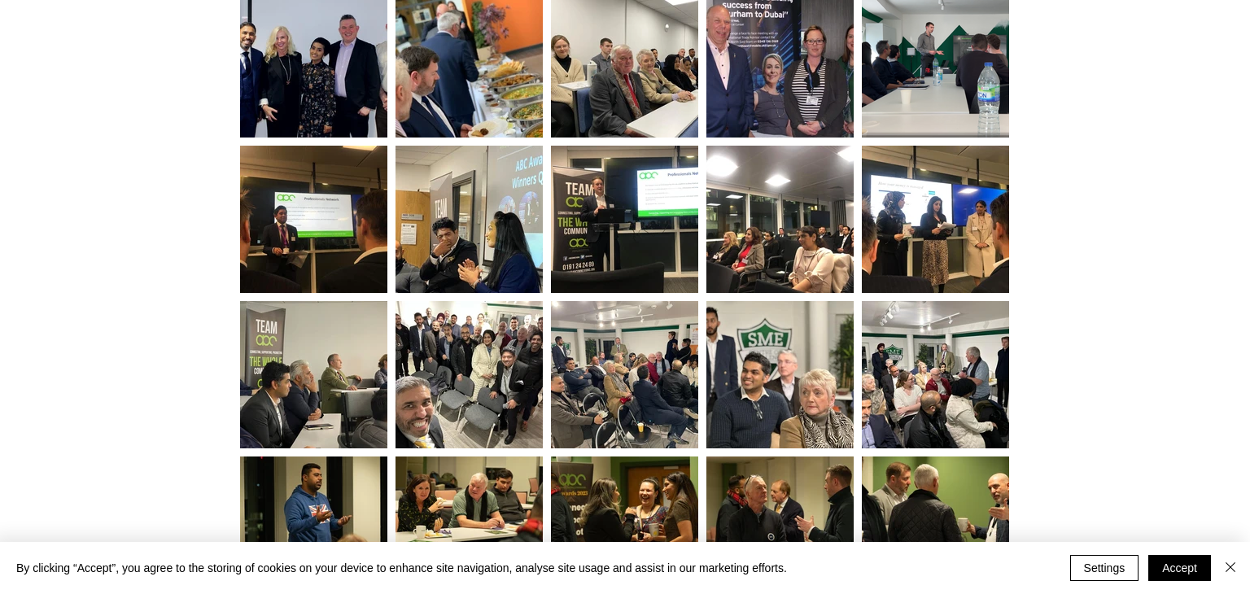
click at [948, 189] on img at bounding box center [935, 219] width 147 height 147
click at [964, 217] on div at bounding box center [935, 212] width 147 height 133
click at [967, 199] on div at bounding box center [935, 212] width 147 height 133
click at [966, 211] on div at bounding box center [935, 212] width 147 height 133
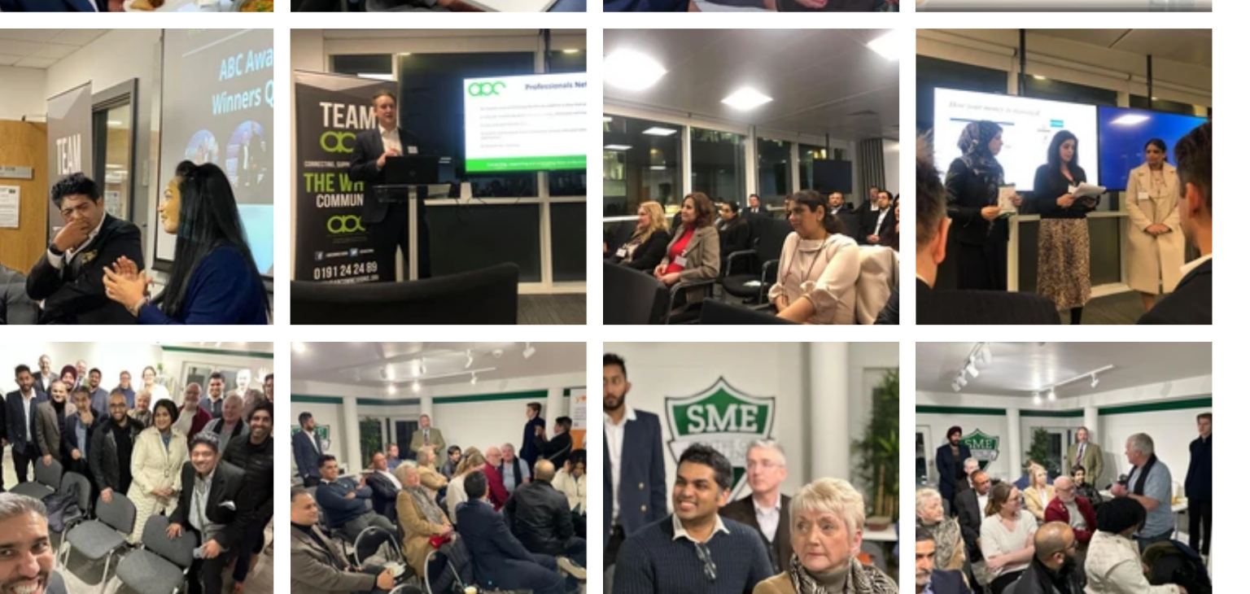
scroll to position [2184, 0]
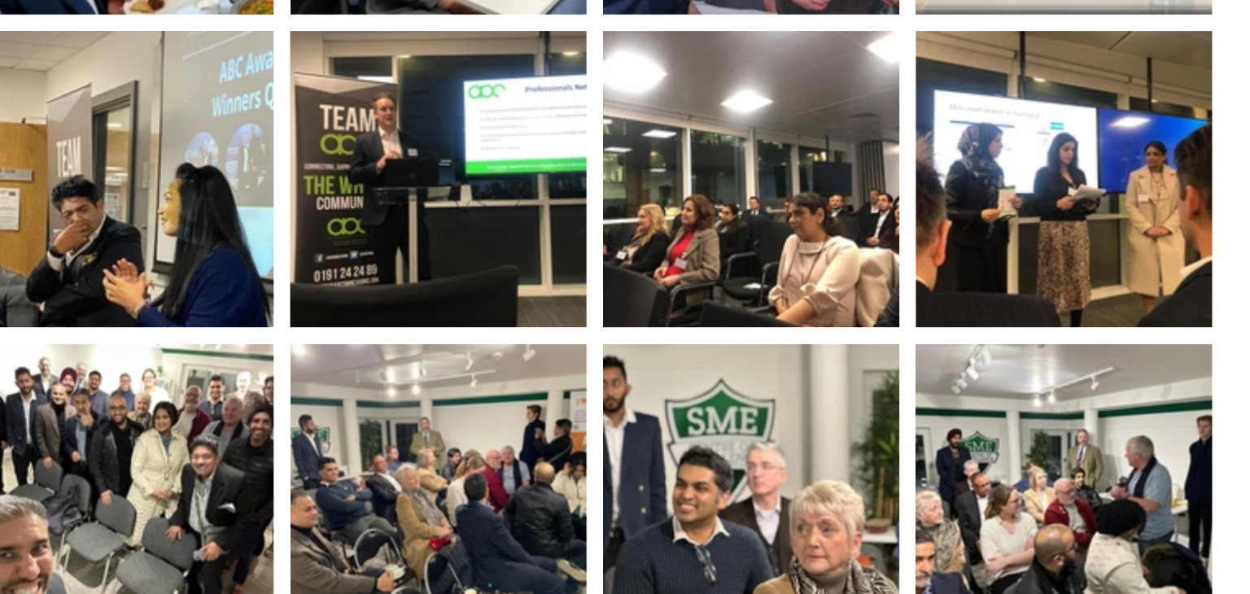
click at [798, 238] on img at bounding box center [779, 206] width 147 height 147
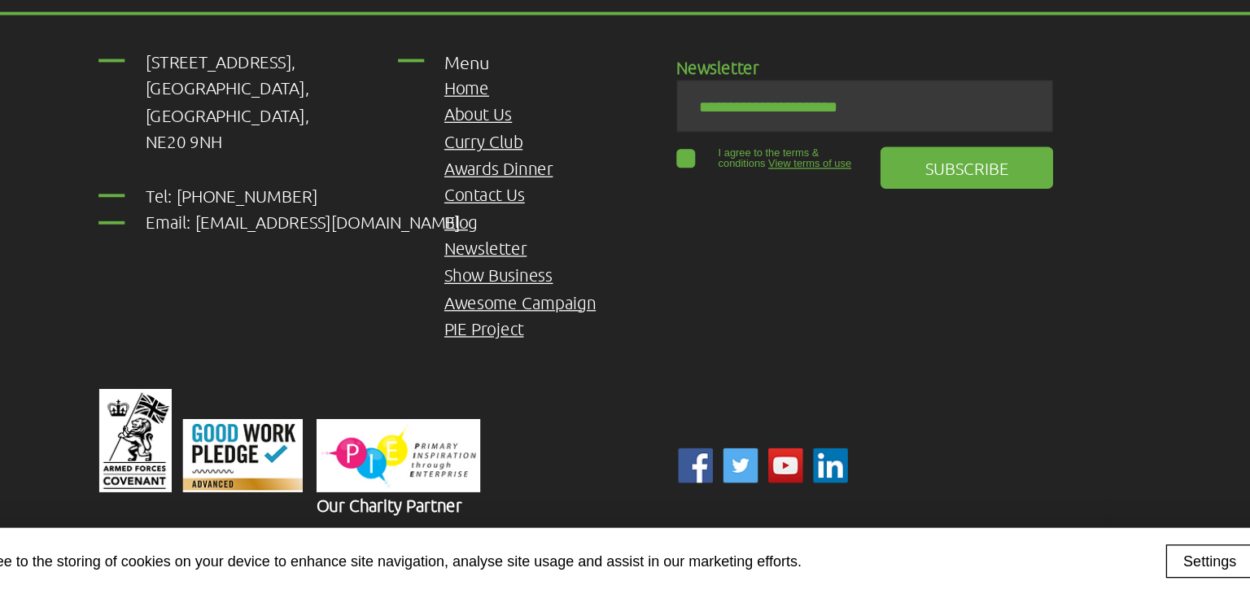
scroll to position [3652, 0]
